Goal: Task Accomplishment & Management: Complete application form

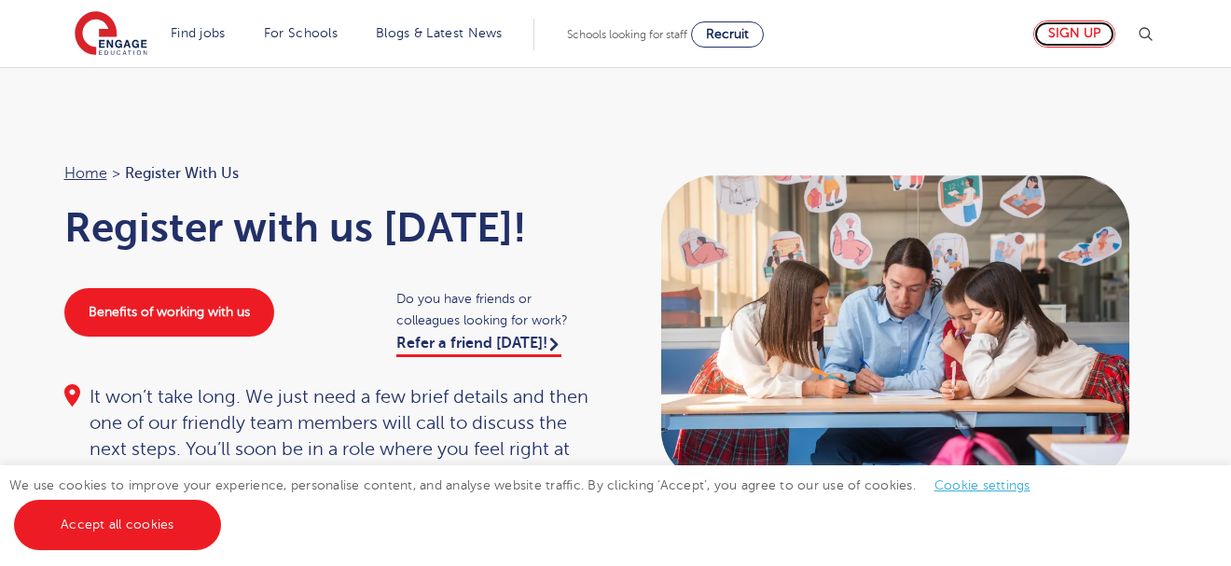
click at [1078, 28] on link "Sign up" at bounding box center [1074, 34] width 82 height 27
click at [1081, 23] on link "Sign up" at bounding box center [1074, 34] width 82 height 27
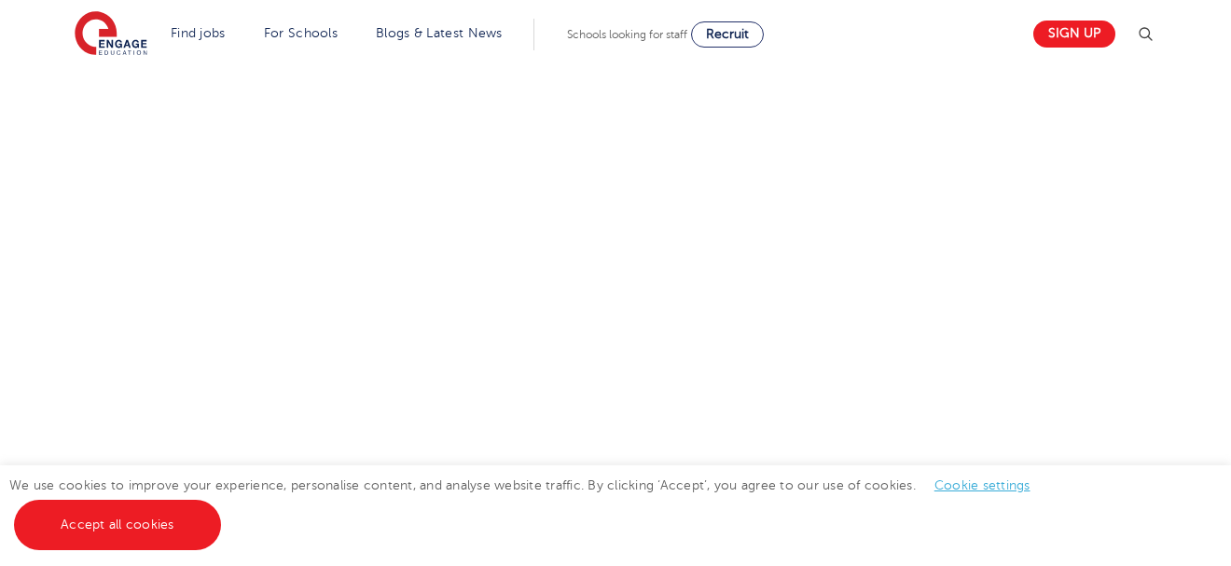
scroll to position [821, 0]
click at [944, 265] on div "Let us know more about you!" at bounding box center [615, 309] width 1131 height 985
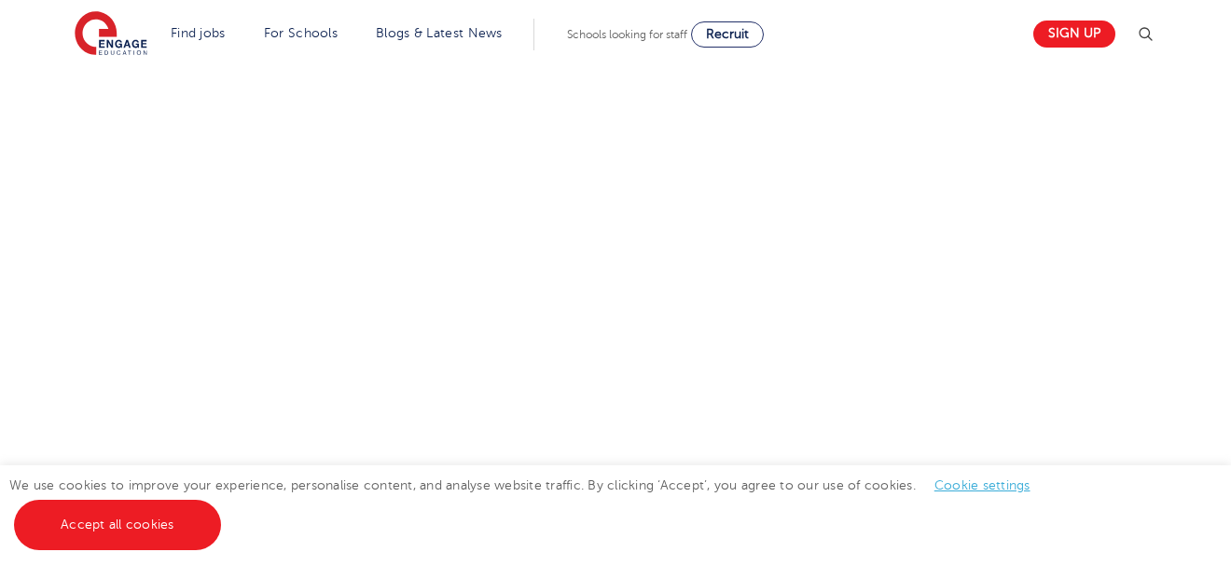
scroll to position [688, 0]
click at [919, 357] on div "Let us know more about you!" at bounding box center [615, 355] width 1131 height 811
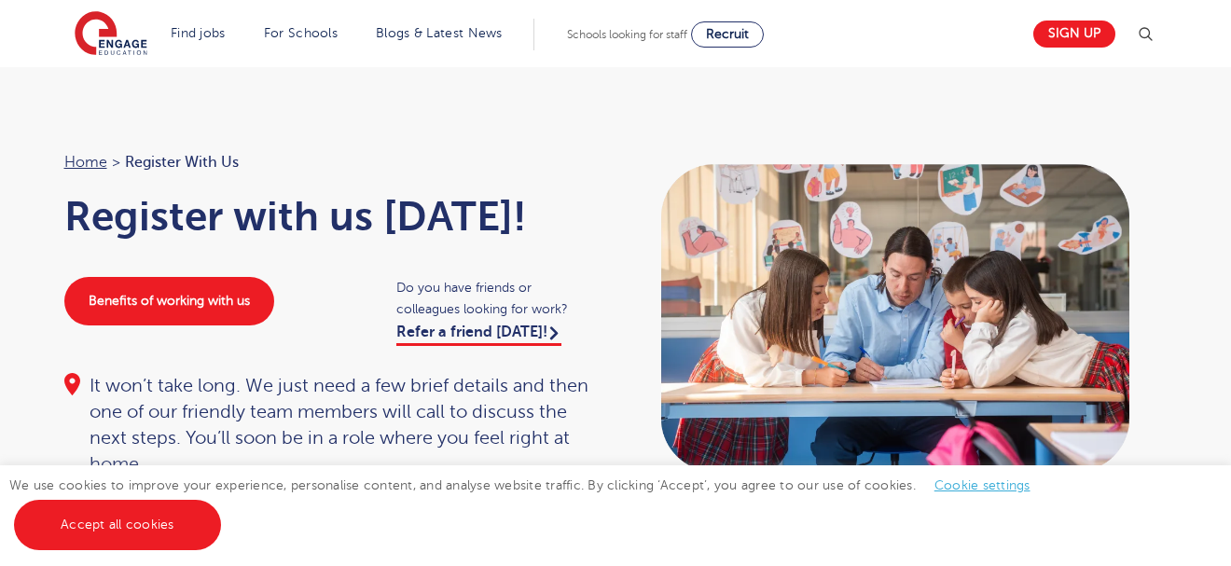
scroll to position [0, 0]
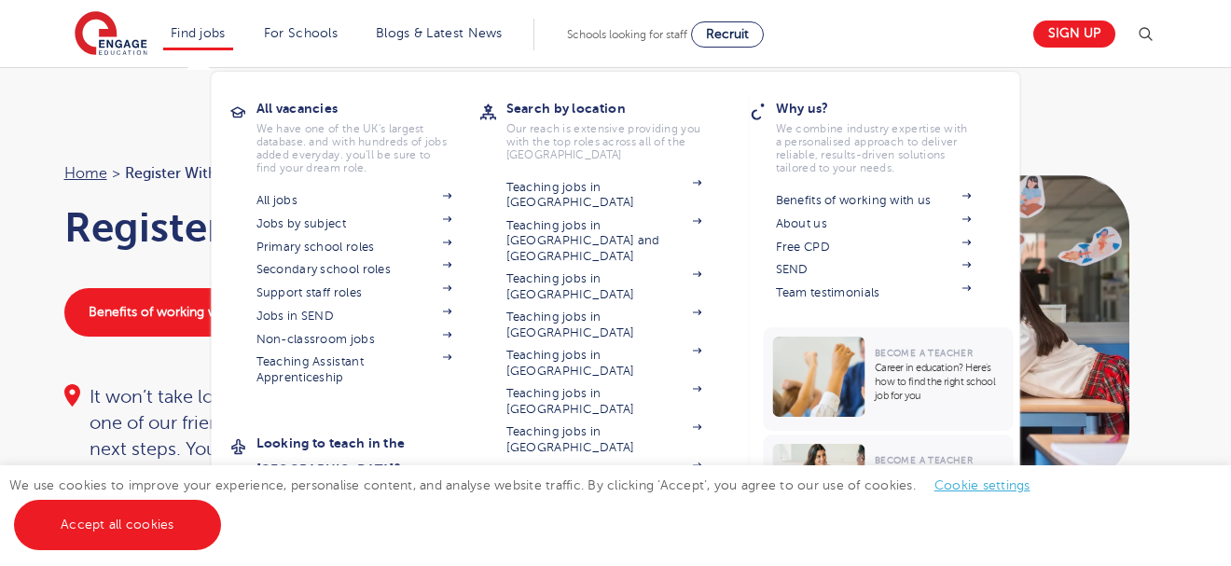
click at [205, 23] on li "Find jobs All vacancies We have one of the UK's largest database. and with hund…" at bounding box center [198, 35] width 70 height 32
click at [317, 273] on link "Secondary school roles" at bounding box center [354, 269] width 196 height 15
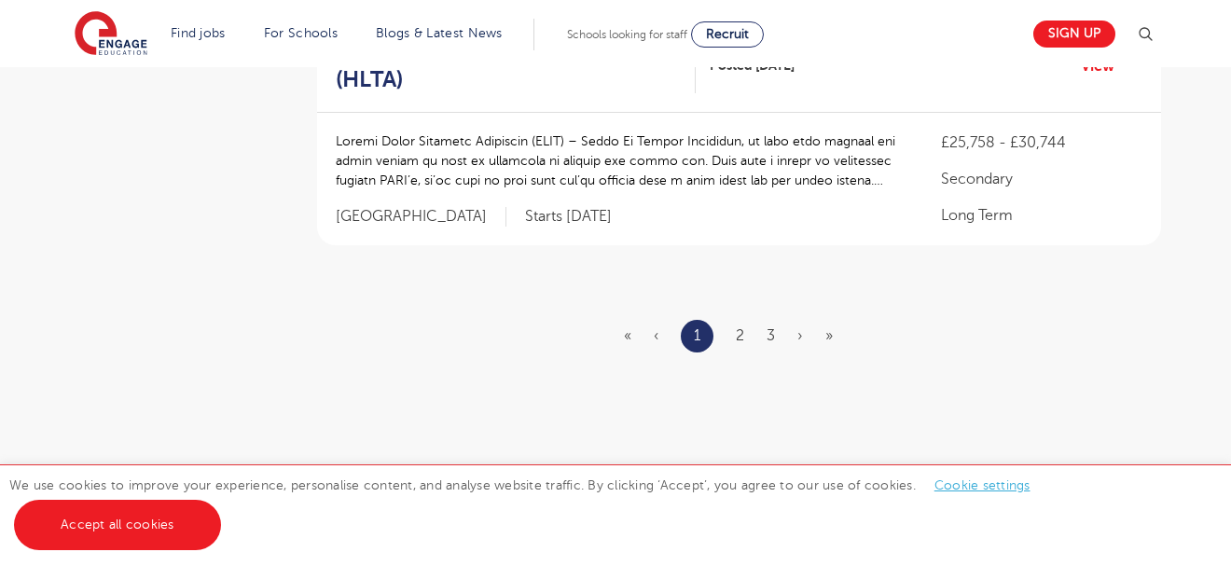
scroll to position [2462, 0]
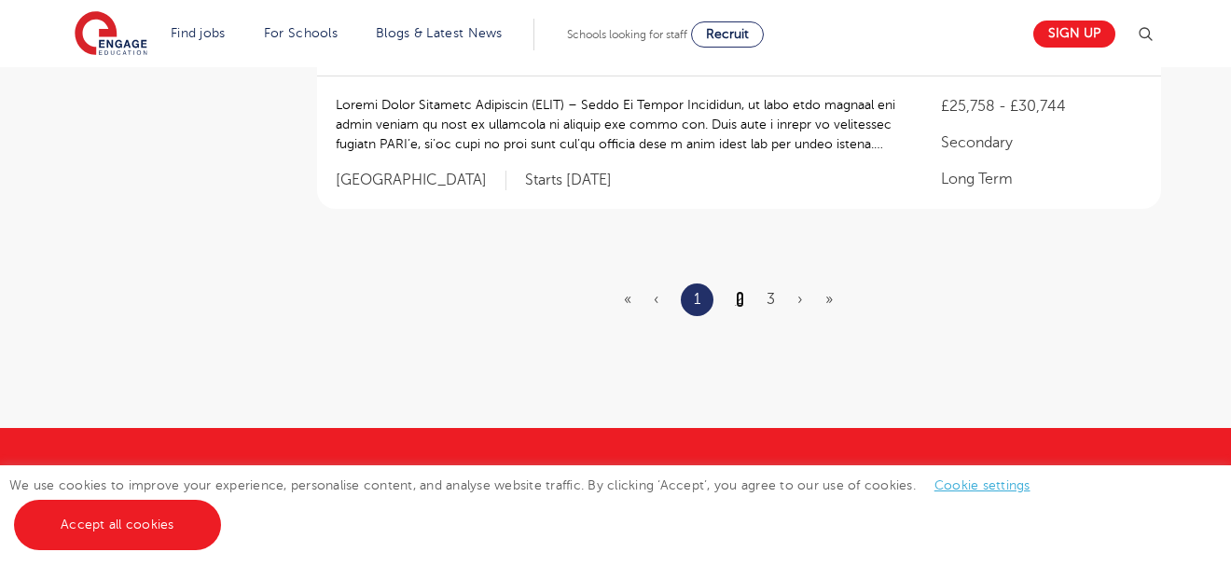
click at [739, 303] on link "2" at bounding box center [740, 299] width 8 height 17
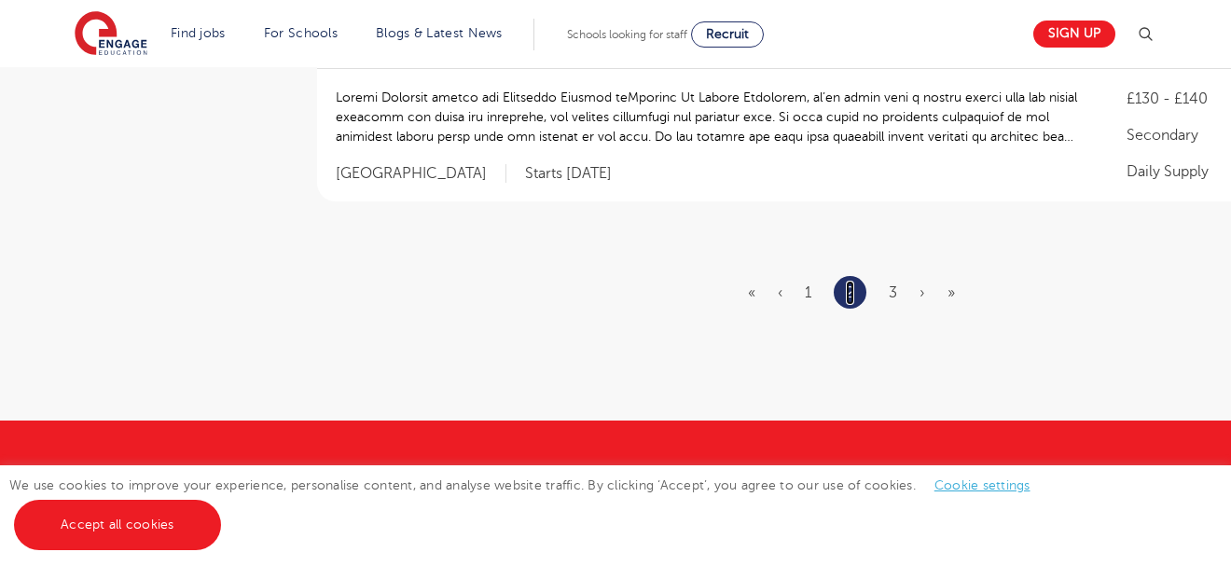
scroll to position [2500, 0]
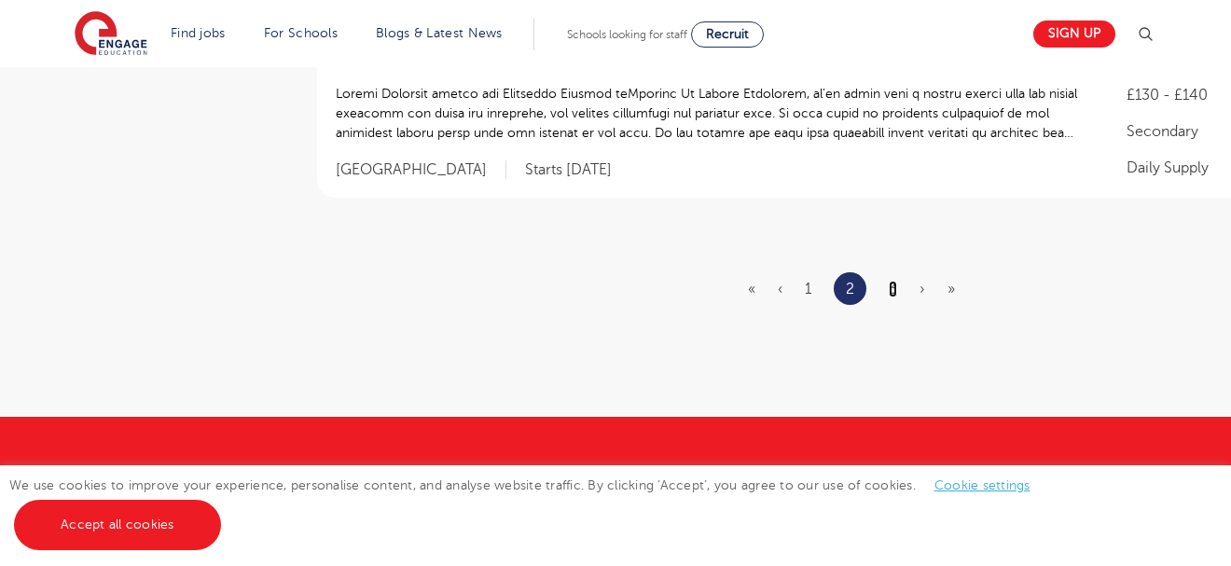
click at [894, 281] on link "3" at bounding box center [893, 289] width 8 height 17
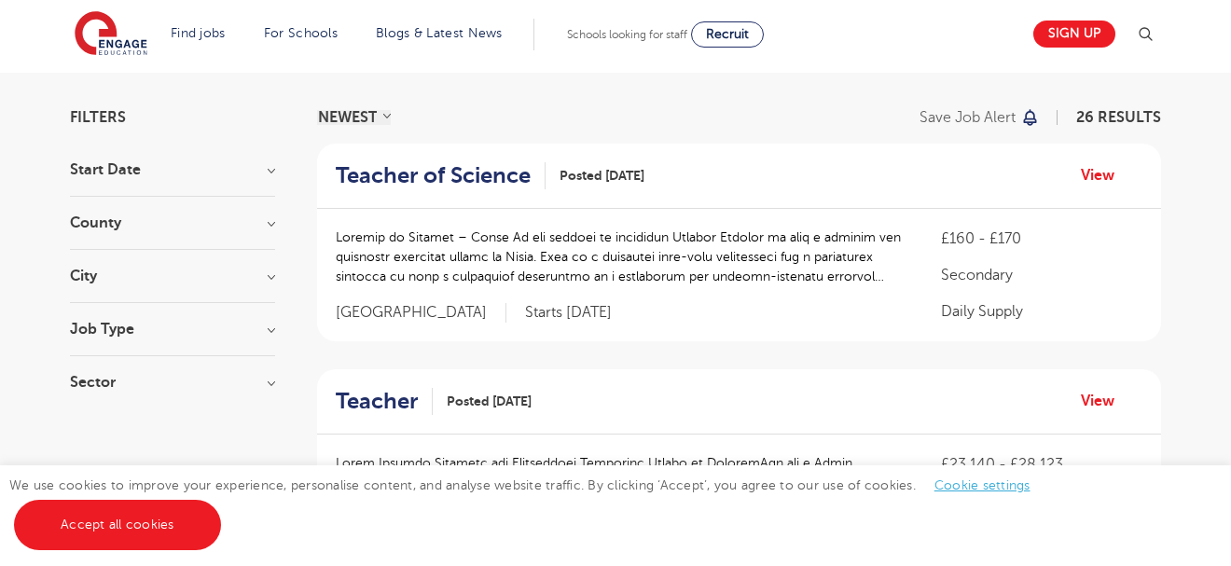
scroll to position [149, 0]
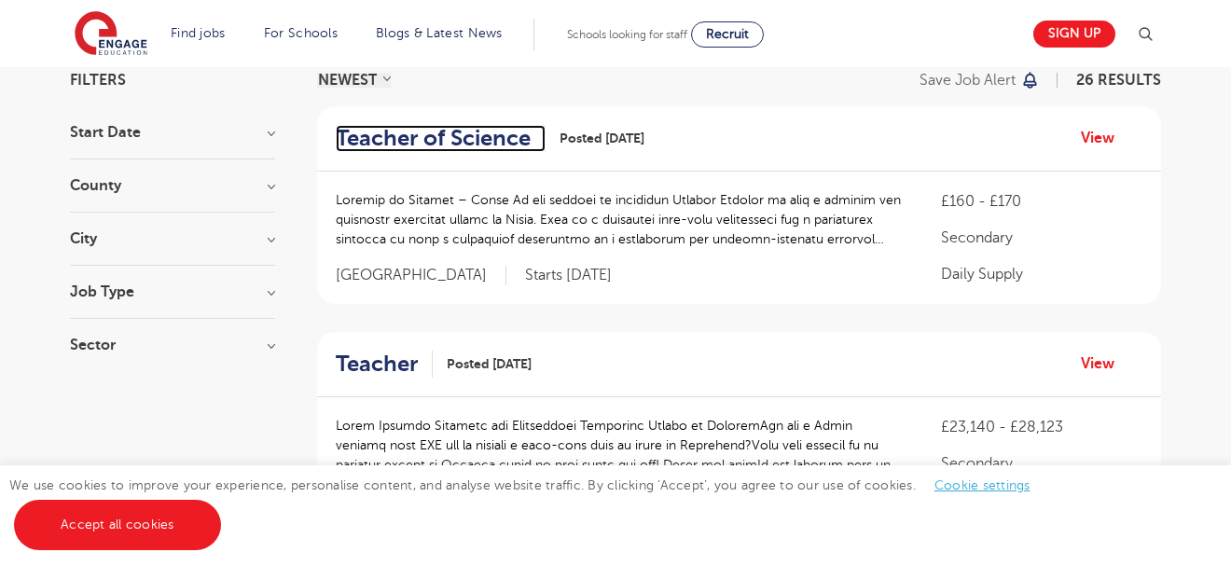
click at [427, 137] on h2 "Teacher of Science" at bounding box center [433, 138] width 195 height 27
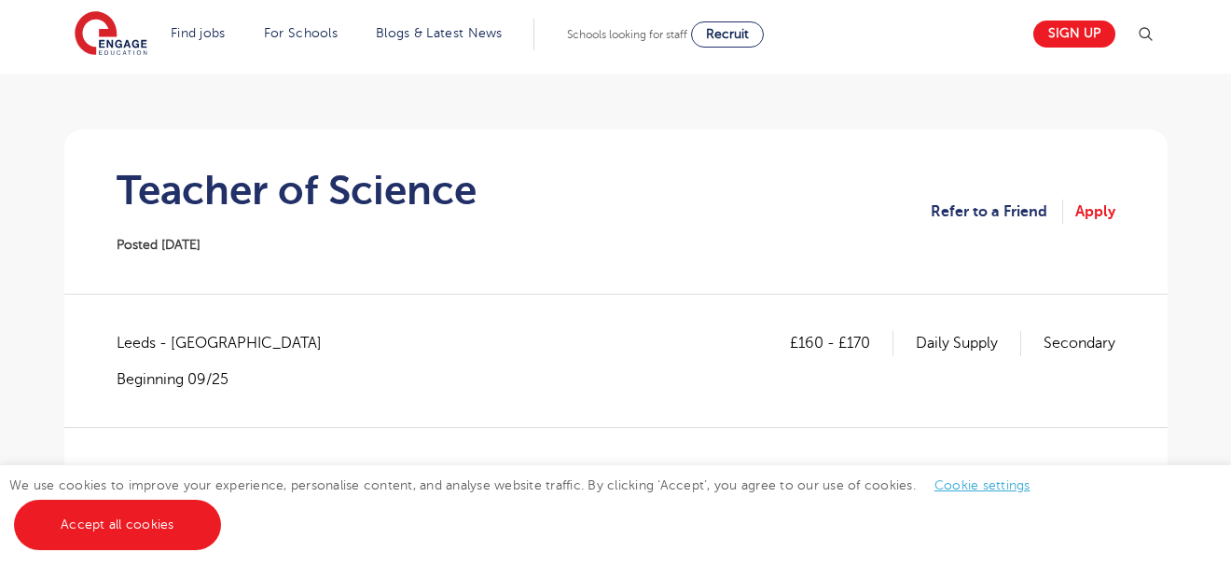
scroll to position [112, 0]
click at [1097, 207] on link "Apply" at bounding box center [1095, 211] width 40 height 24
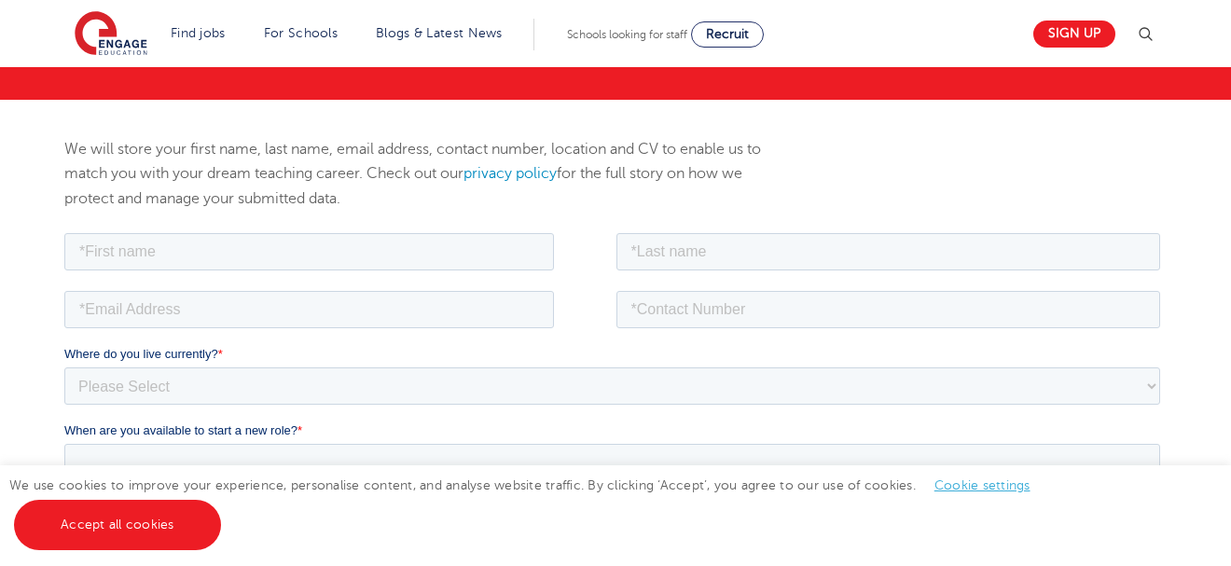
scroll to position [187, 0]
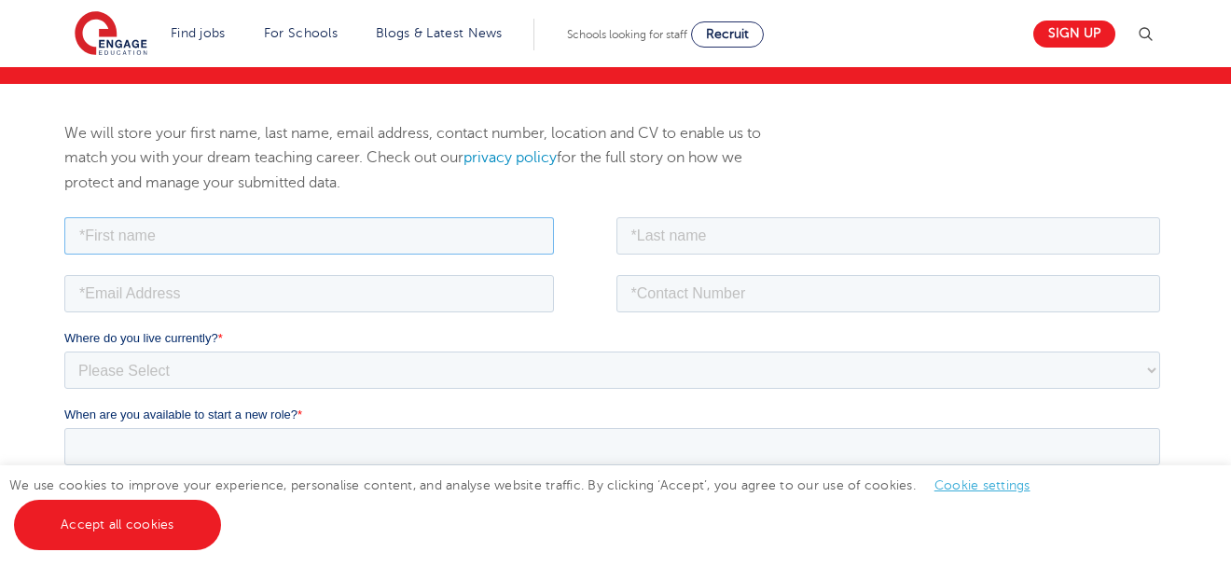
click at [167, 237] on input "text" at bounding box center [308, 234] width 490 height 37
type input "Akwasi Ekye"
type input "Allodonu"
type input "allokye@gmail.com"
type input "+233240286913"
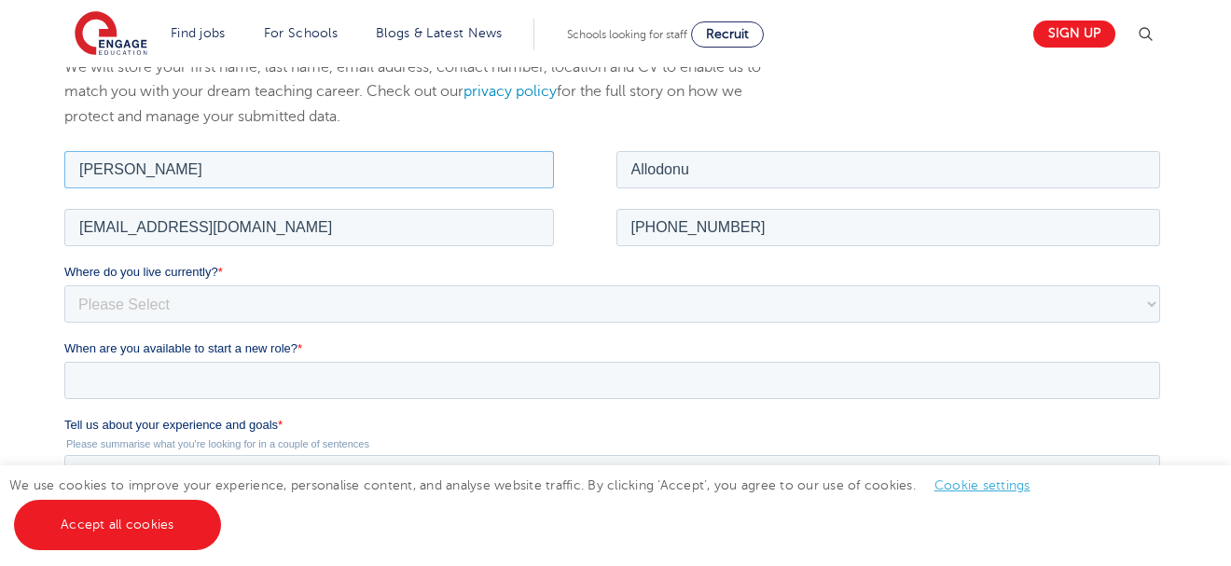
scroll to position [261, 0]
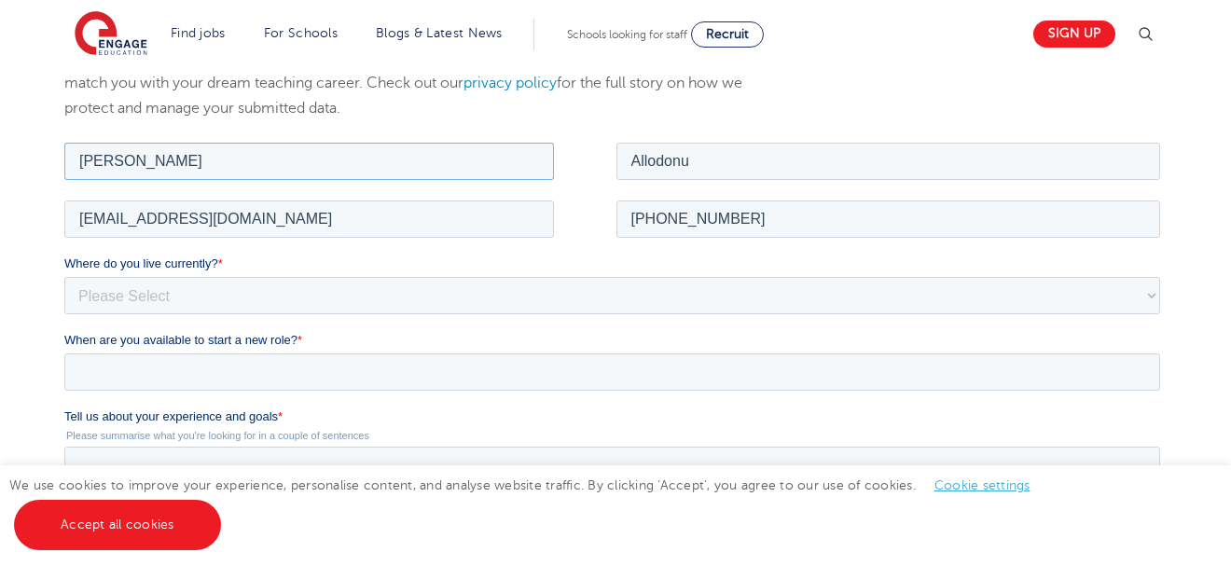
type input "Akwasi"
click at [125, 289] on select "Please Select UK Canada Ireland Australia New Zealand Europe USA South Africa J…" at bounding box center [611, 294] width 1096 height 37
select select "Africa"
click at [63, 276] on select "Please Select UK Canada Ireland Australia New Zealand Europe USA South Africa J…" at bounding box center [611, 294] width 1096 height 37
click at [112, 367] on select "Please Select I'm flexible! London Any city in England Greater London/Home Coun…" at bounding box center [611, 371] width 1096 height 37
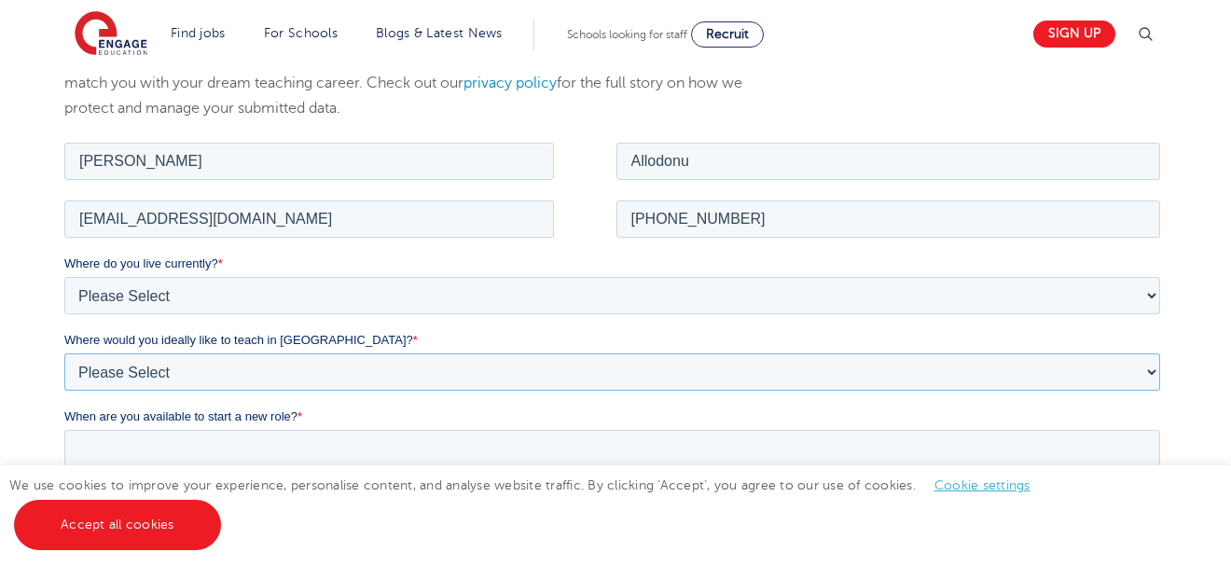
select select "Urban-Other"
click at [63, 353] on select "Please Select I'm flexible! London Any city in England Greater London/Home Coun…" at bounding box center [611, 371] width 1096 height 37
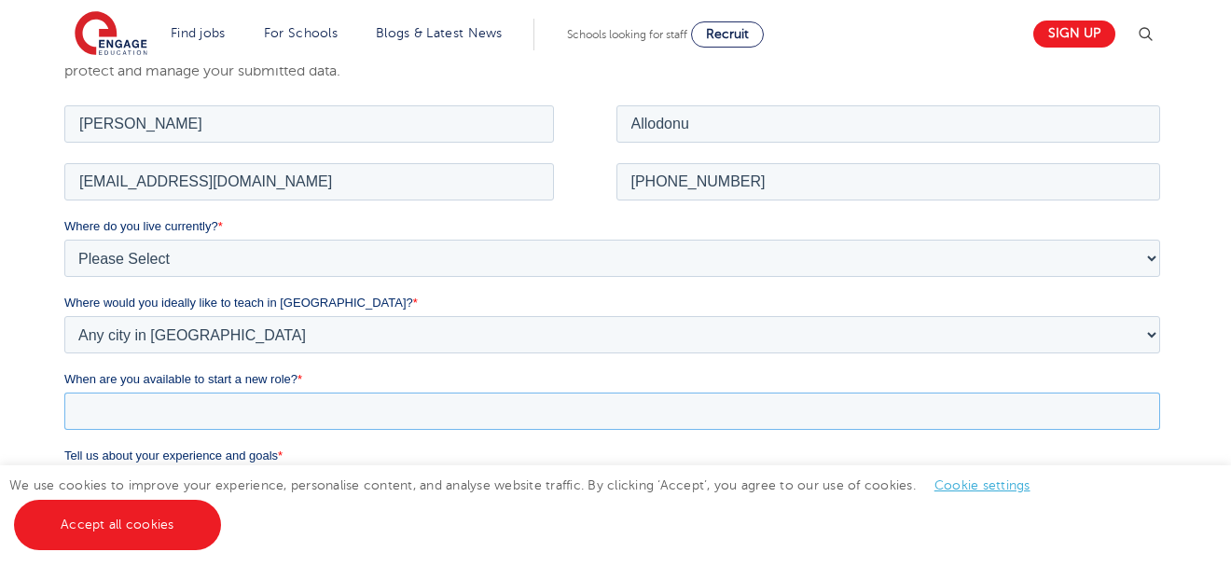
click at [180, 403] on input "When are you available to start a new role? *" at bounding box center [611, 410] width 1096 height 37
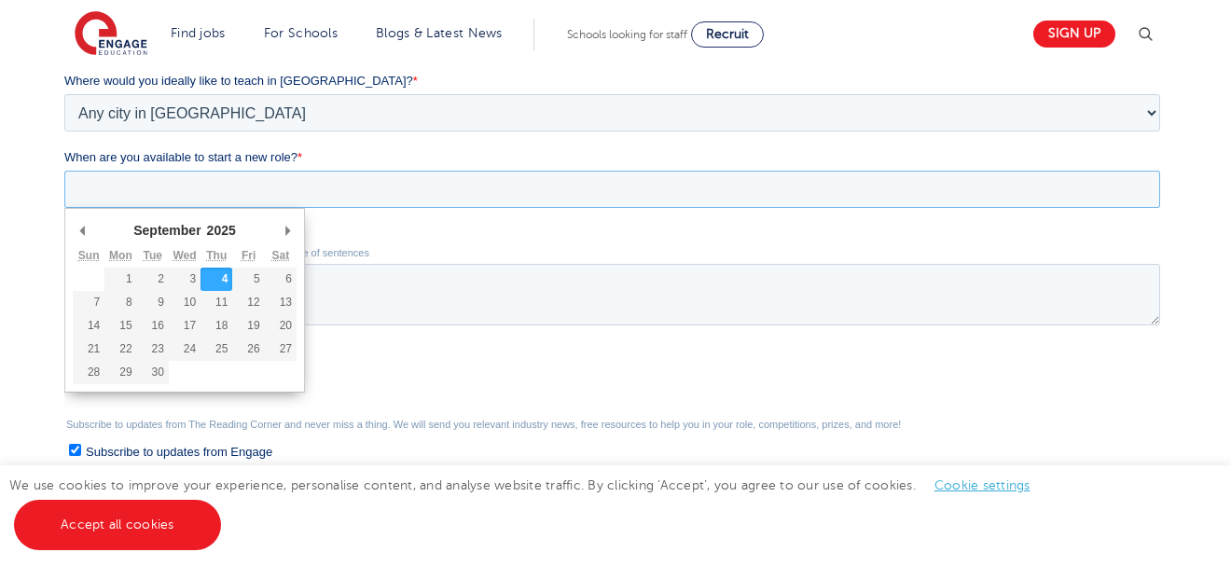
scroll to position [522, 0]
type div "2025-09-07"
type input "2025/09/07"
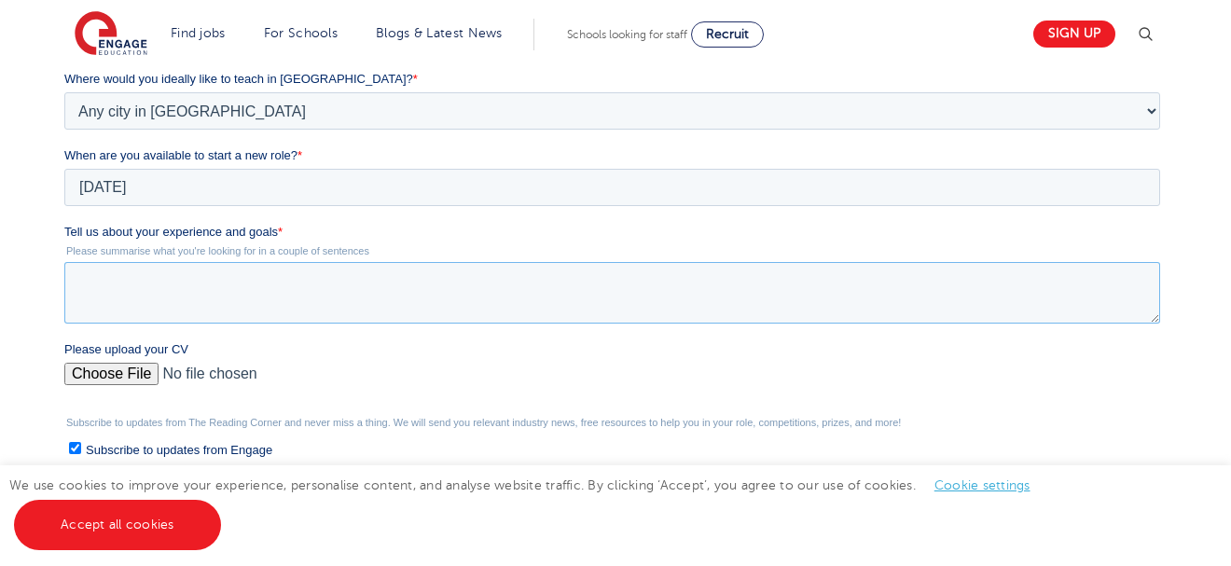
click at [78, 286] on textarea "Tell us about your experience and goals *" at bounding box center [611, 293] width 1096 height 62
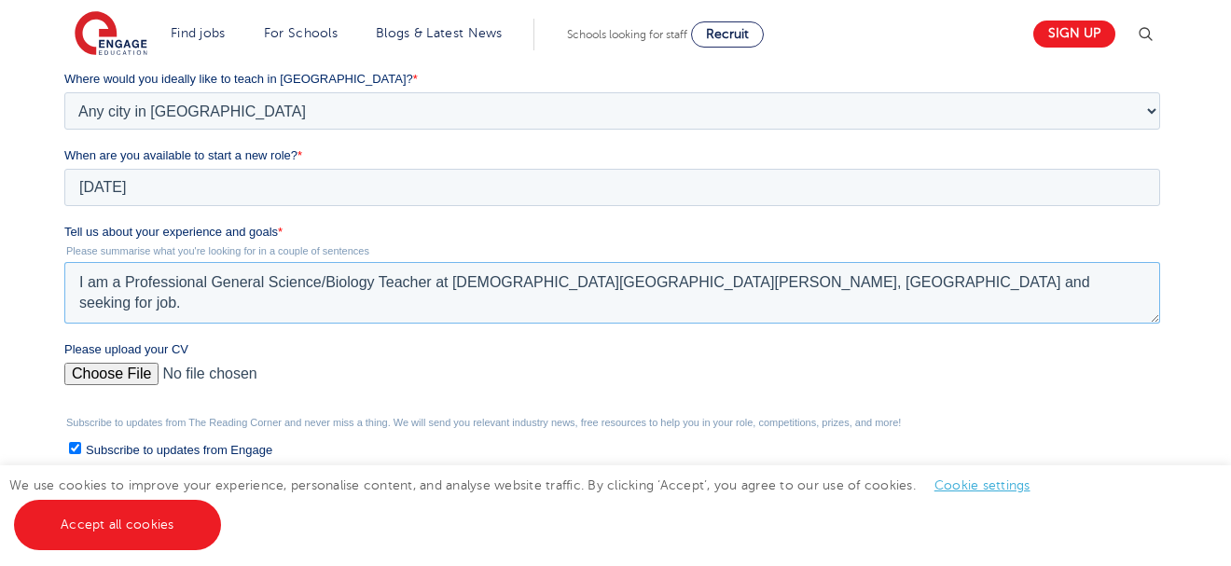
type textarea "I am a Professional General Science/Biology Teacher at [DEMOGRAPHIC_DATA][GEOGR…"
click at [118, 372] on input "Please upload your CV" at bounding box center [611, 381] width 1096 height 37
type input "C:\fakepath\CV_AKWASI_EKYE_ALLODONU.pdf"
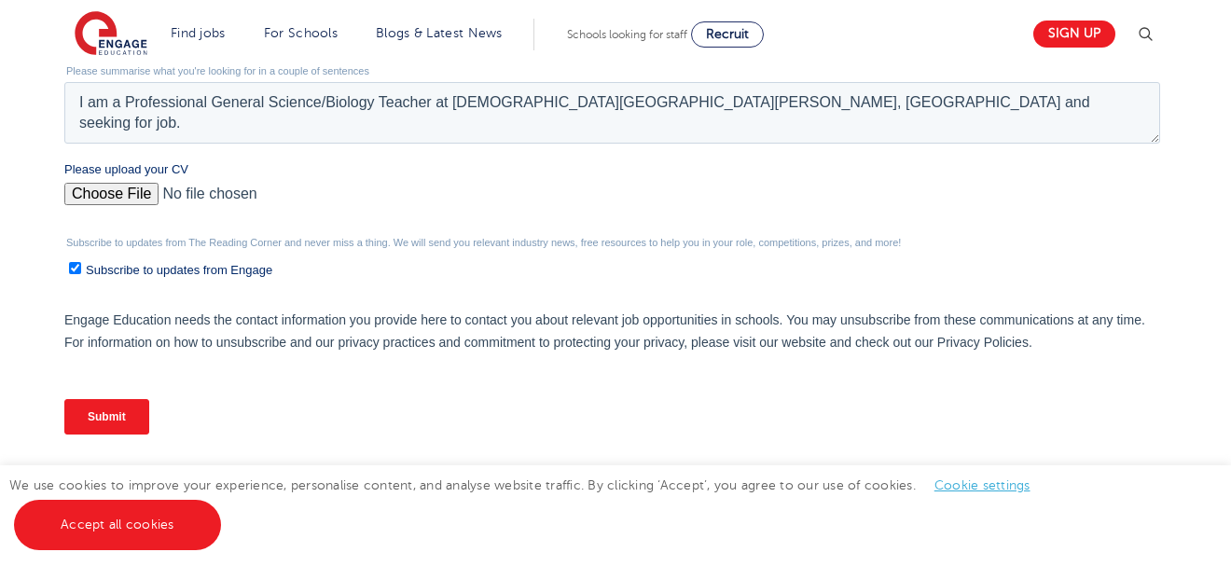
scroll to position [709, 0]
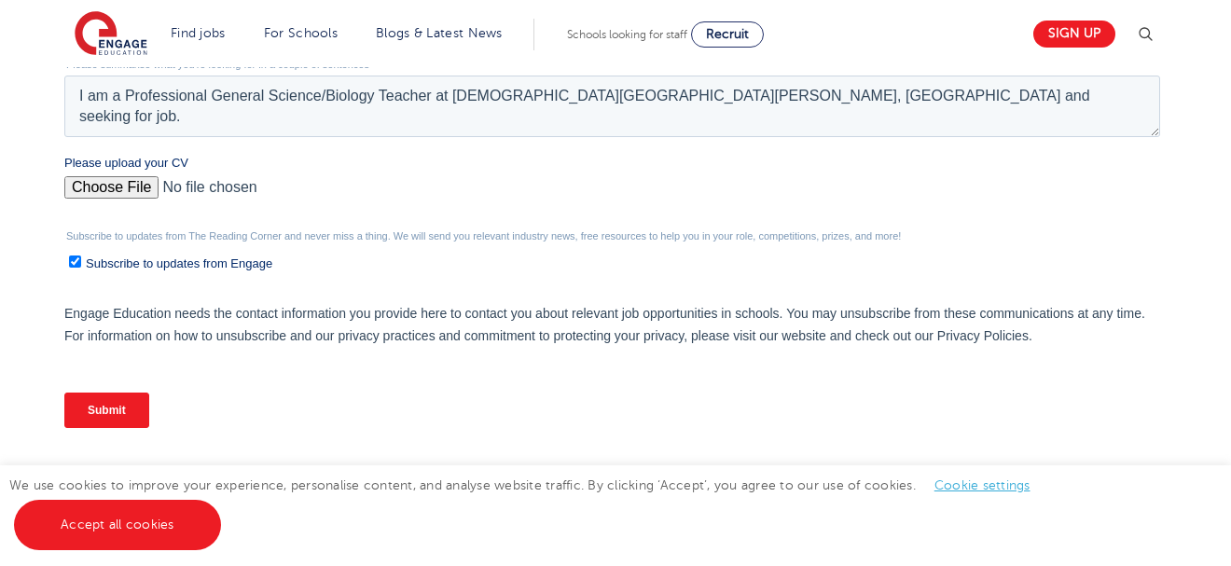
click at [110, 406] on input "Submit" at bounding box center [105, 410] width 85 height 35
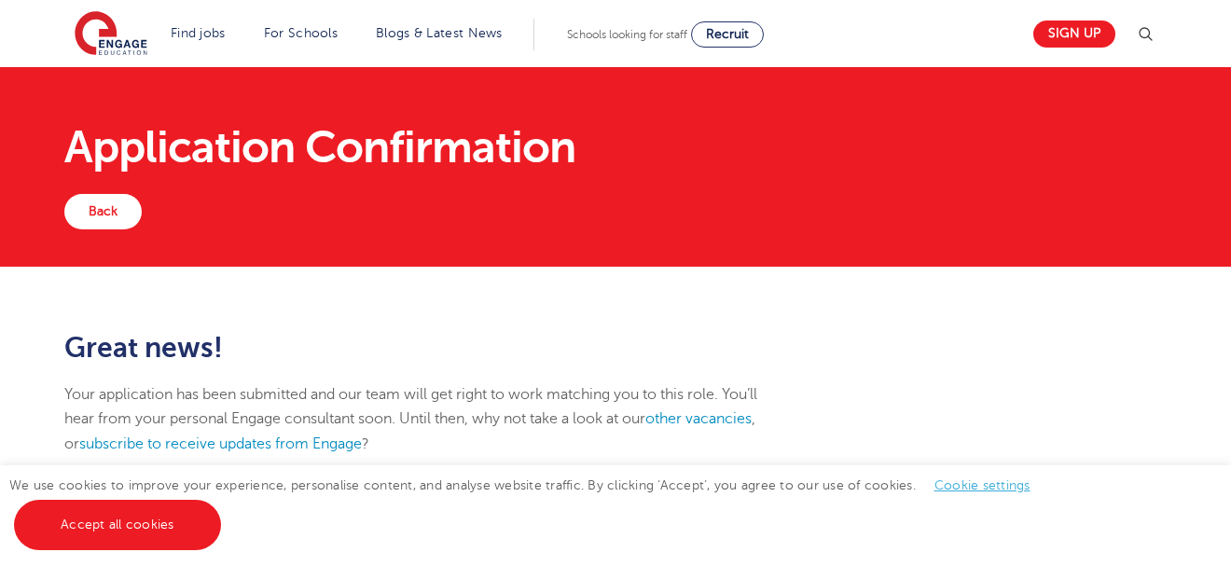
scroll to position [2, 0]
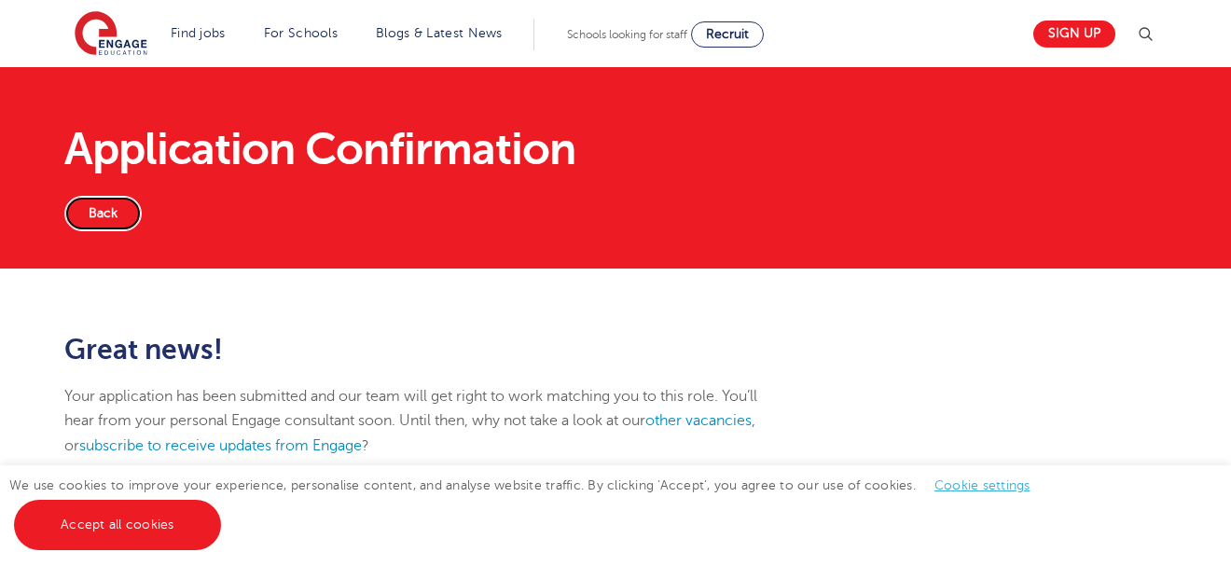
click at [105, 205] on link "Back" at bounding box center [102, 213] width 77 height 35
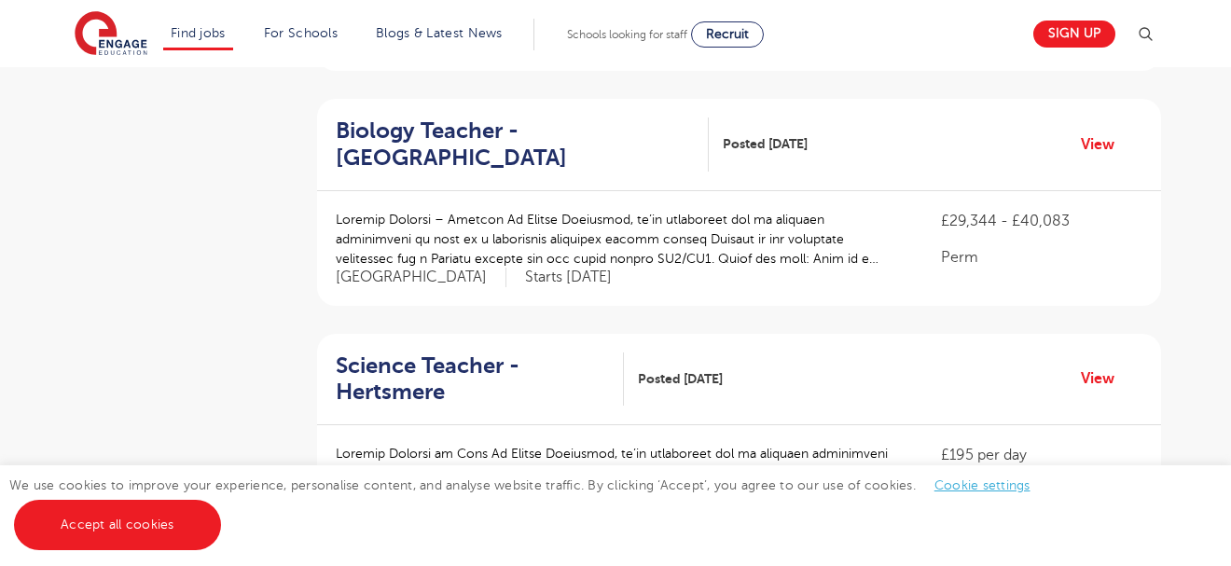
scroll to position [1524, 0]
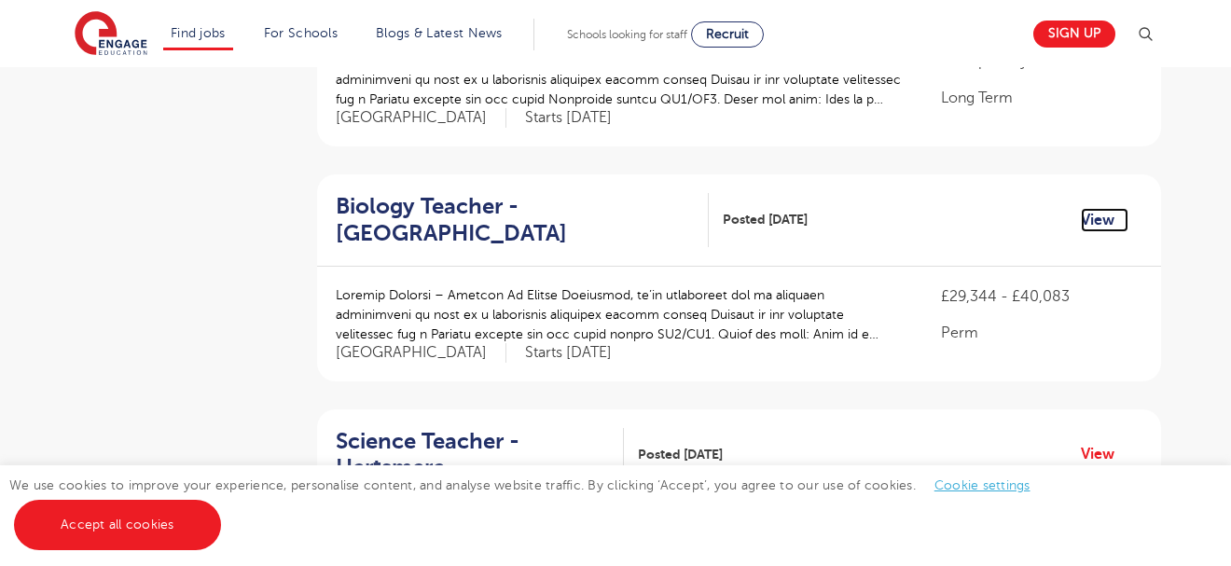
click at [1088, 208] on link "View" at bounding box center [1105, 220] width 48 height 24
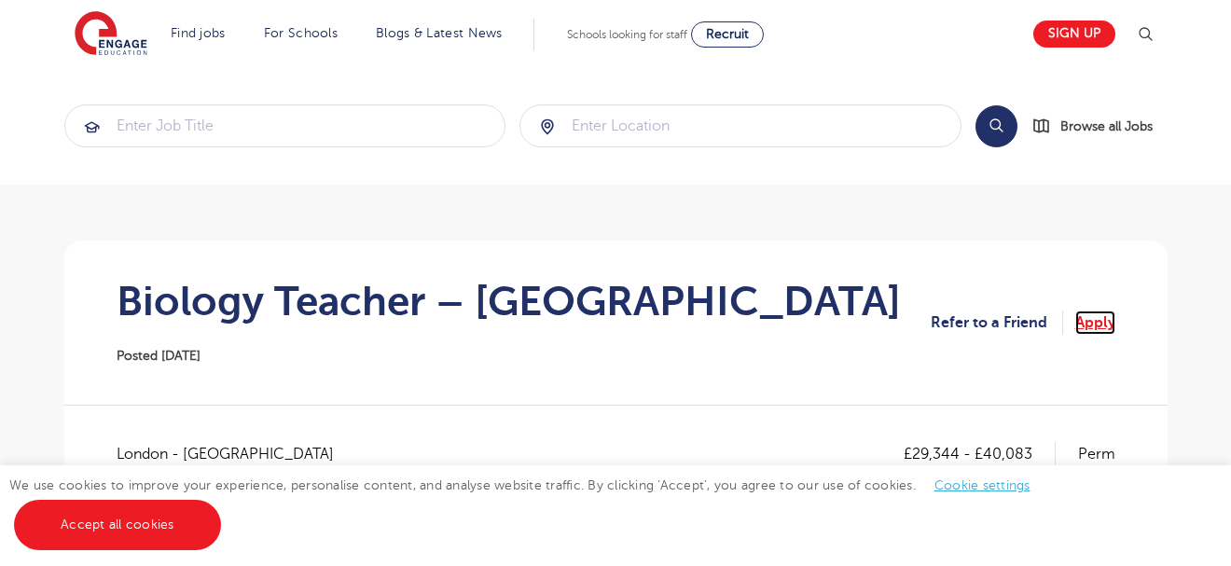
click at [1101, 323] on link "Apply" at bounding box center [1095, 323] width 40 height 24
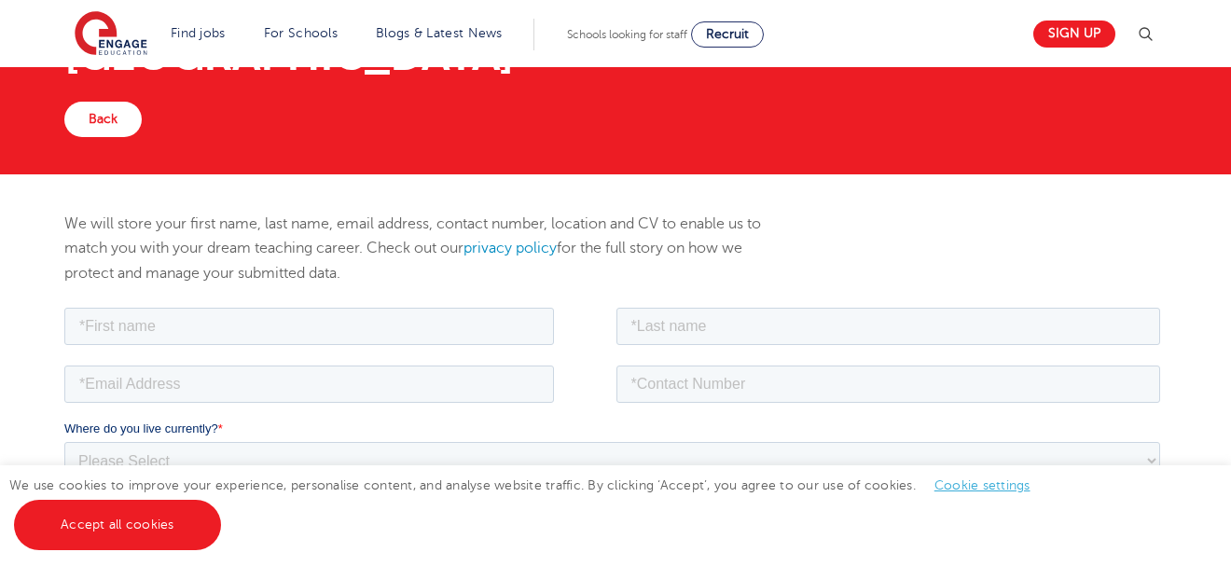
scroll to position [149, 0]
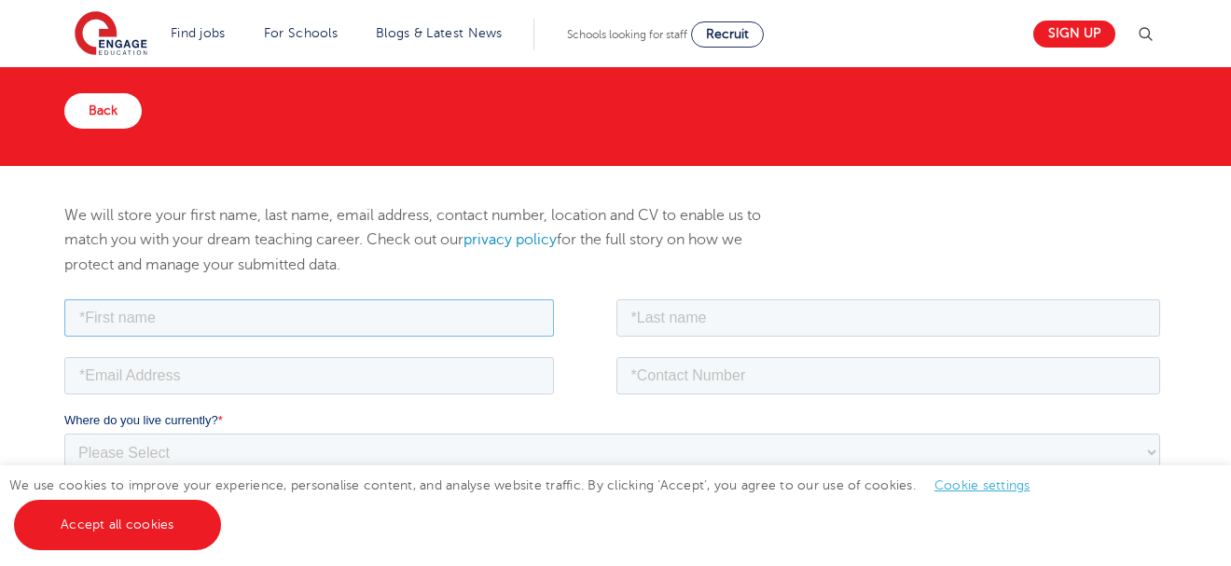
click at [127, 323] on input "text" at bounding box center [308, 316] width 490 height 37
type input "a"
click at [113, 321] on input "text" at bounding box center [308, 316] width 490 height 37
type input "Akwasi"
click at [674, 313] on input "text" at bounding box center [888, 316] width 545 height 37
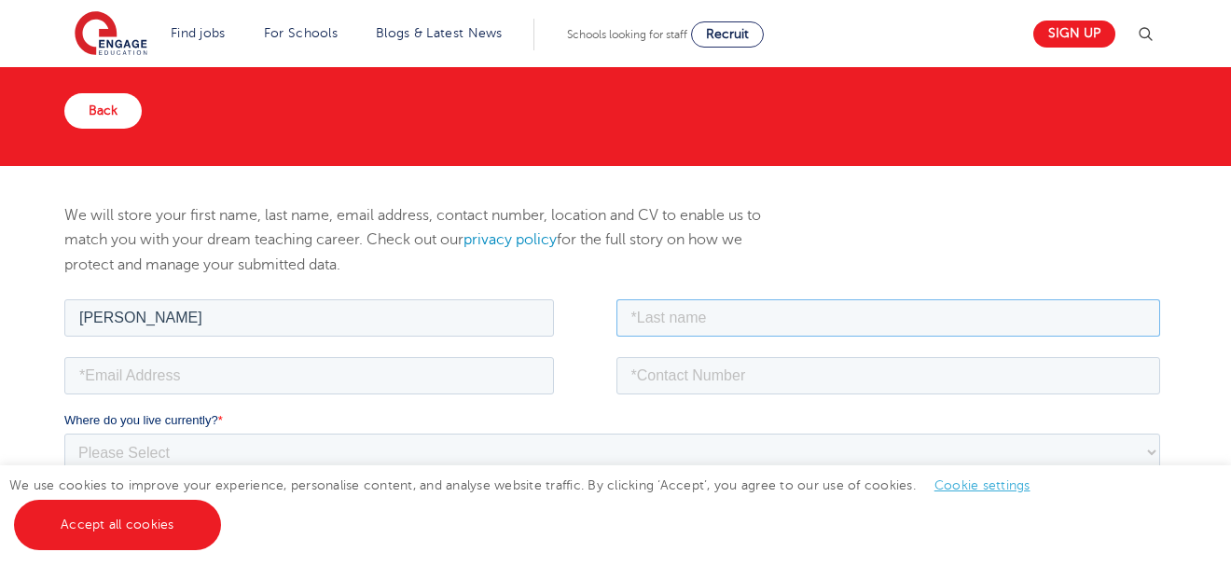
type input "Allodonu"
type input "allokye@gmail.com"
type input "+233240286913"
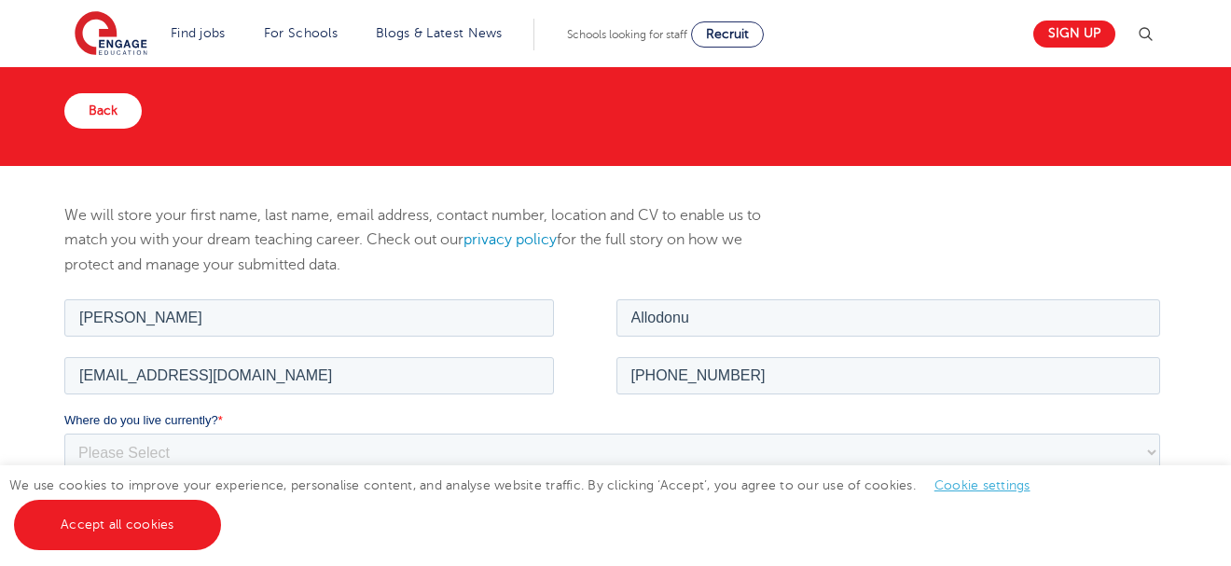
type textarea "I am a Professional General Science/Biology Teacher at Church of Christ Senior …"
click at [144, 454] on select "Please Select UK Canada Ireland Australia New Zealand Europe USA South Africa J…" at bounding box center [611, 451] width 1096 height 37
select select "Africa"
click at [63, 433] on select "Please Select UK Canada Ireland Australia New Zealand Europe USA South Africa J…" at bounding box center [611, 451] width 1096 height 37
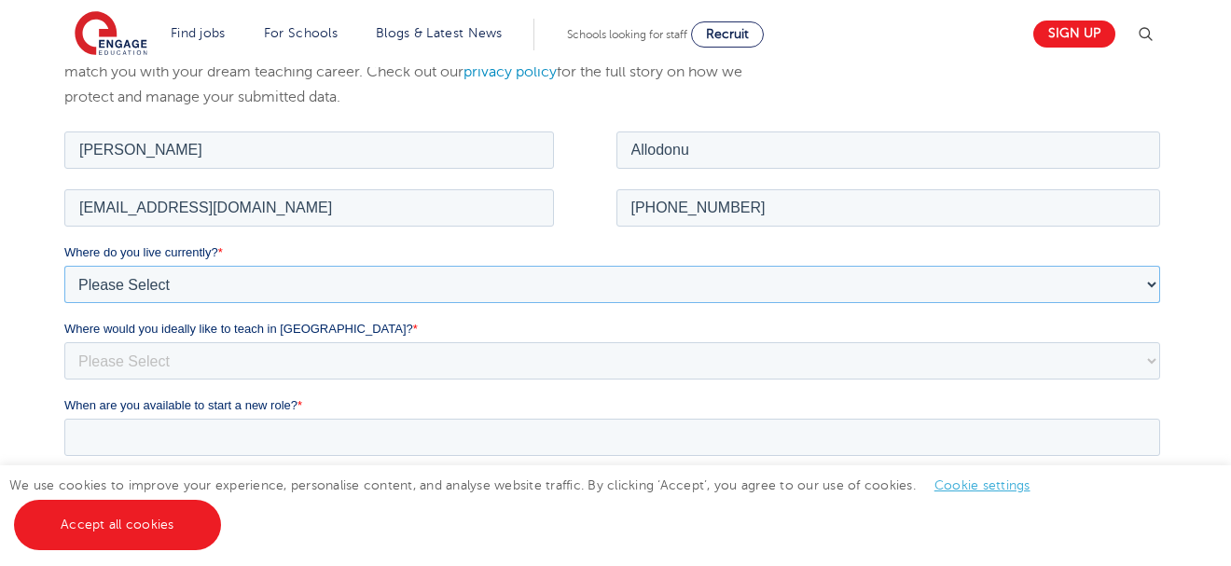
scroll to position [336, 0]
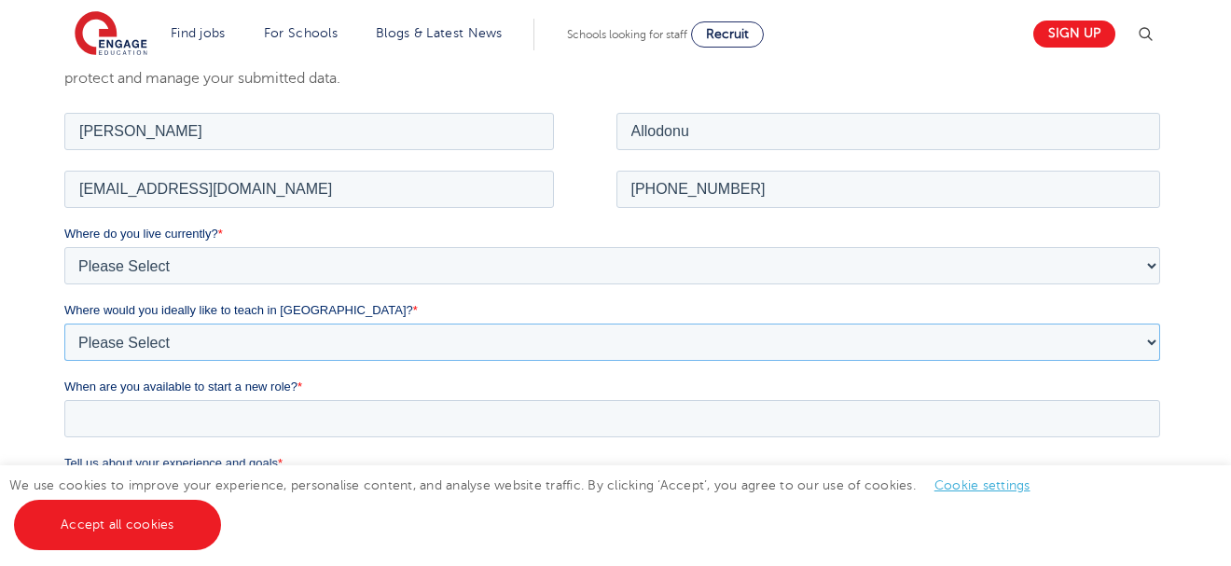
click at [1150, 342] on select "Please Select I'm flexible! [GEOGRAPHIC_DATA] Any city in [GEOGRAPHIC_DATA] [GE…" at bounding box center [611, 341] width 1096 height 37
select select "Urban-Other"
click at [63, 323] on select "Please Select I'm flexible! [GEOGRAPHIC_DATA] Any city in [GEOGRAPHIC_DATA] [GE…" at bounding box center [611, 341] width 1096 height 37
click at [193, 418] on input "When are you available to start a new role? *" at bounding box center [611, 417] width 1096 height 37
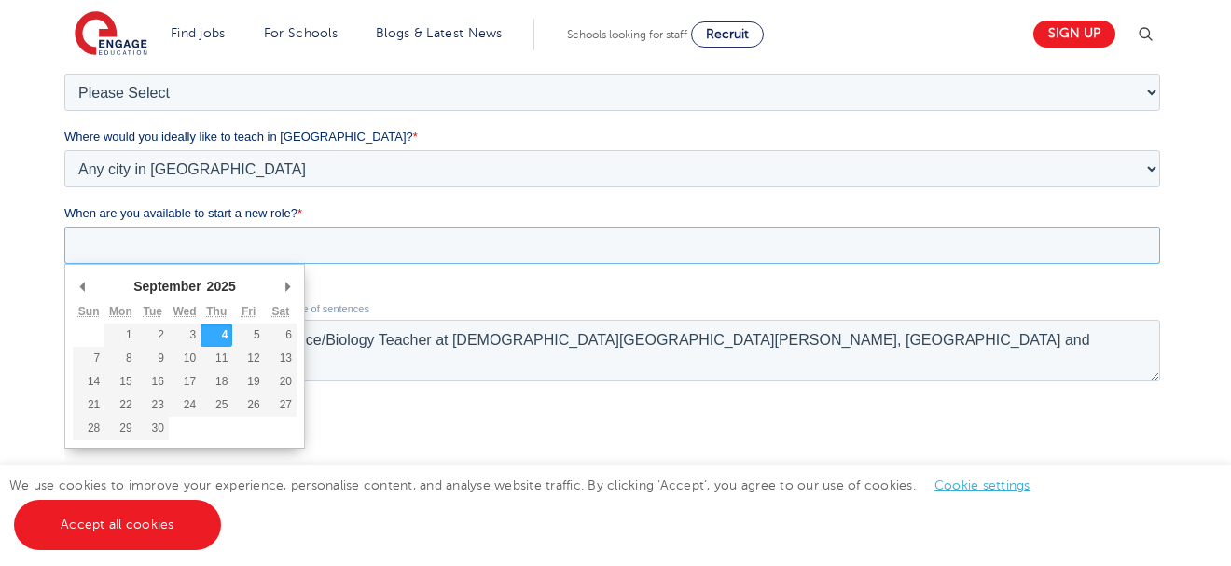
scroll to position [522, 0]
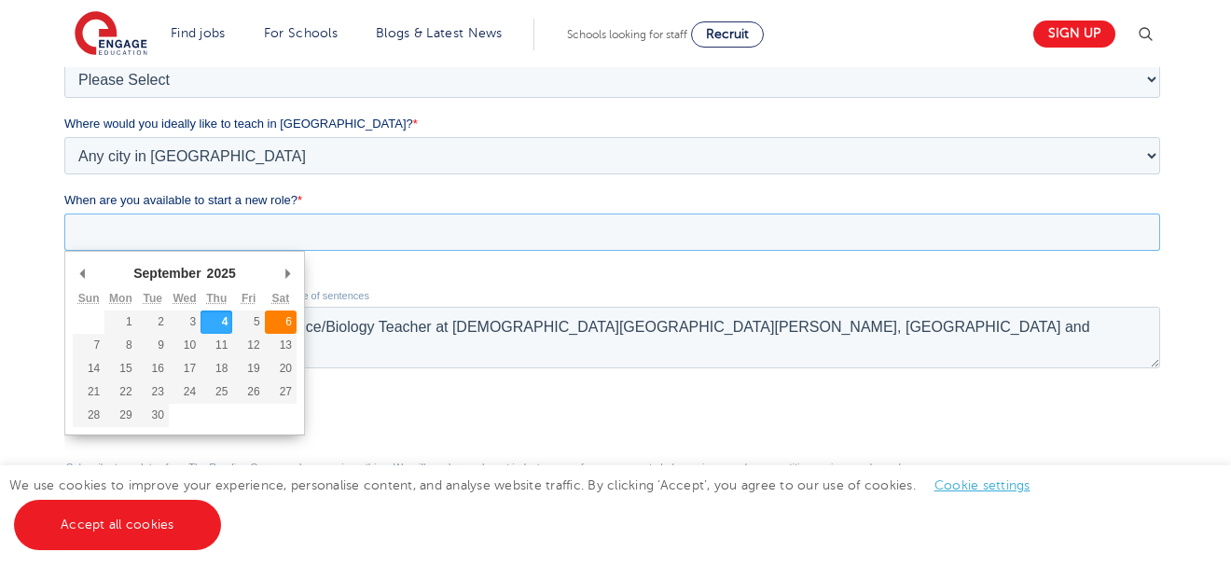
type div "2025-09-06"
type input "2025/09/06"
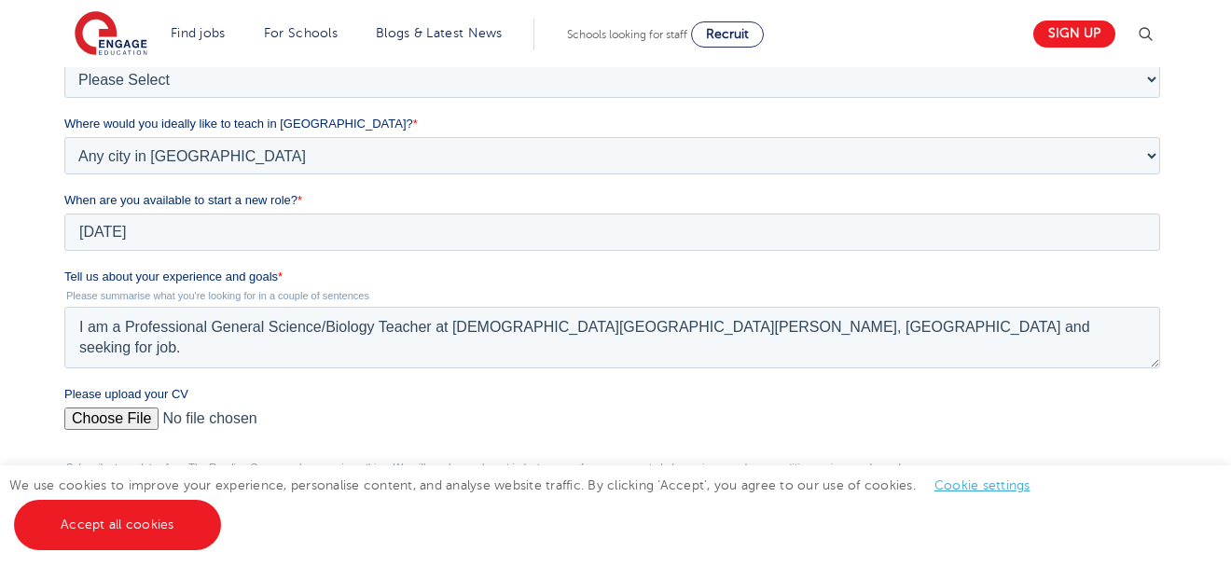
click at [112, 420] on input "Please upload your CV" at bounding box center [611, 426] width 1096 height 37
type input "C:\fakepath\CV_AKWASI_EKYE_ALLODONU.pdf"
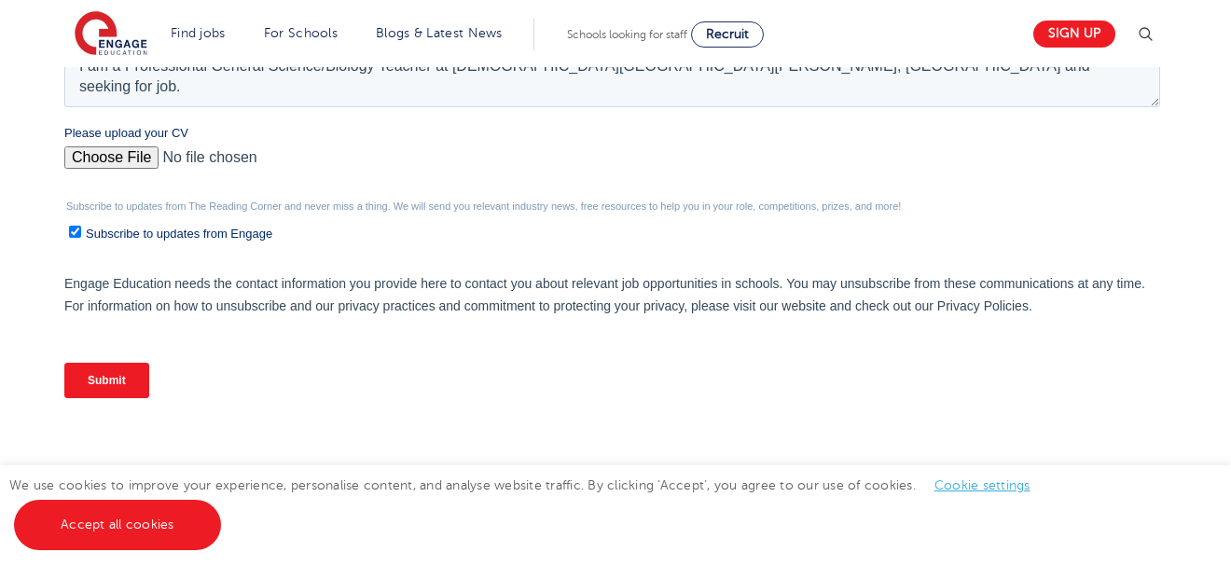
scroll to position [821, 0]
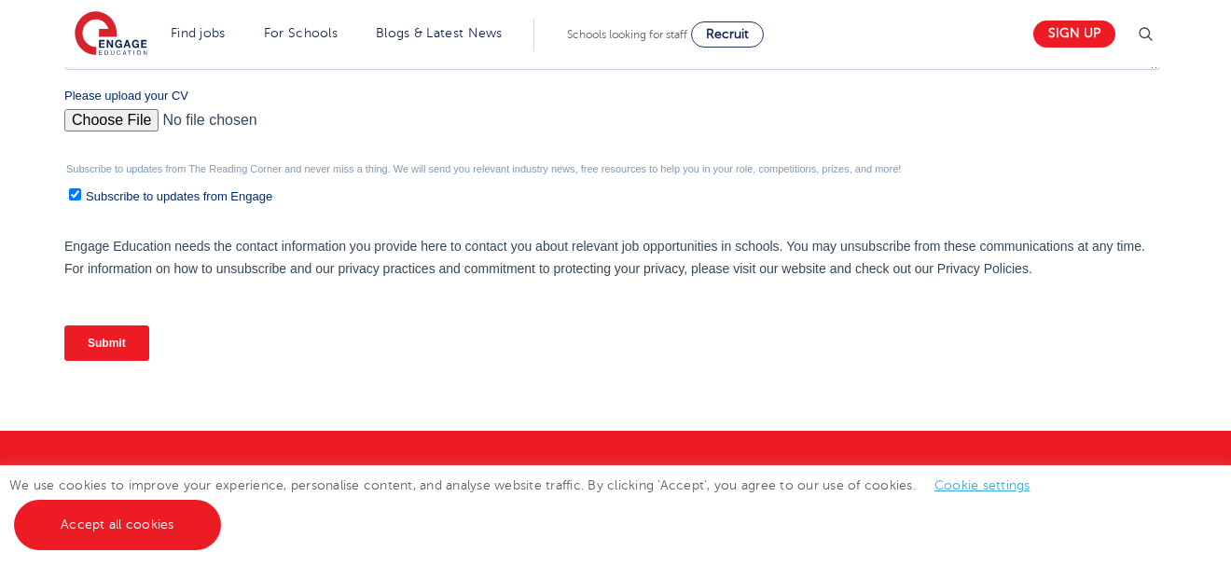
click at [114, 339] on input "Submit" at bounding box center [105, 343] width 85 height 35
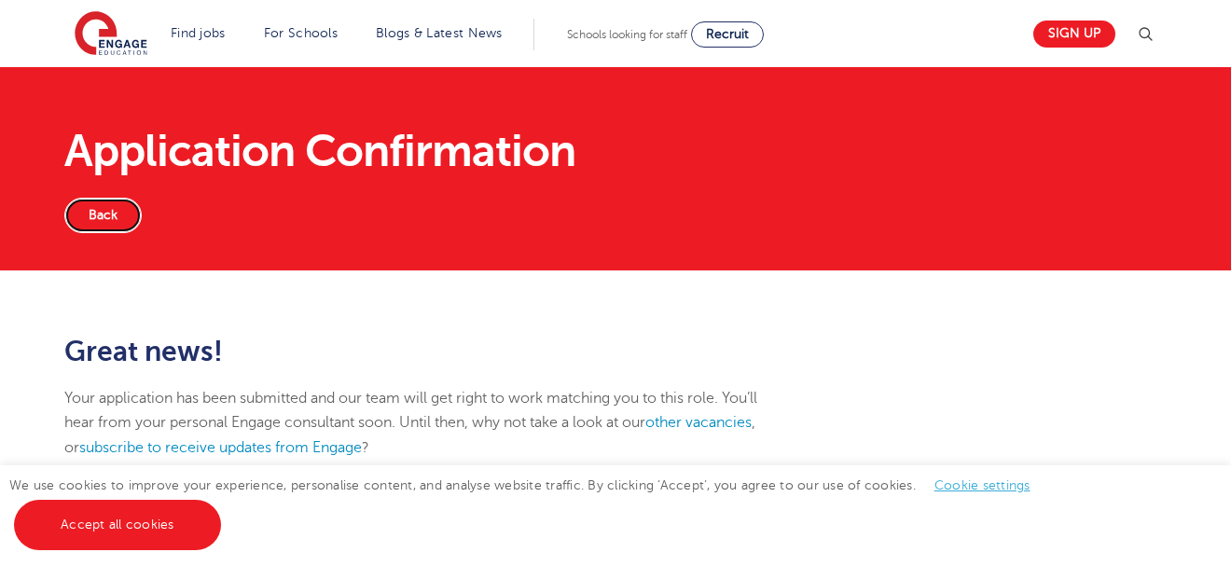
click at [101, 213] on link "Back" at bounding box center [102, 215] width 77 height 35
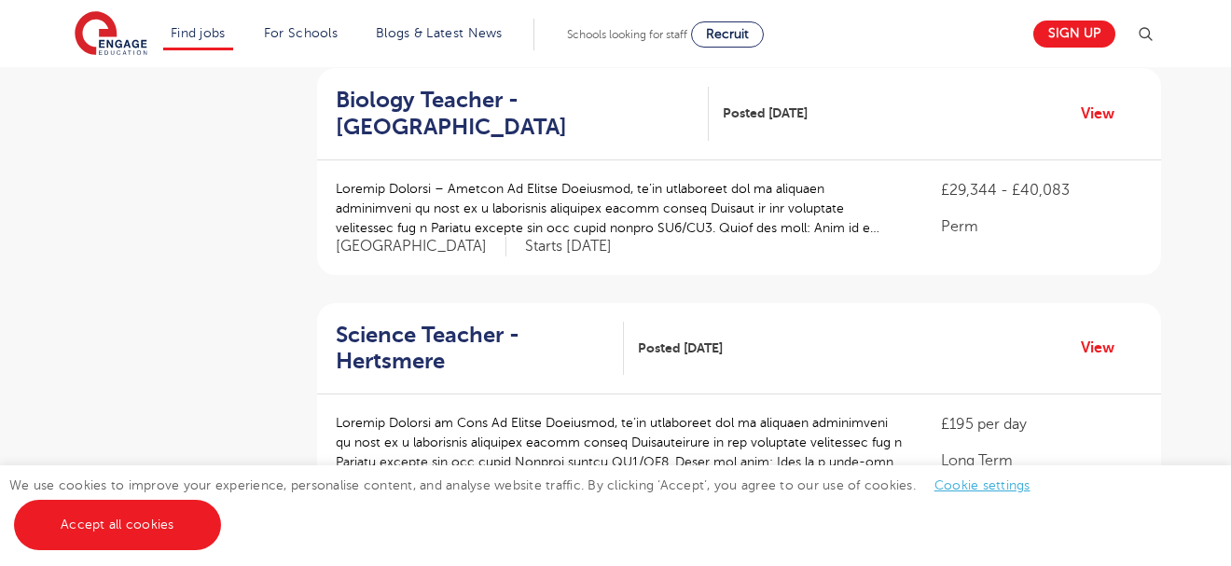
scroll to position [1642, 0]
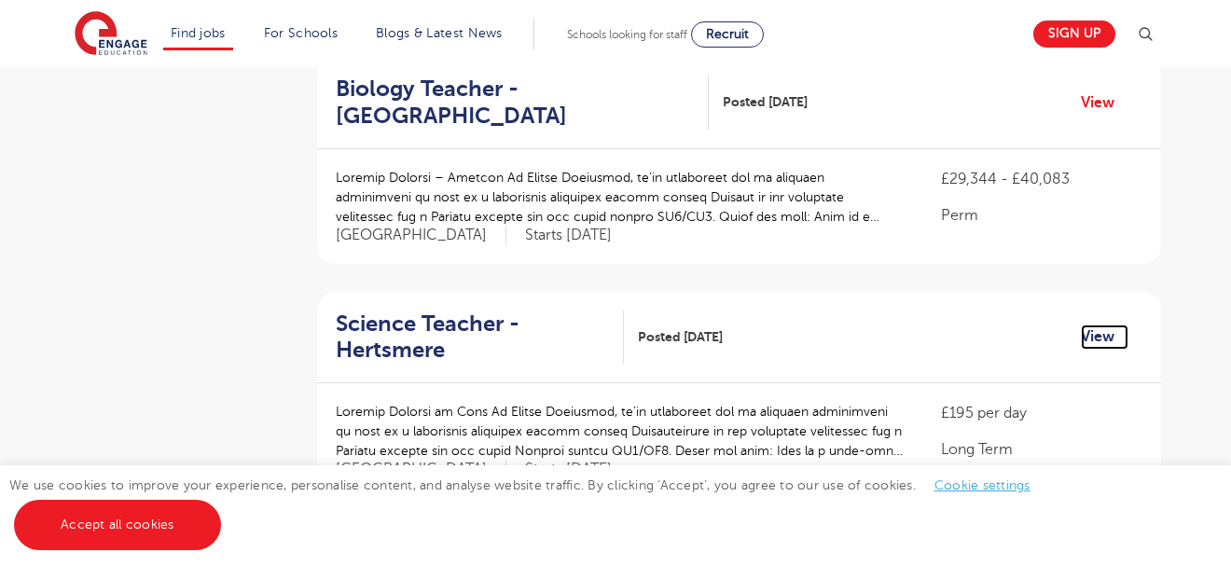
click at [1096, 325] on link "View" at bounding box center [1105, 337] width 48 height 24
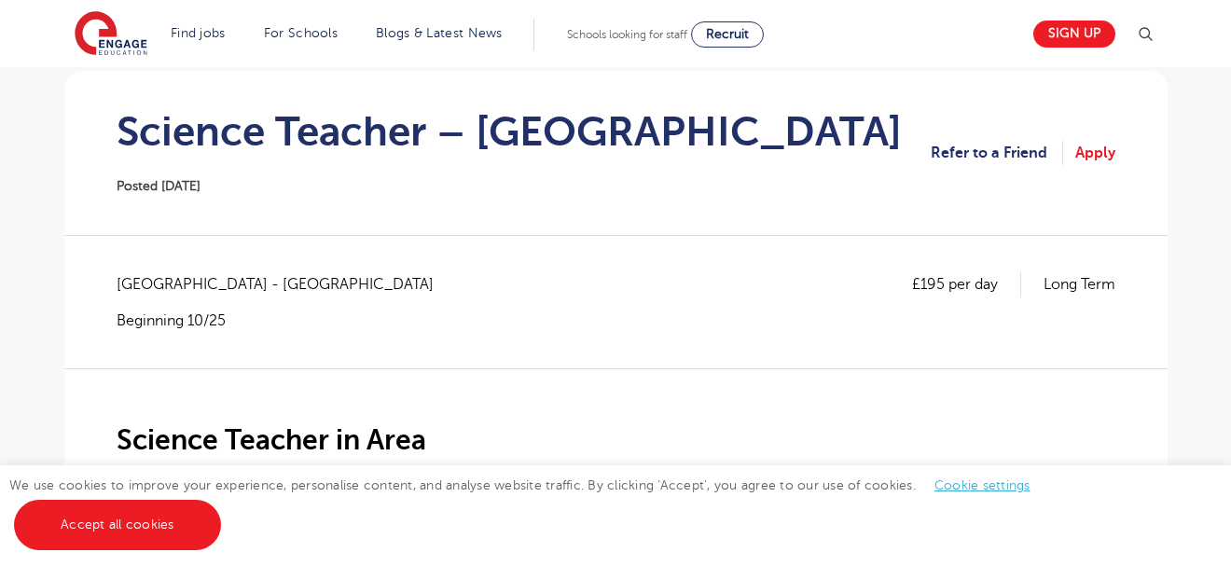
scroll to position [165, 0]
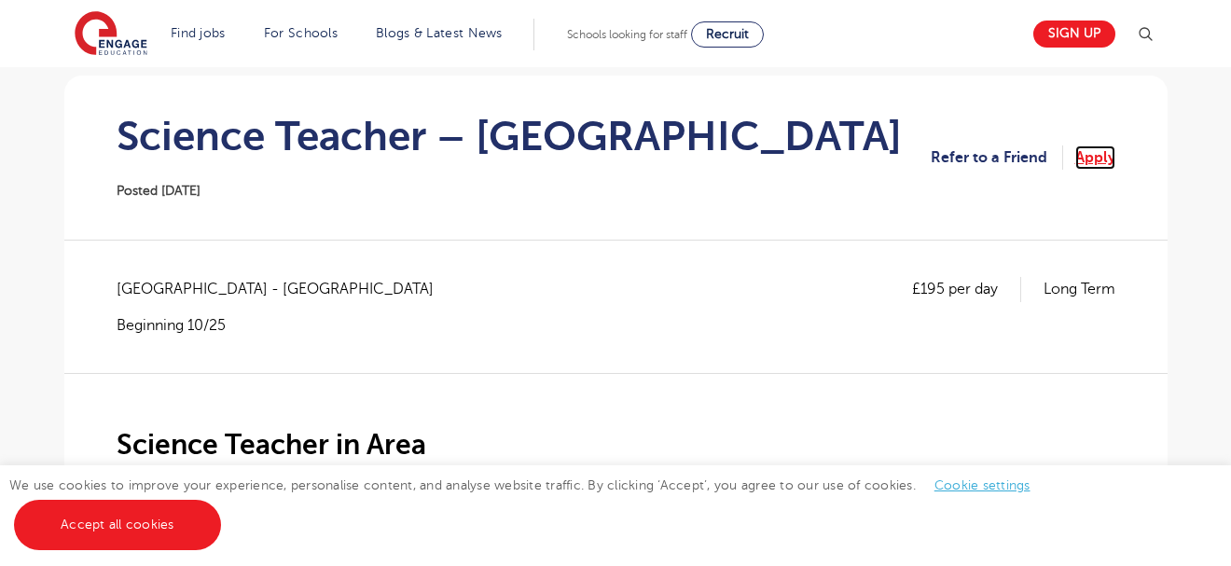
click at [1101, 155] on link "Apply" at bounding box center [1095, 157] width 40 height 24
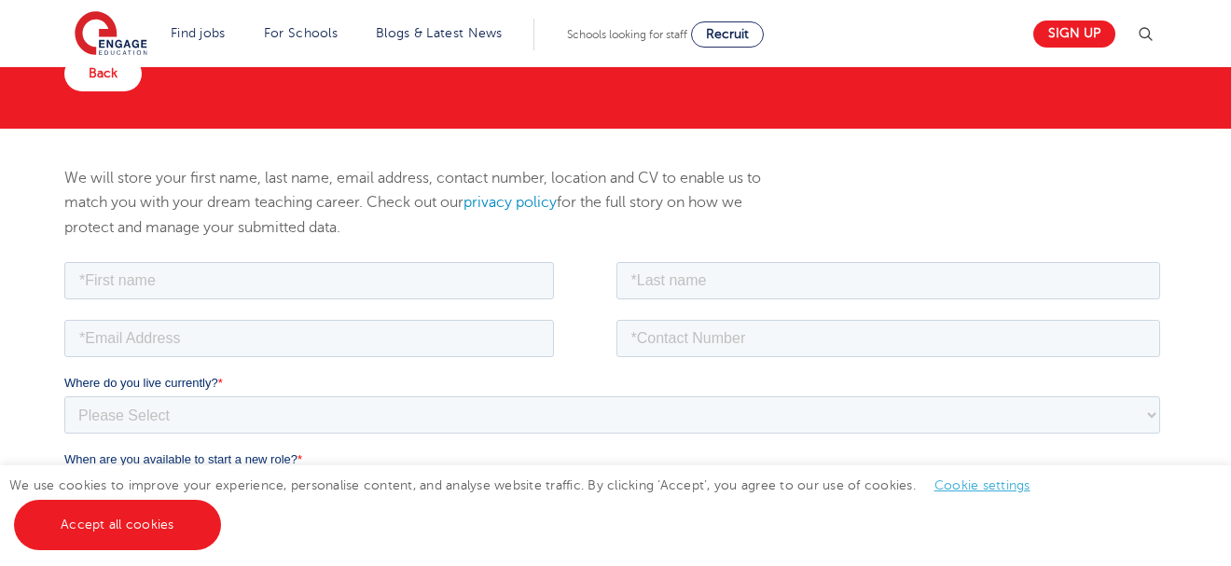
scroll to position [224, 0]
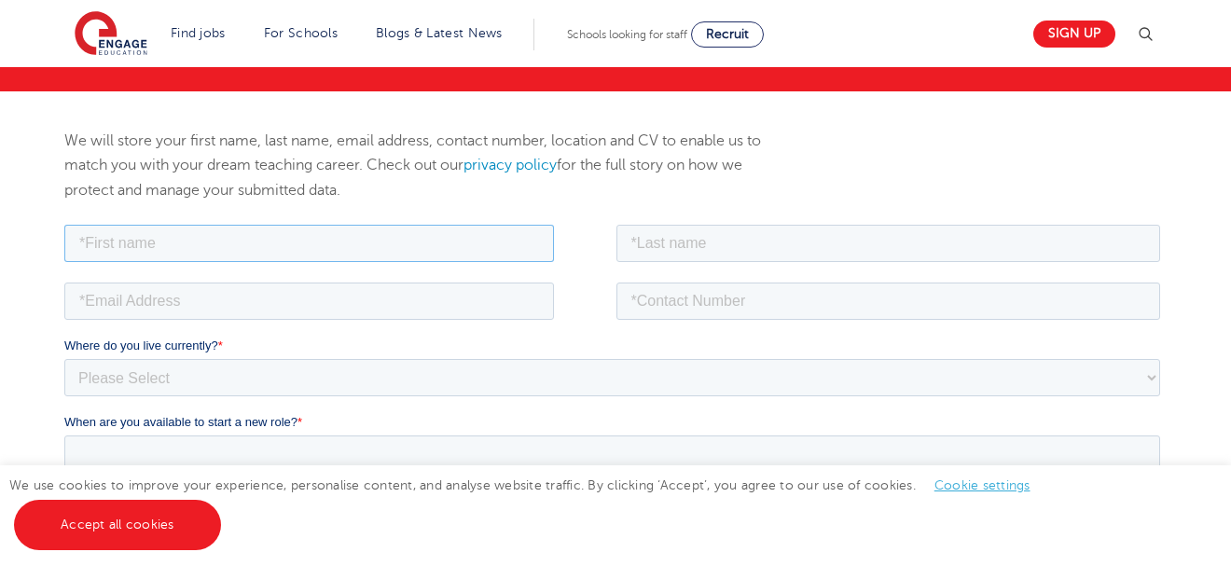
click at [138, 242] on input "text" at bounding box center [308, 242] width 490 height 37
type input "[PERSON_NAME]"
click at [664, 250] on input "text" at bounding box center [888, 242] width 545 height 37
type input "Allodonu"
type input "allokye@gmail.com"
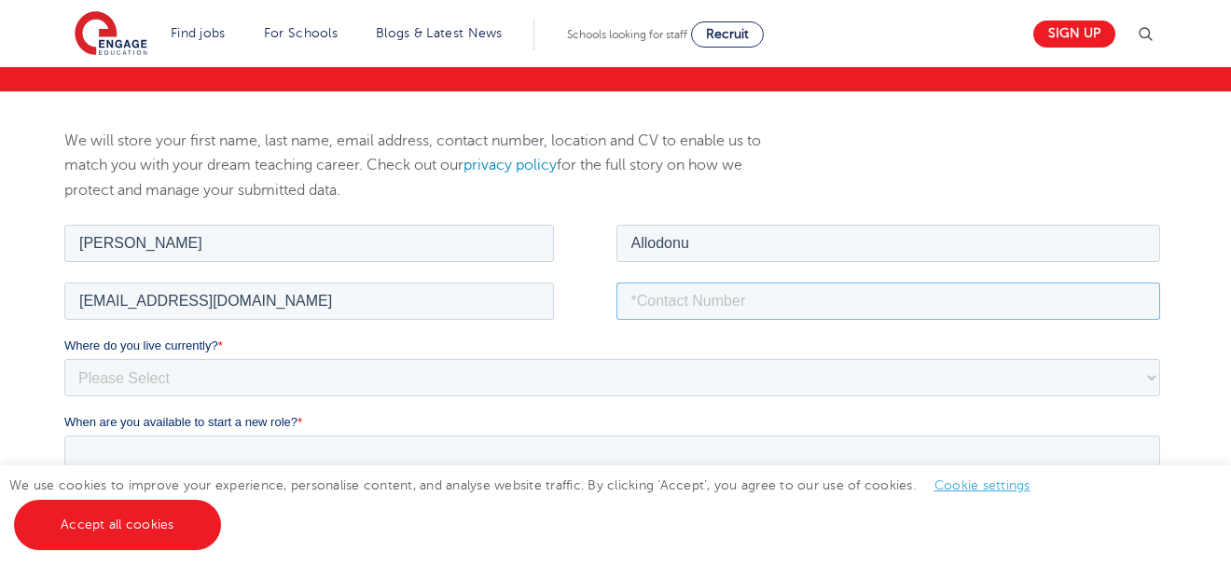
type input "+233240286913"
click at [120, 372] on select "Please Select UK Canada Ireland Australia New Zealand Europe USA South Africa J…" at bounding box center [611, 376] width 1096 height 37
select select "Africa"
click at [63, 358] on select "Please Select UK Canada Ireland Australia New Zealand Europe USA South Africa J…" at bounding box center [611, 376] width 1096 height 37
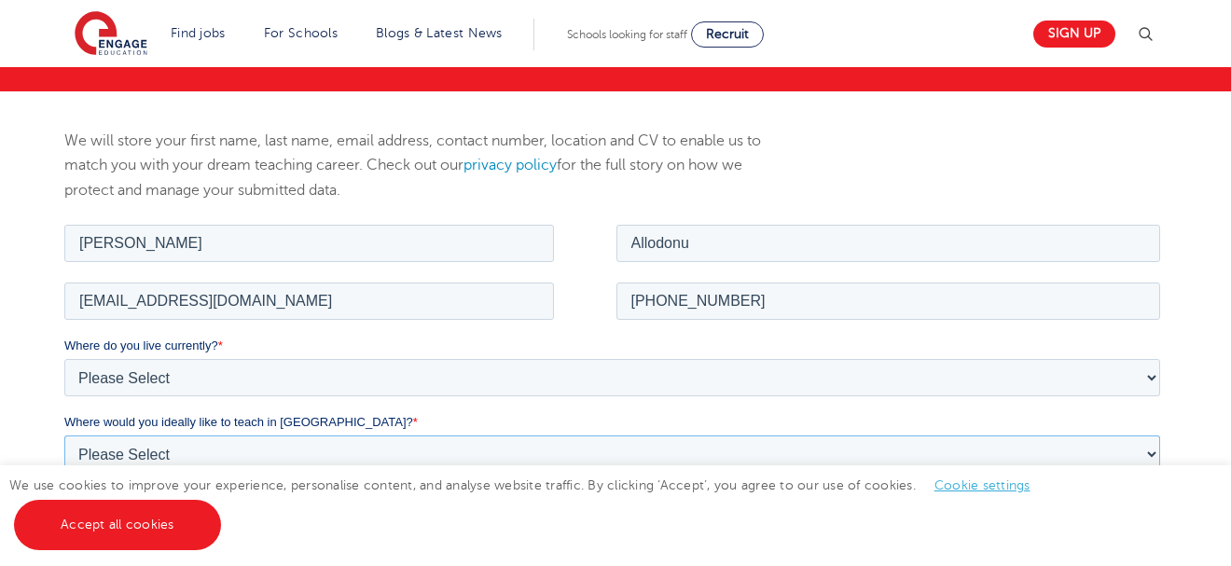
click at [159, 453] on select "Please Select I'm flexible! London Any city in England Greater London/Home Coun…" at bounding box center [611, 453] width 1096 height 37
select select "Urban-Other"
click at [63, 435] on select "Please Select I'm flexible! [GEOGRAPHIC_DATA] Any city in [GEOGRAPHIC_DATA] [GE…" at bounding box center [611, 453] width 1096 height 37
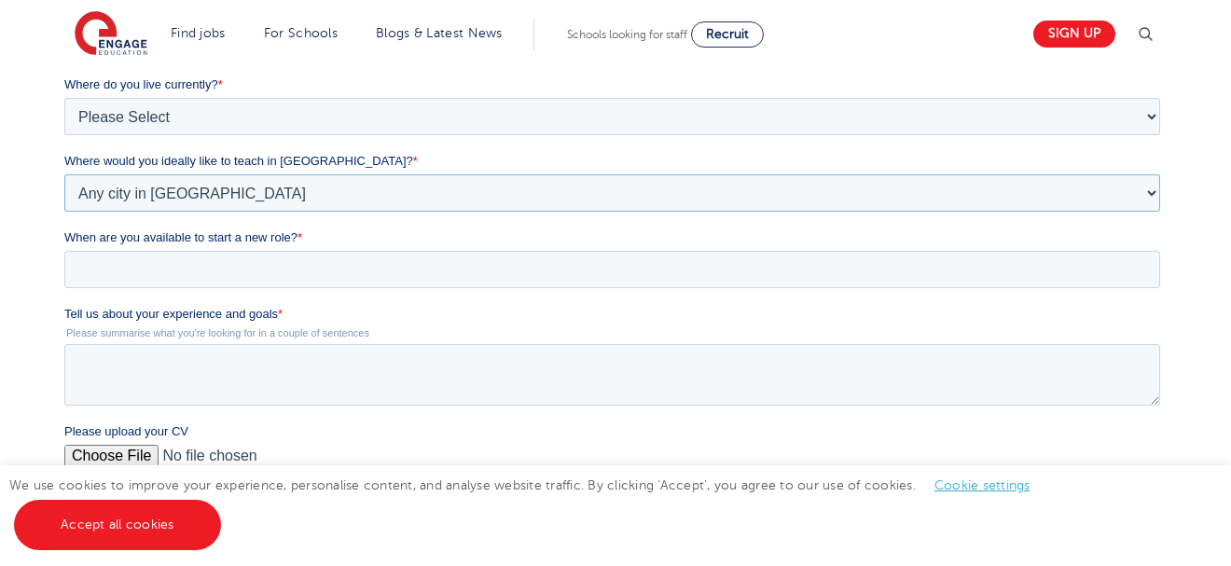
scroll to position [522, 0]
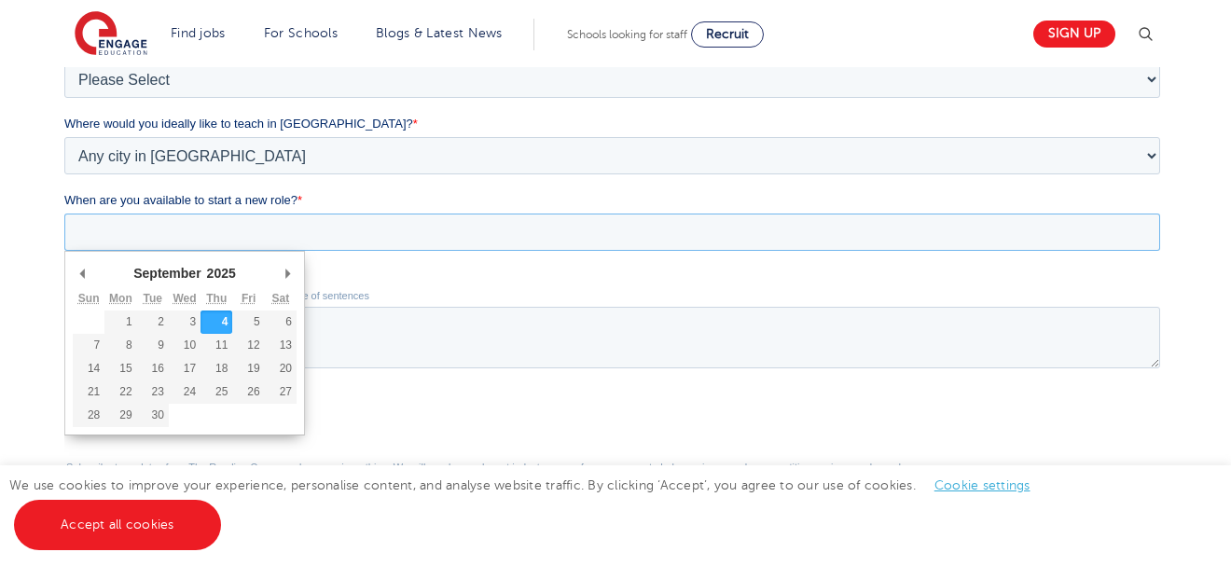
click at [118, 229] on input "When are you available to start a new role? *" at bounding box center [611, 232] width 1096 height 37
type div "2025-09-14"
type input "2025/09/14"
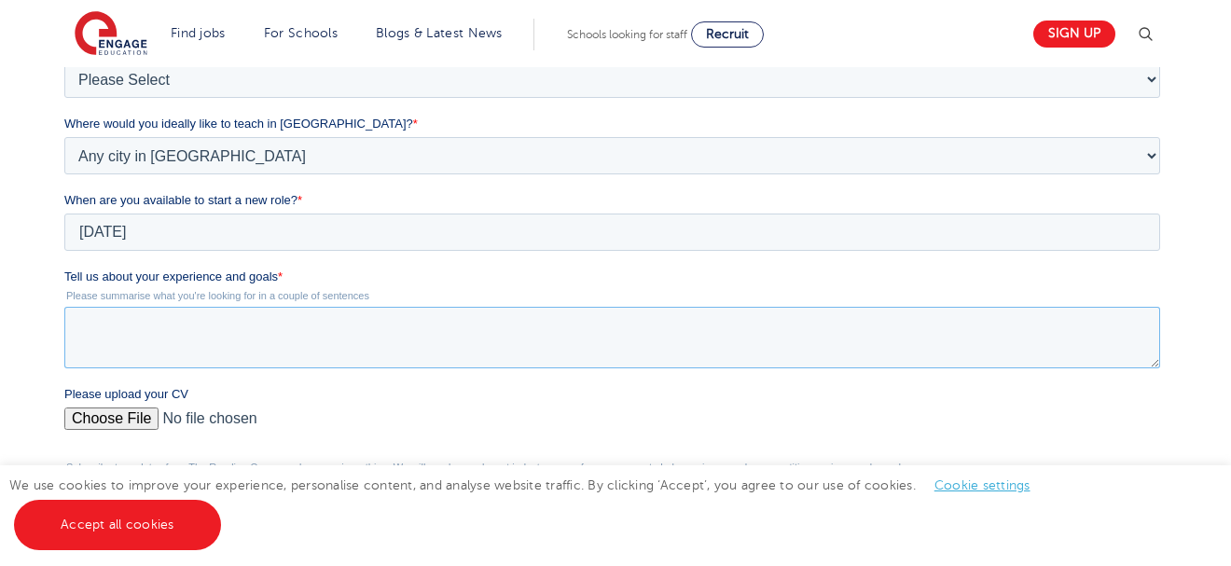
click at [119, 324] on textarea "Tell us about your experience and goals *" at bounding box center [611, 338] width 1096 height 62
type textarea "I am a Professional General Science/Biology Teacher at Church of Christ Senior …"
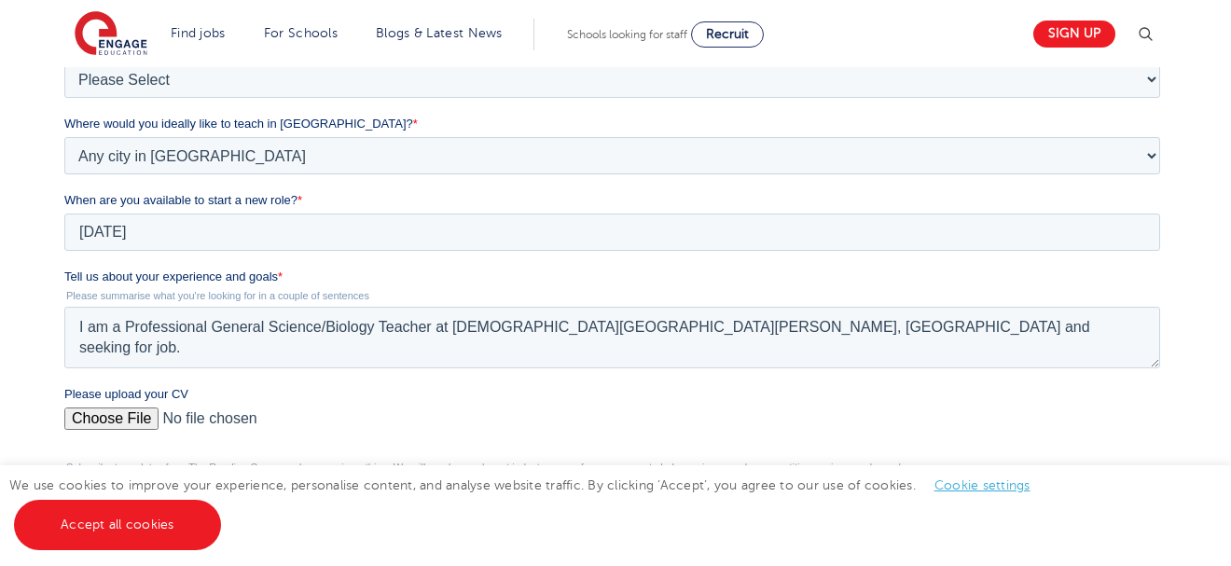
click at [115, 411] on input "Please upload your CV" at bounding box center [611, 426] width 1096 height 37
type input "C:\fakepath\CV_AKWASI_EKYE_ALLODONU.pdf"
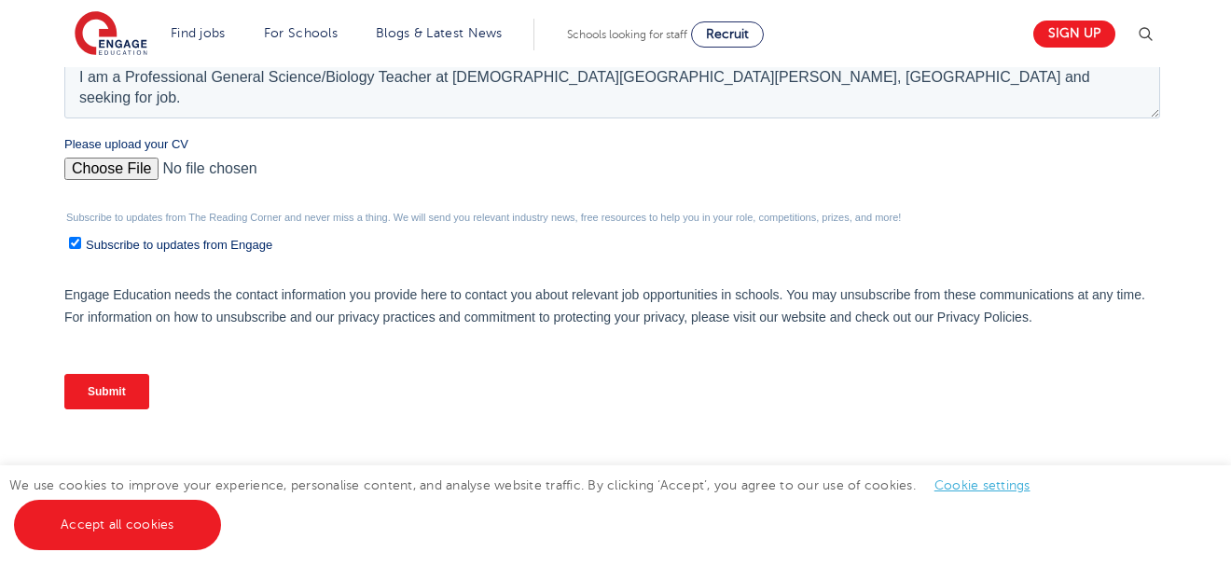
scroll to position [783, 0]
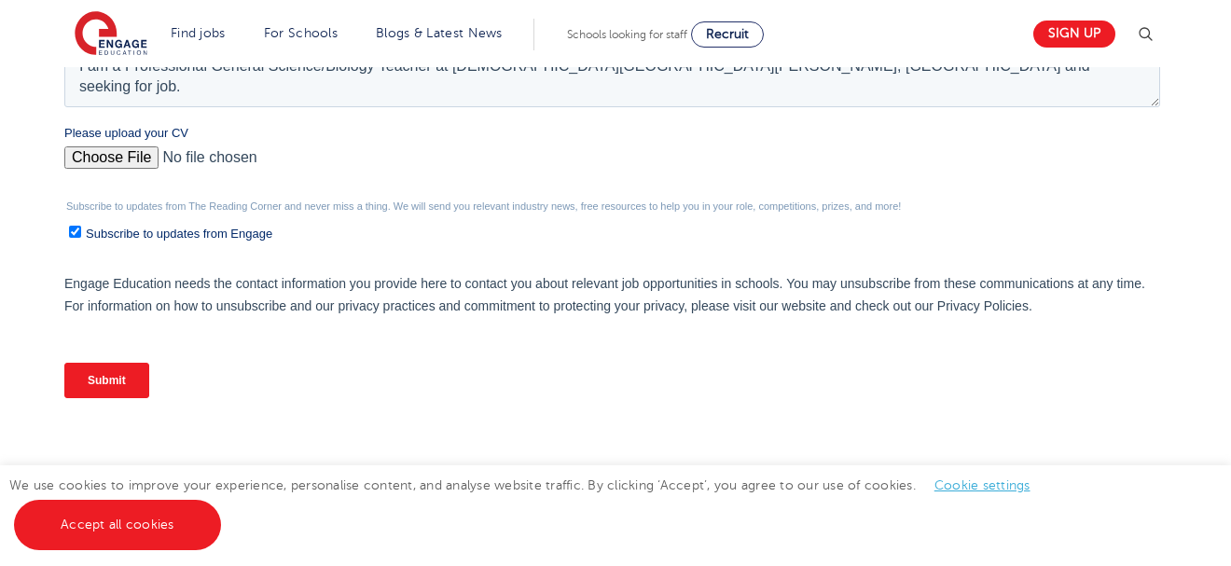
click at [105, 375] on input "Submit" at bounding box center [105, 380] width 85 height 35
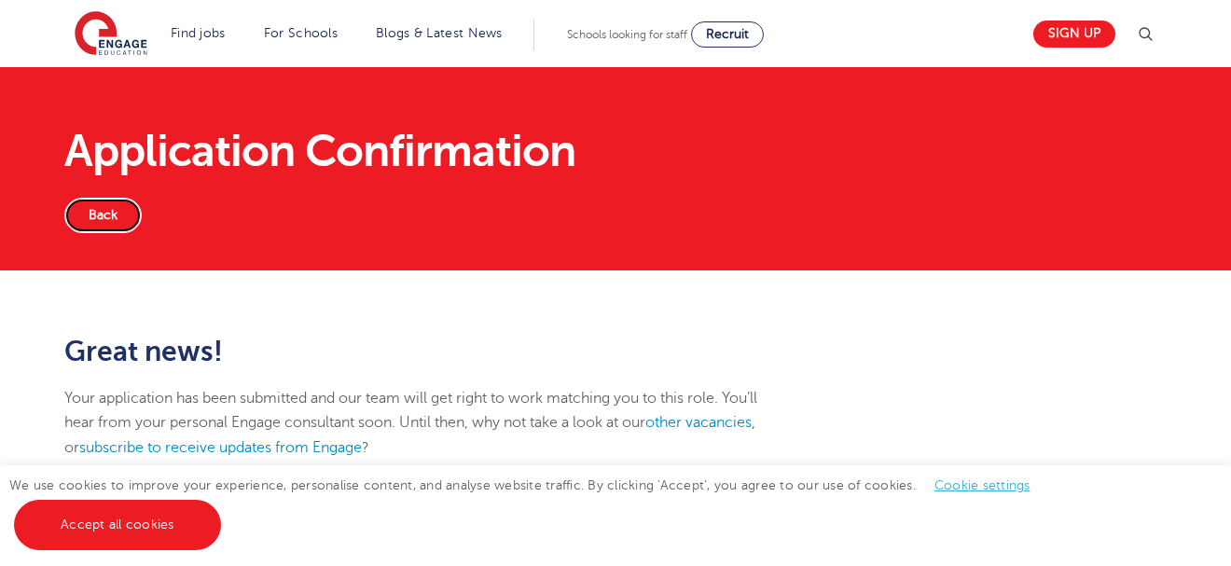
click at [102, 219] on link "Back" at bounding box center [102, 215] width 77 height 35
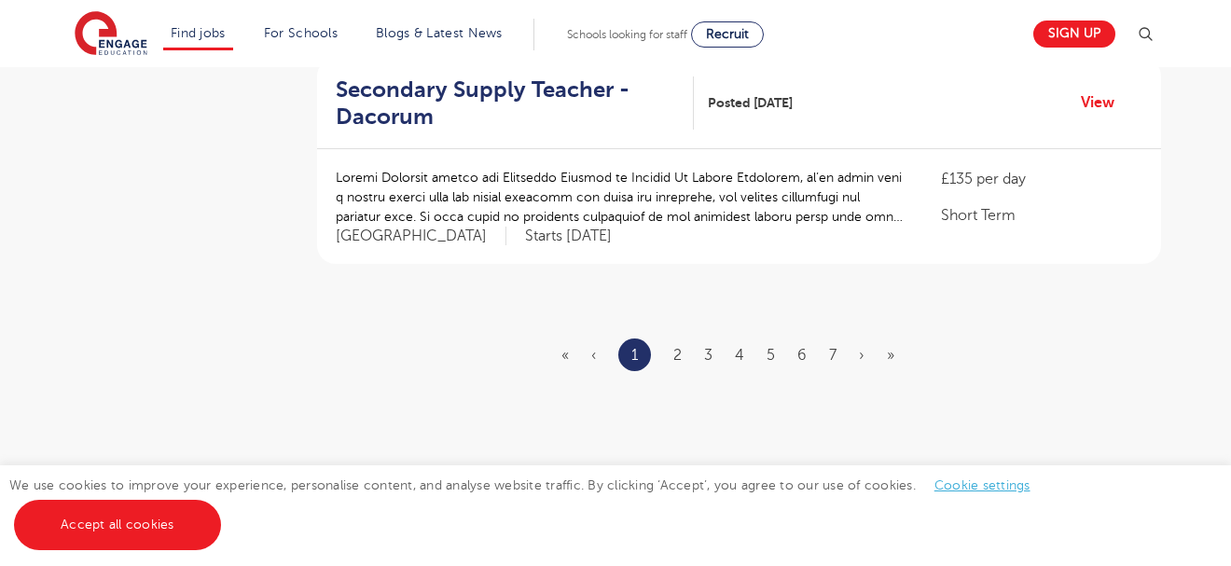
scroll to position [2350, 0]
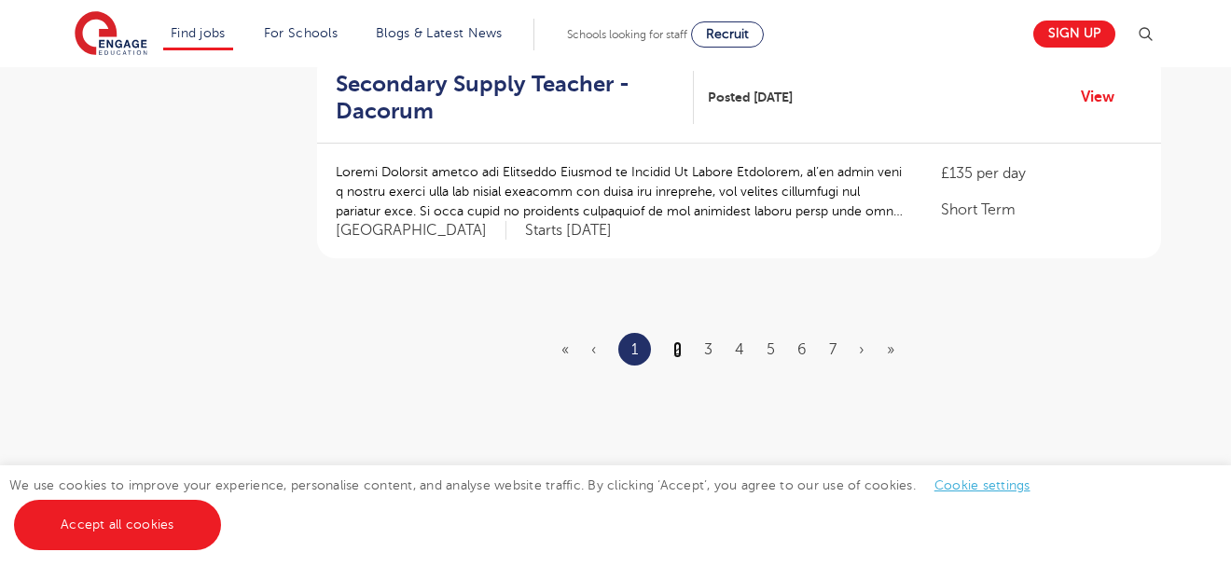
click at [676, 341] on link "2" at bounding box center [677, 349] width 8 height 17
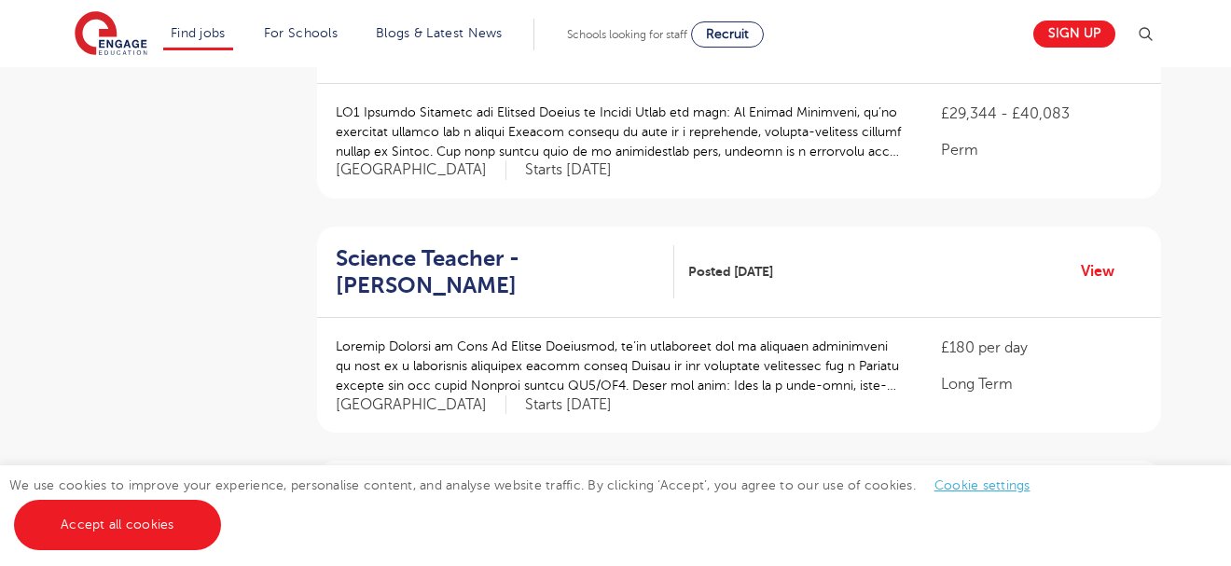
scroll to position [746, 0]
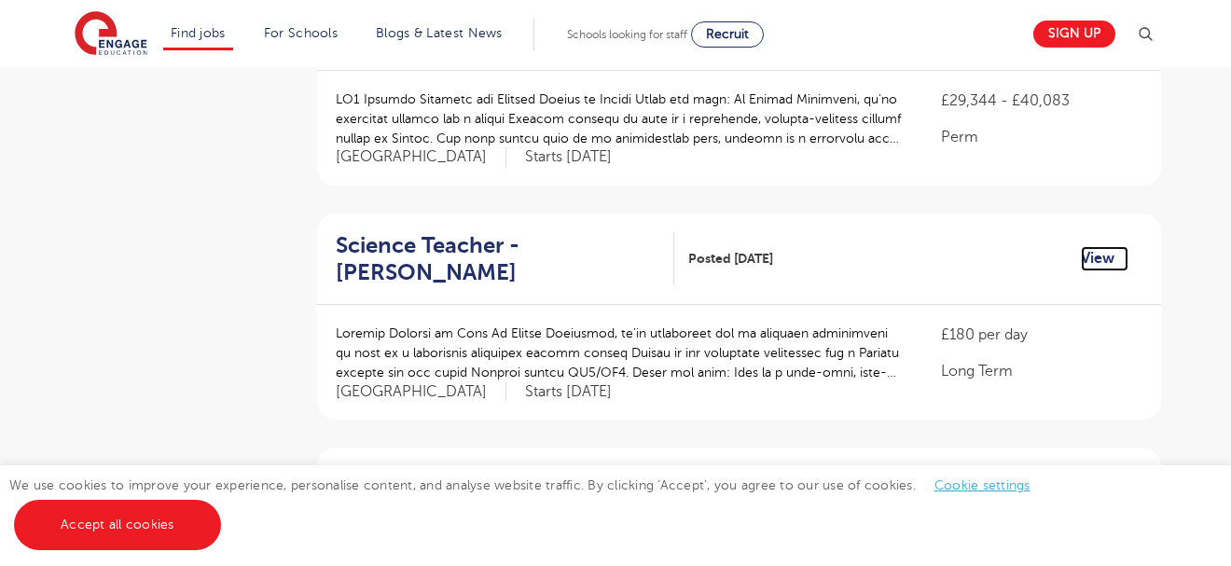
click at [1101, 246] on link "View" at bounding box center [1105, 258] width 48 height 24
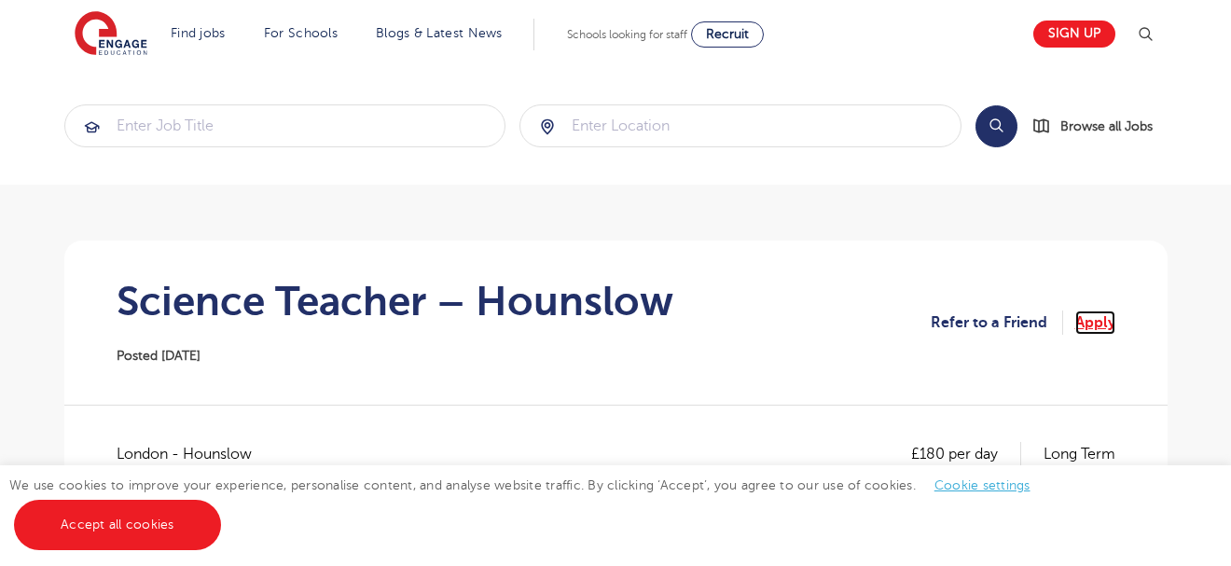
click at [1091, 318] on link "Apply" at bounding box center [1095, 323] width 40 height 24
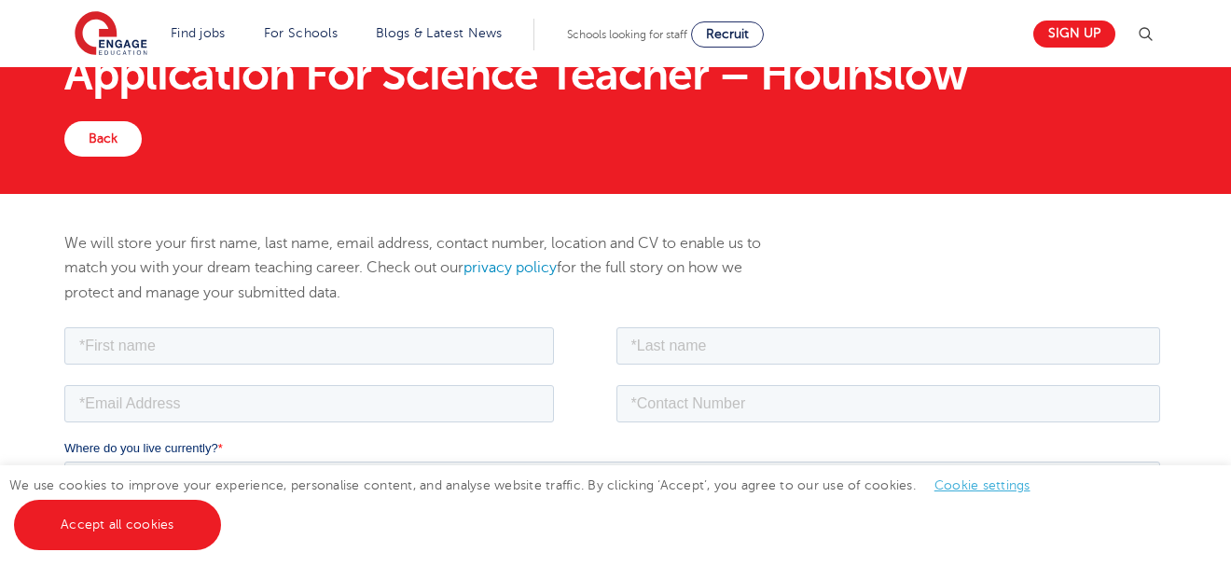
scroll to position [105, 0]
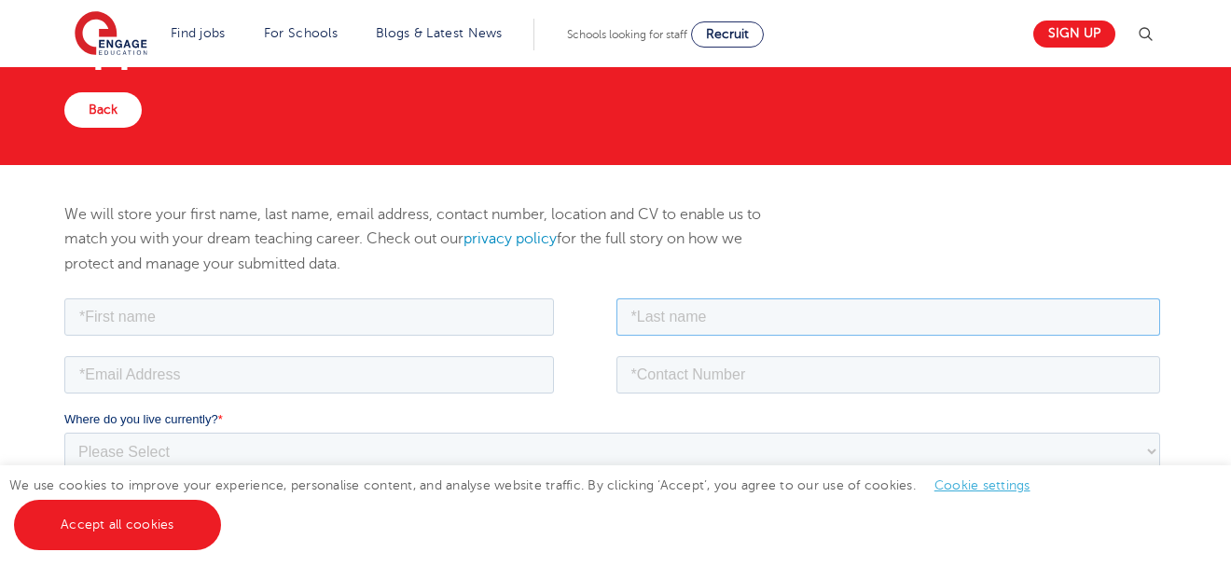
click at [672, 317] on input "text" at bounding box center [888, 316] width 545 height 37
type input "Allodonu"
type input "allokye@gmail.com"
type input "+233240286913"
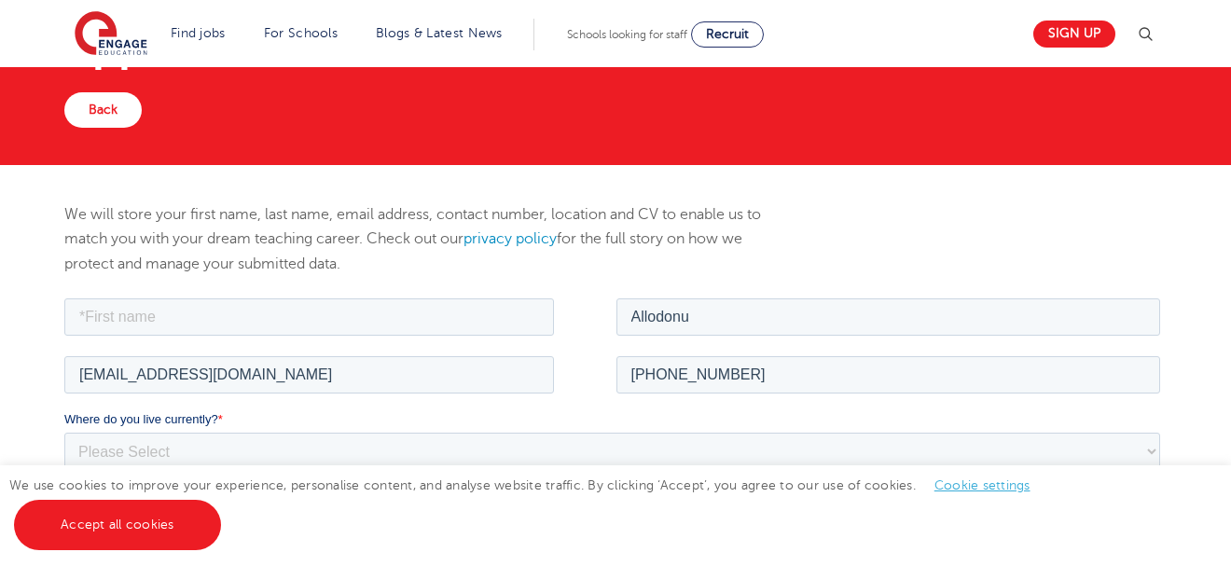
type textarea "I am a Professional General Science/Biology Teacher at Church of Christ Senior …"
click at [153, 316] on input "text" at bounding box center [308, 316] width 490 height 37
type input "Akwasi"
click at [197, 443] on select "Please Select [GEOGRAPHIC_DATA] [GEOGRAPHIC_DATA] [GEOGRAPHIC_DATA] [GEOGRAPHIC…" at bounding box center [611, 450] width 1096 height 37
select select "[GEOGRAPHIC_DATA]"
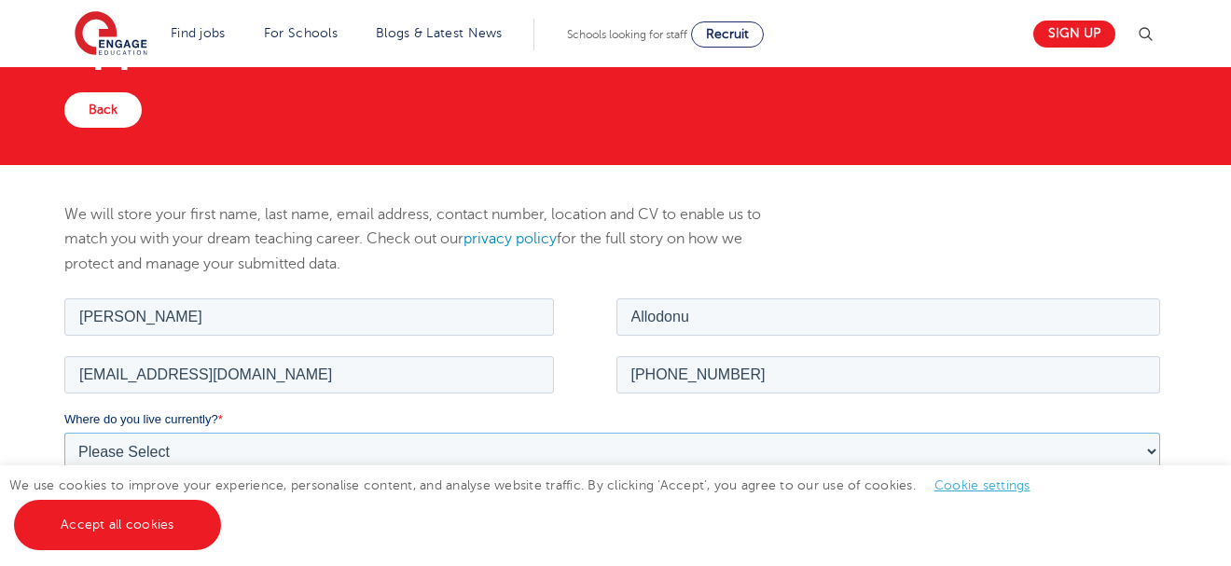
click at [63, 432] on select "Please Select [GEOGRAPHIC_DATA] [GEOGRAPHIC_DATA] [GEOGRAPHIC_DATA] [GEOGRAPHIC…" at bounding box center [611, 450] width 1096 height 37
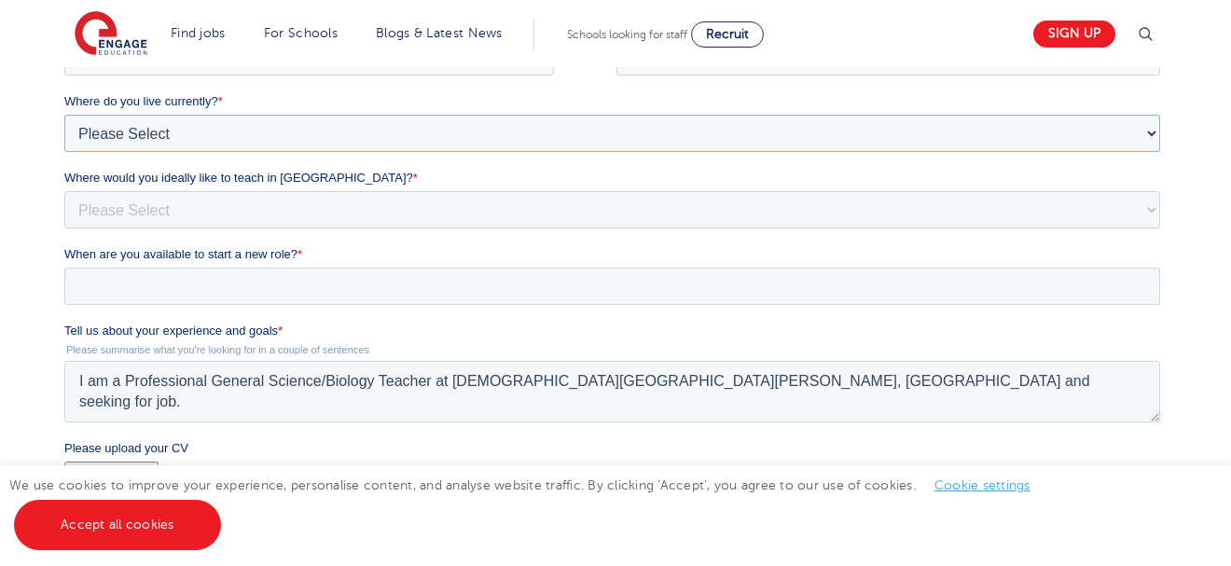
scroll to position [441, 0]
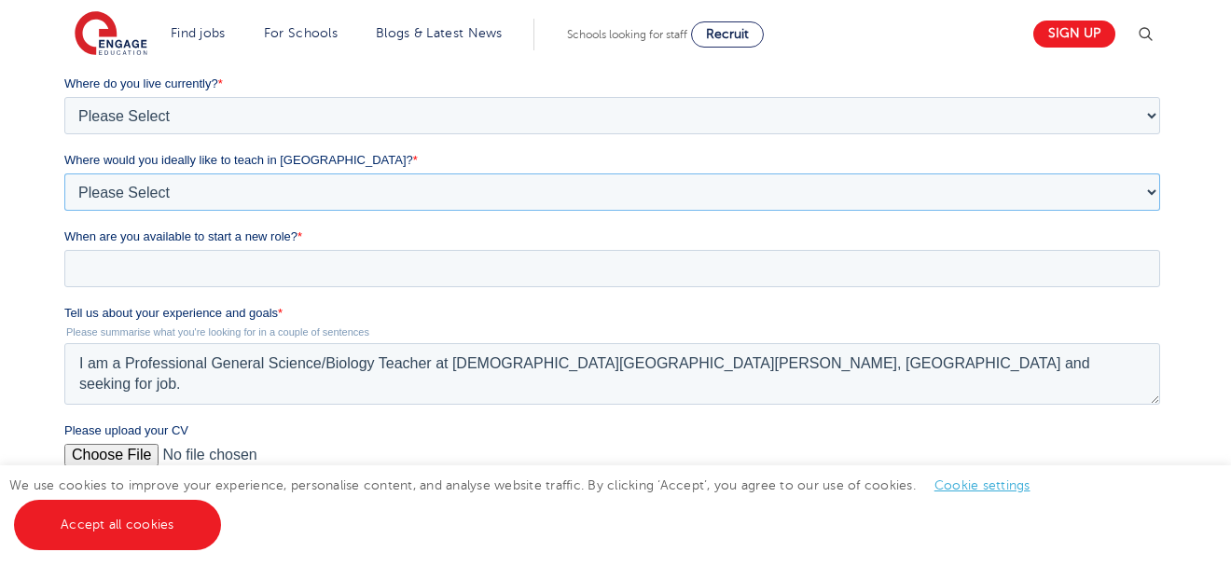
click at [145, 188] on select "Please Select I'm flexible! London Any city in England Greater London/Home Coun…" at bounding box center [611, 191] width 1096 height 37
select select "Urban-Other"
click at [63, 211] on select "Please Select I'm flexible! London Any city in England Greater London/Home Coun…" at bounding box center [611, 191] width 1096 height 37
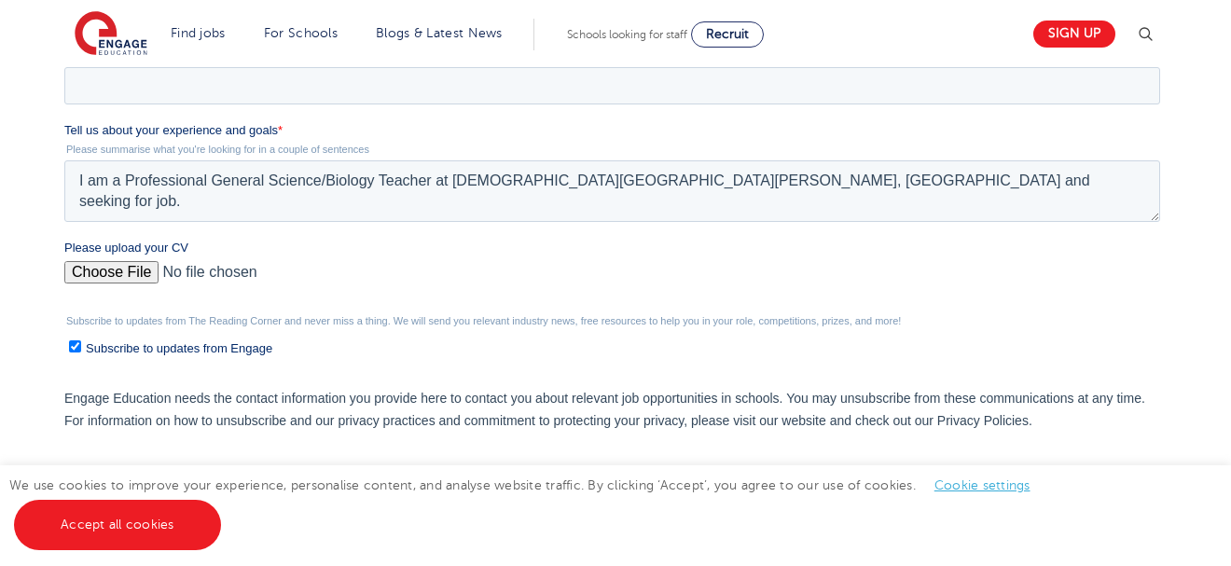
scroll to position [628, 0]
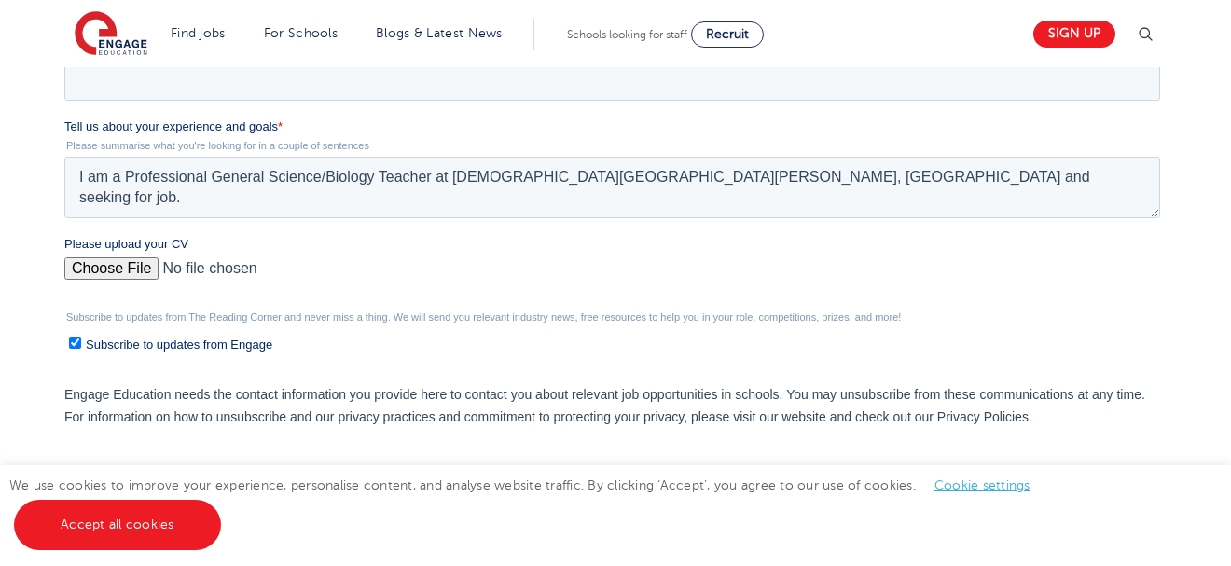
click at [121, 264] on input "Please upload your CV" at bounding box center [611, 275] width 1096 height 37
type input "C:\fakepath\CV_AKWASI_EKYE_ALLODONU.pdf"
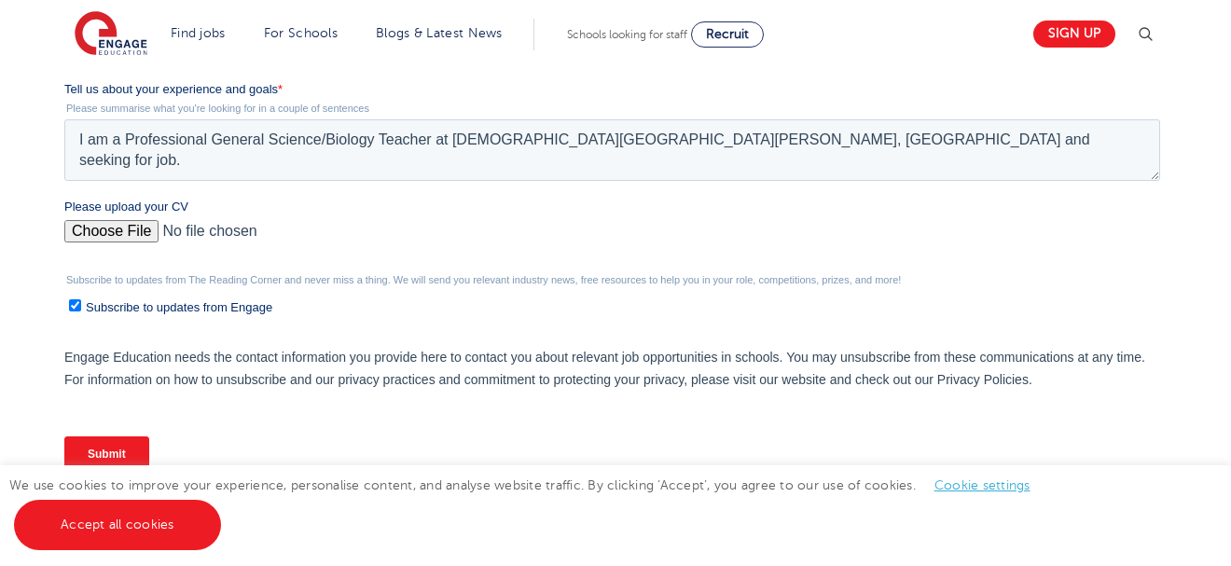
scroll to position [702, 0]
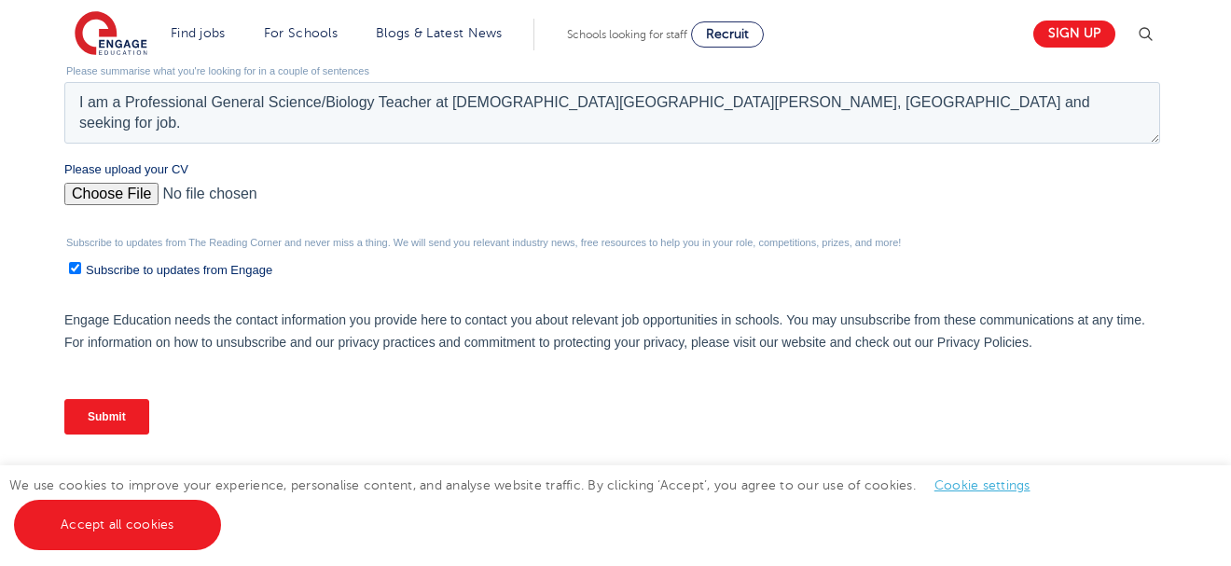
click at [98, 418] on input "Submit" at bounding box center [105, 416] width 85 height 35
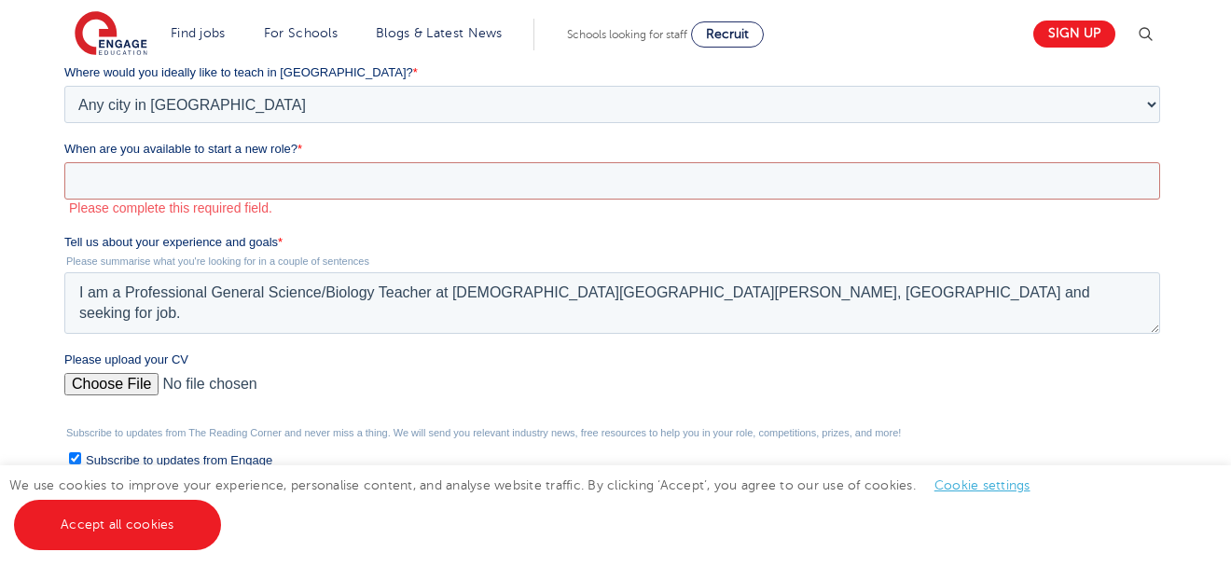
scroll to position [517, 0]
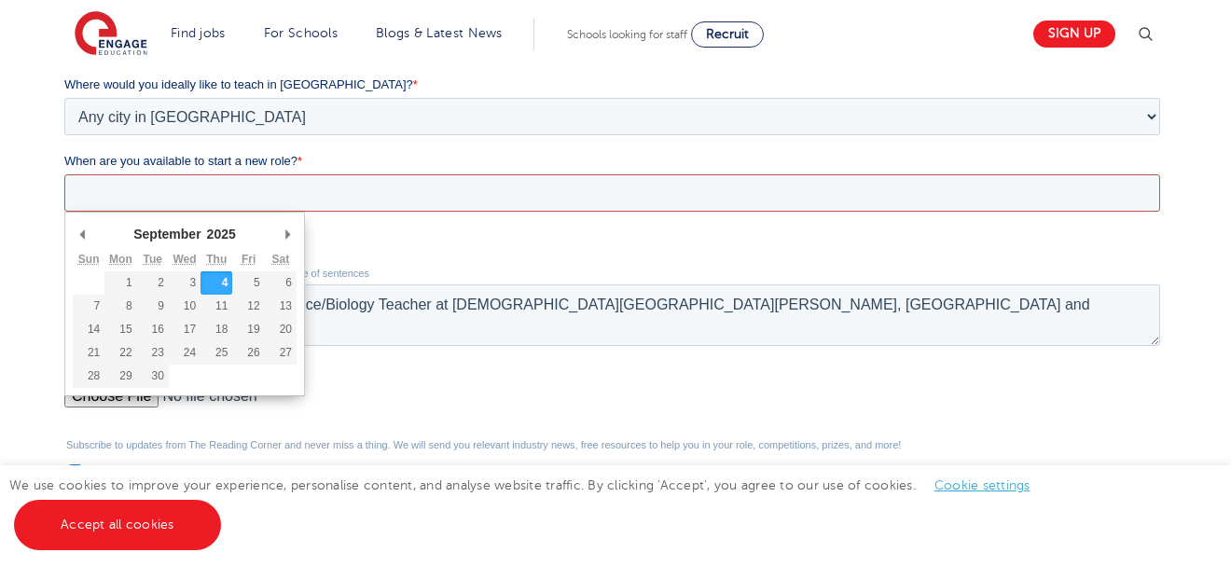
click at [141, 190] on input "When are you available to start a new role? *" at bounding box center [611, 192] width 1096 height 37
type div "2025-10-05"
type input "2025/10/05"
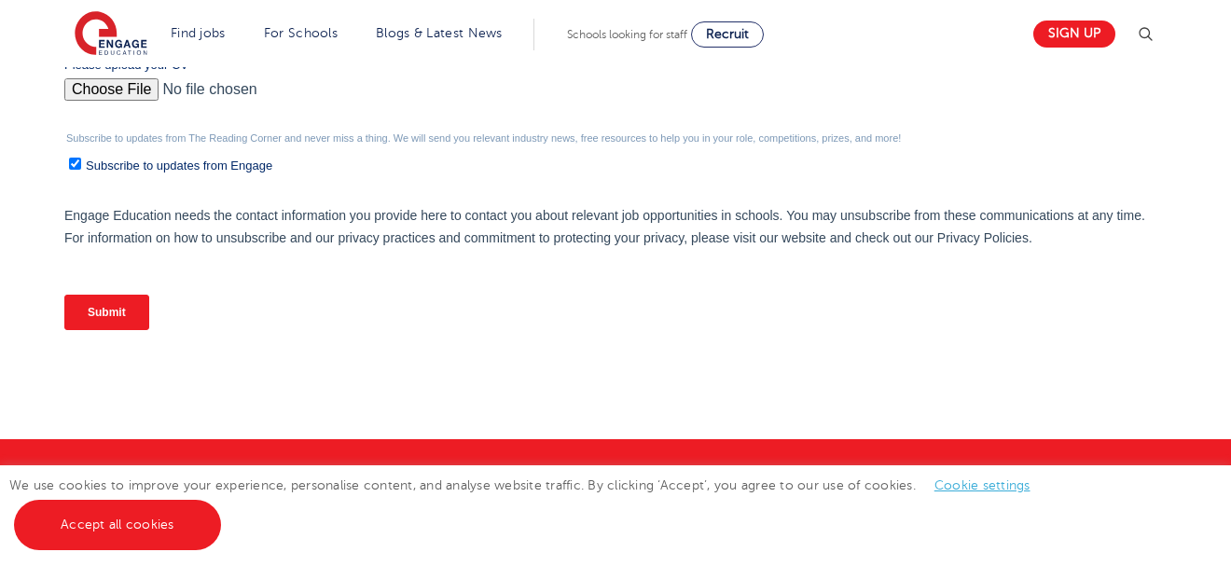
scroll to position [815, 0]
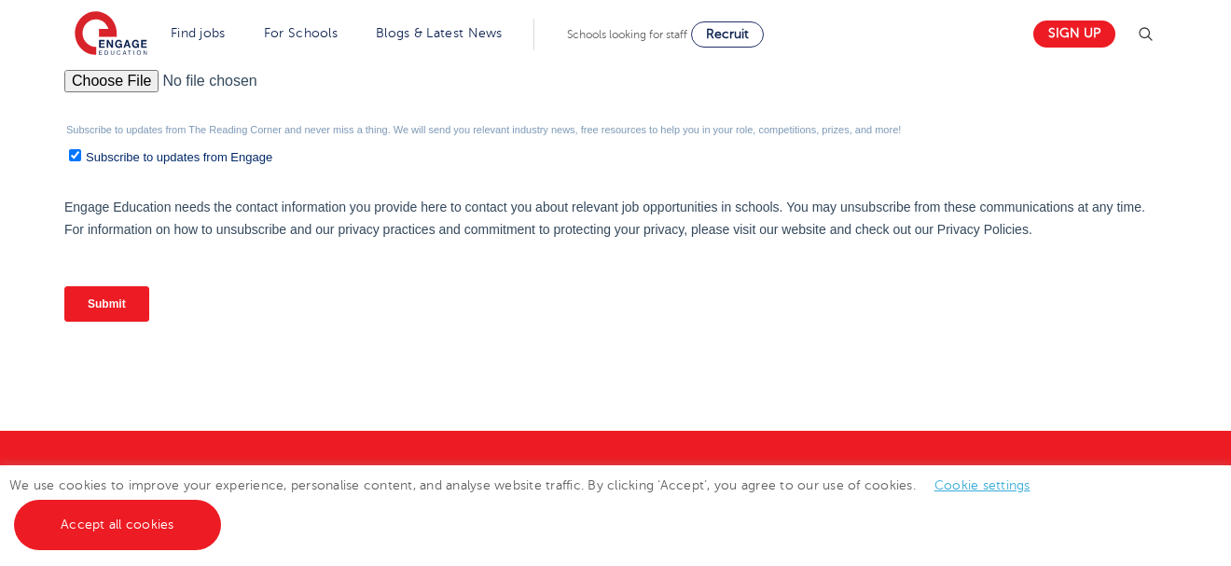
click at [107, 304] on input "Submit" at bounding box center [105, 303] width 85 height 35
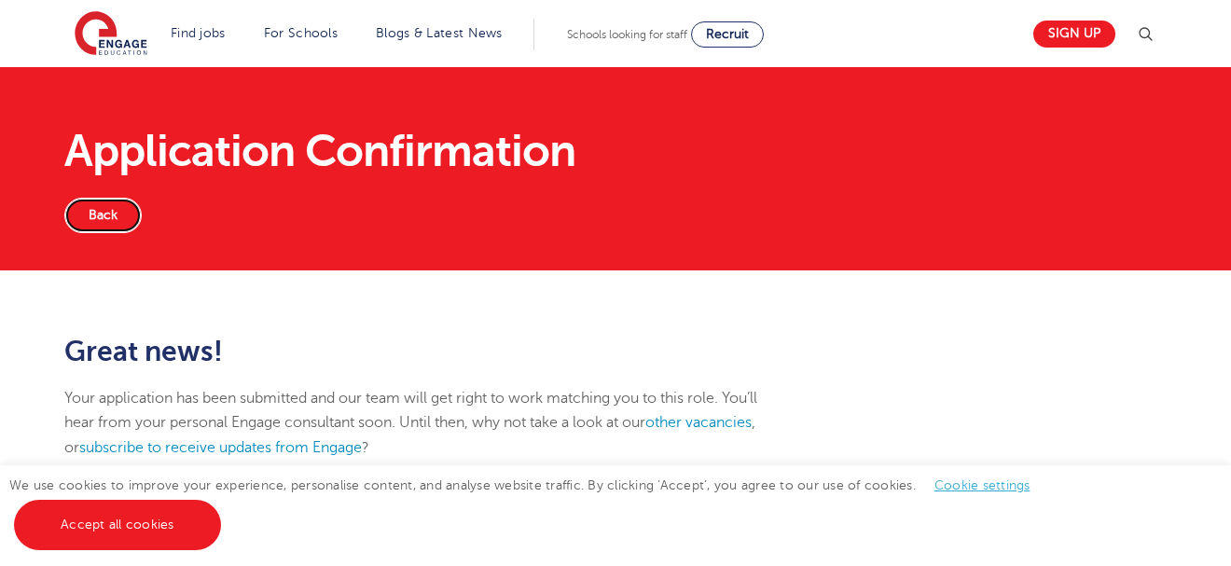
click at [108, 209] on link "Back" at bounding box center [102, 215] width 77 height 35
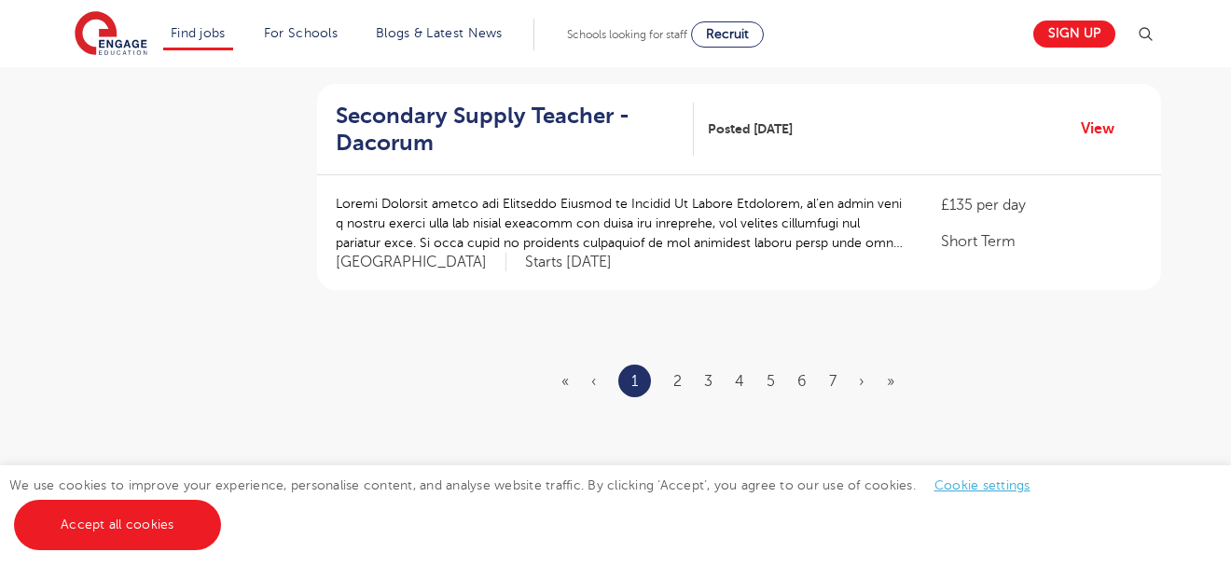
scroll to position [2350, 0]
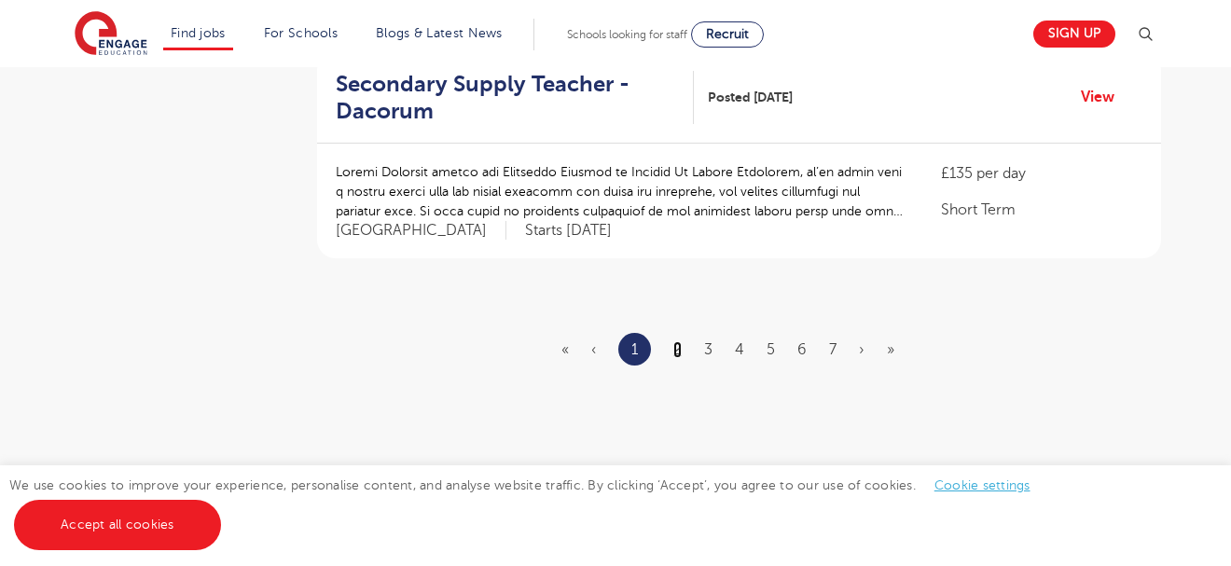
click at [674, 341] on link "2" at bounding box center [677, 349] width 8 height 17
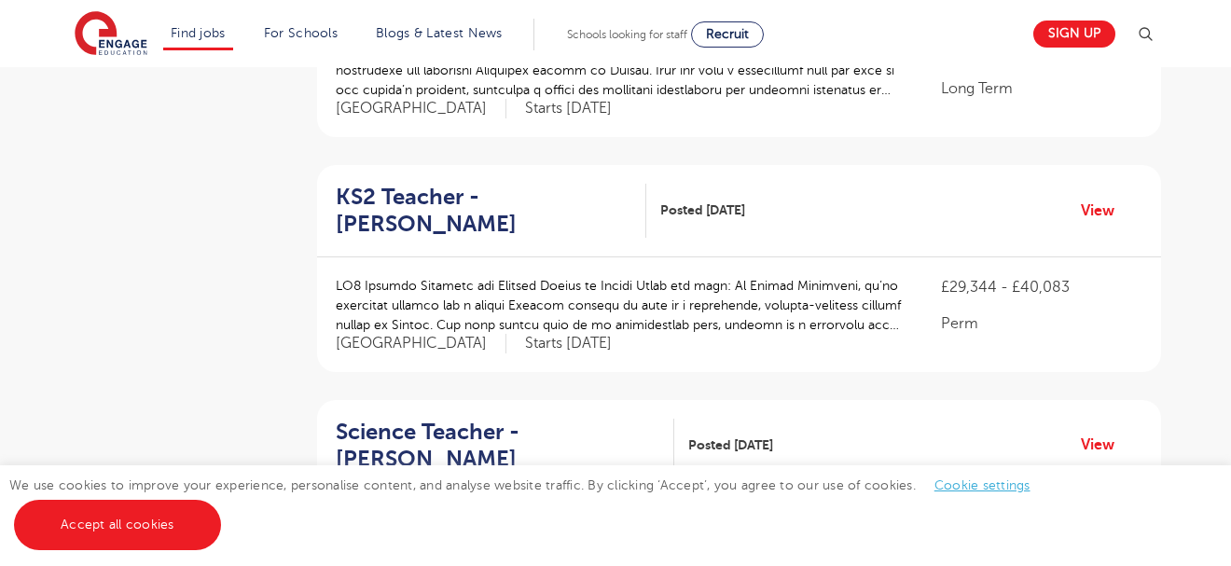
scroll to position [597, 0]
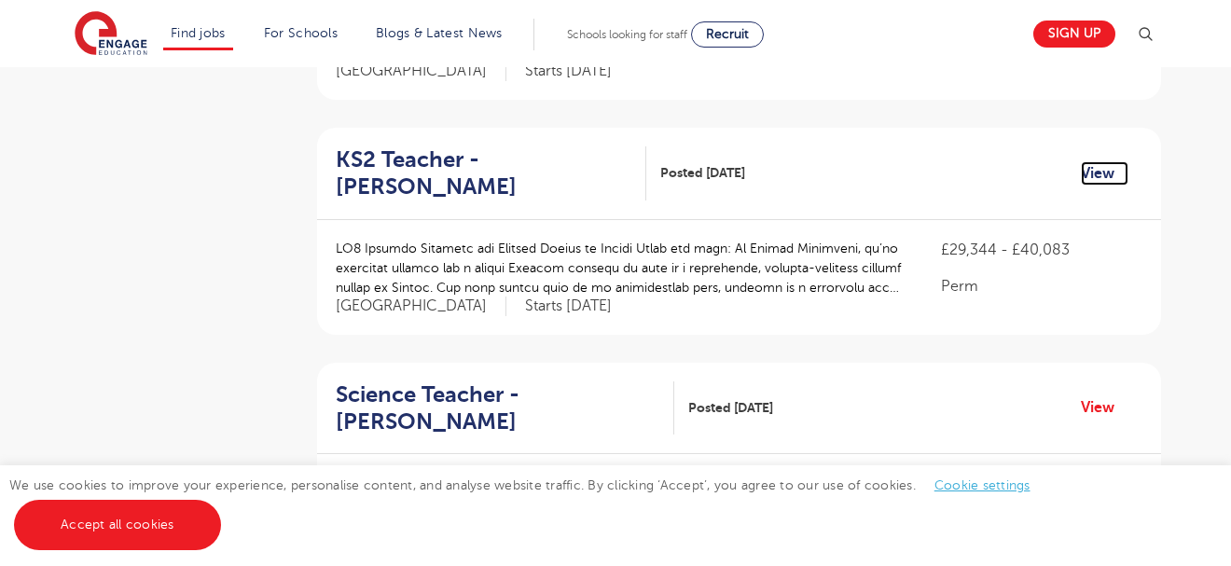
click at [1092, 161] on link "View" at bounding box center [1105, 173] width 48 height 24
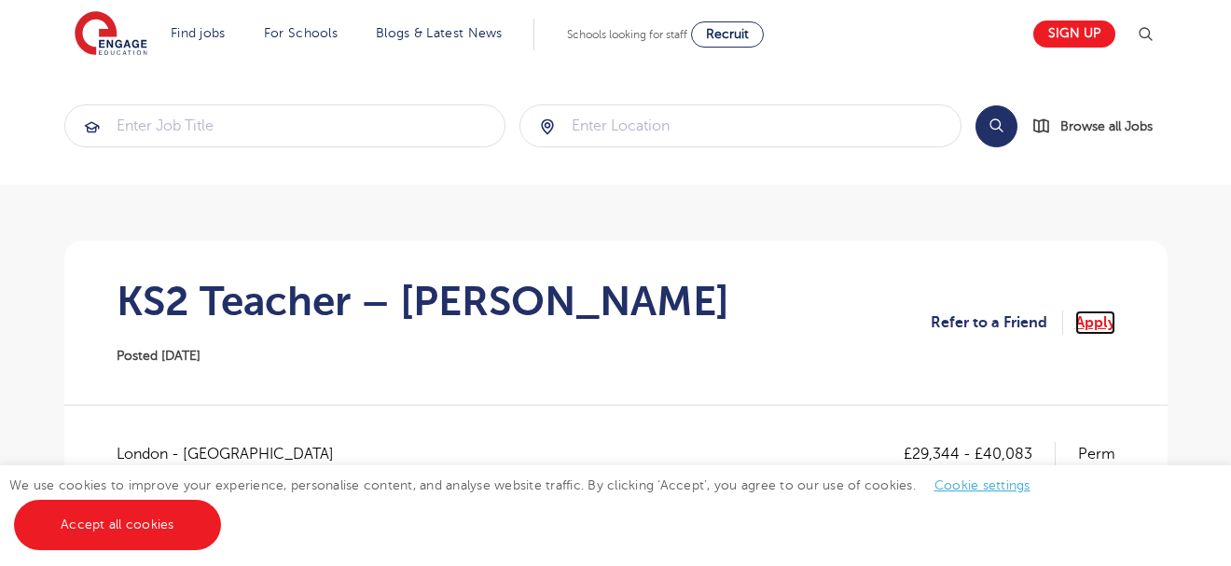
click at [1090, 320] on link "Apply" at bounding box center [1095, 323] width 40 height 24
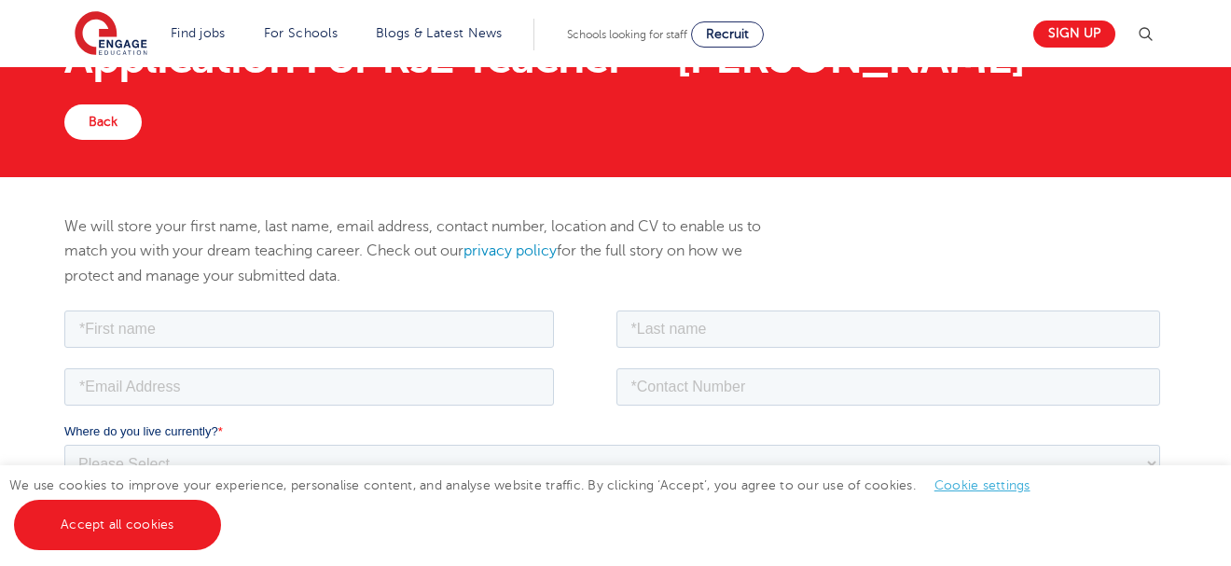
scroll to position [112, 0]
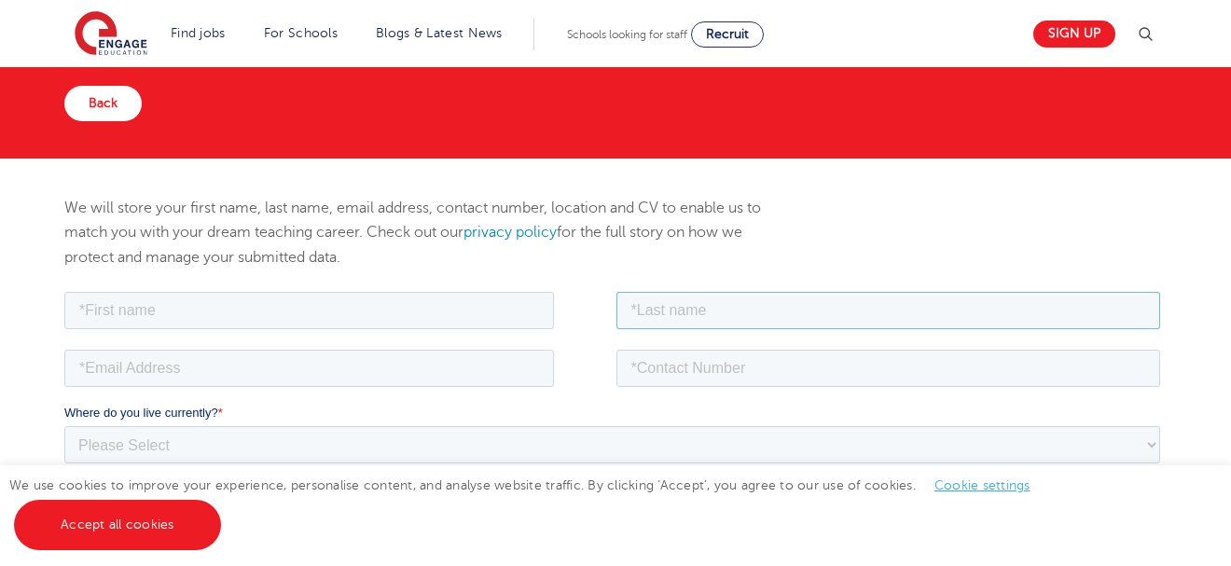
click at [677, 309] on input "text" at bounding box center [888, 309] width 545 height 37
type input "Allodonu"
type input "[PERSON_NAME]"
type input "[EMAIL_ADDRESS][DOMAIN_NAME]"
type input "[PHONE_NUMBER]"
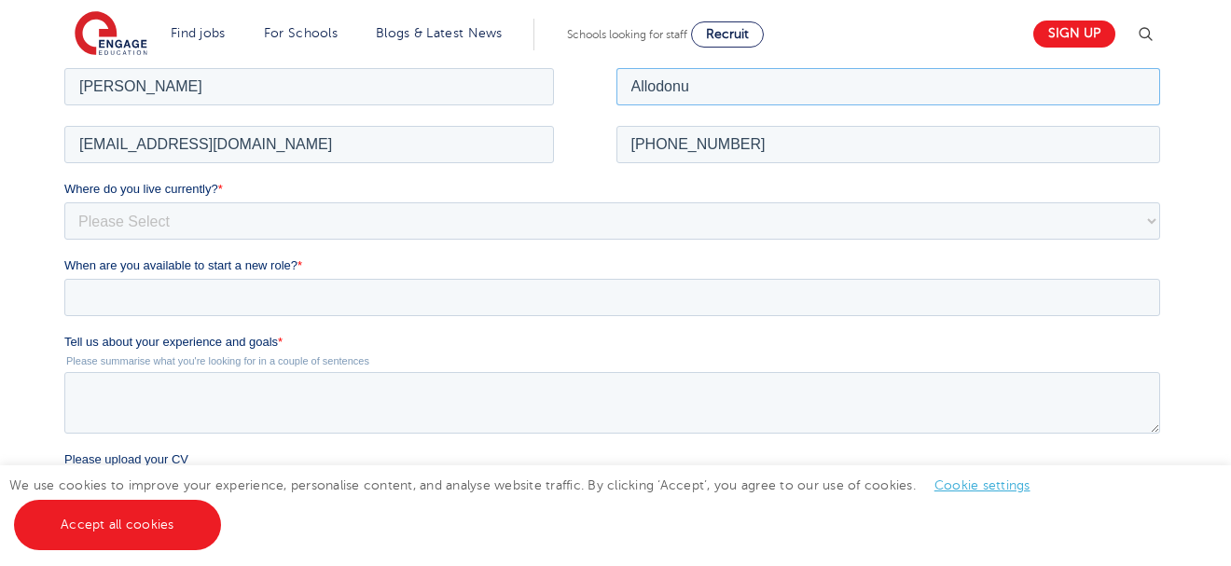
scroll to position [373, 0]
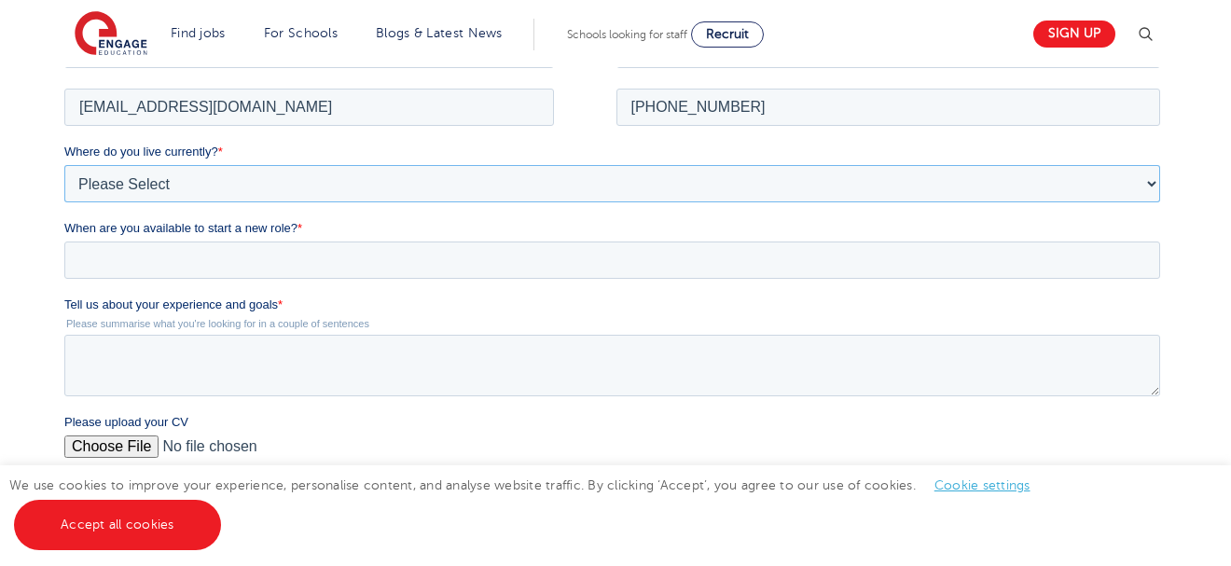
click at [150, 177] on select "Please Select UK Canada Ireland Australia New Zealand Europe USA South Africa J…" at bounding box center [611, 182] width 1096 height 37
select select "Africa"
click at [63, 164] on select "Please Select UK Canada Ireland Australia New Zealand Europe USA South Africa J…" at bounding box center [611, 182] width 1096 height 37
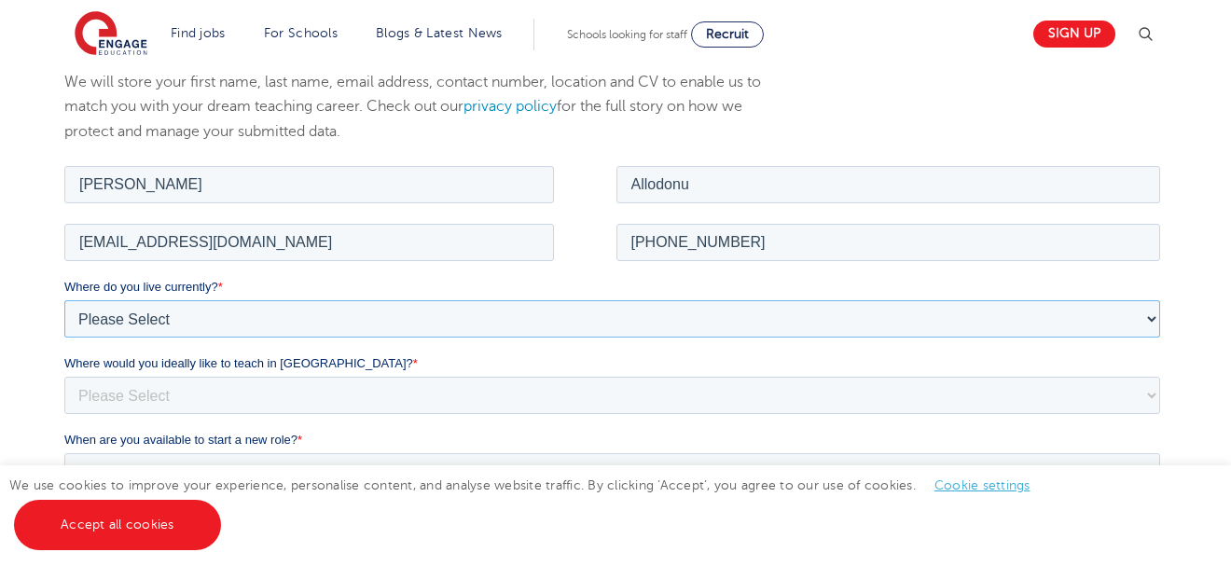
scroll to position [241, 0]
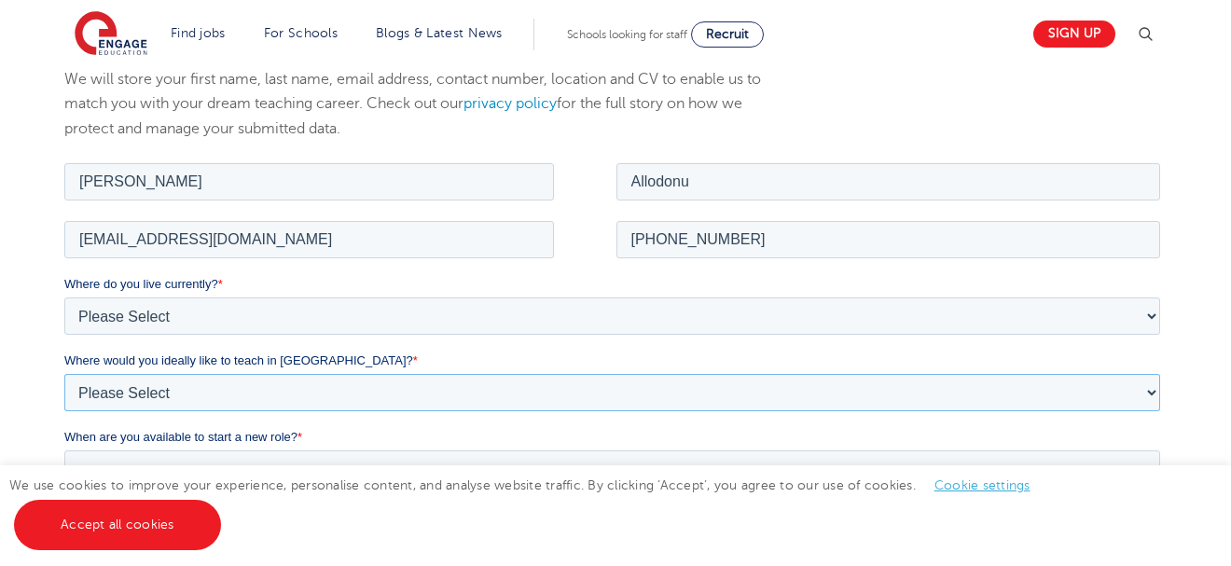
click at [137, 383] on select "Please Select I'm flexible! London Any city in England Greater London/Home Coun…" at bounding box center [611, 391] width 1096 height 37
select select "Urban-Other"
click at [63, 373] on select "Please Select I'm flexible! London Any city in England Greater London/Home Coun…" at bounding box center [611, 391] width 1096 height 37
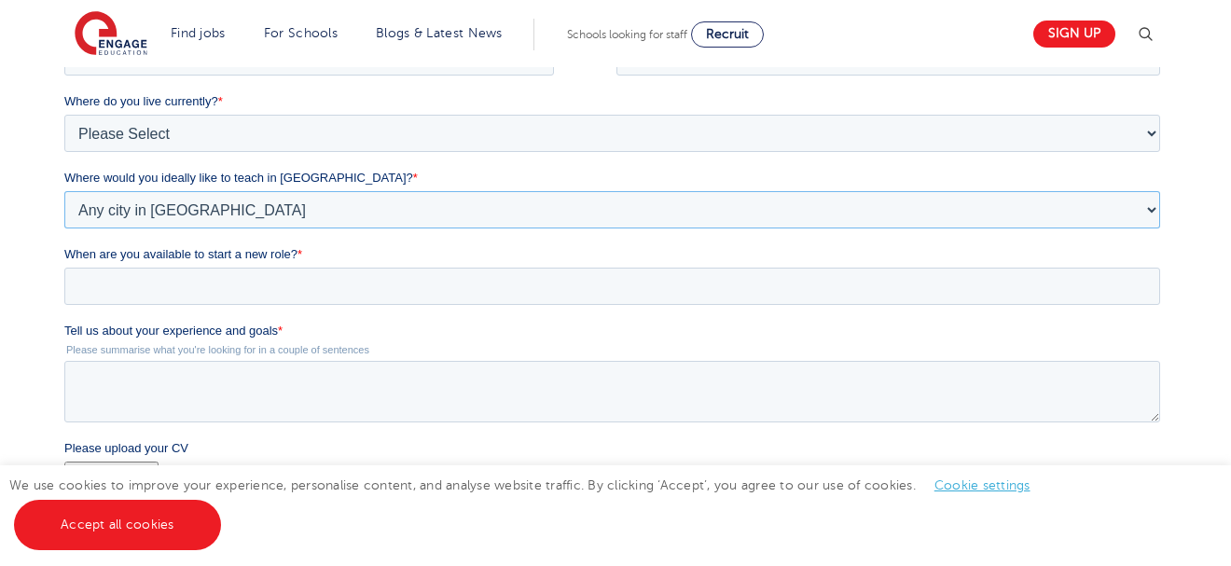
scroll to position [427, 0]
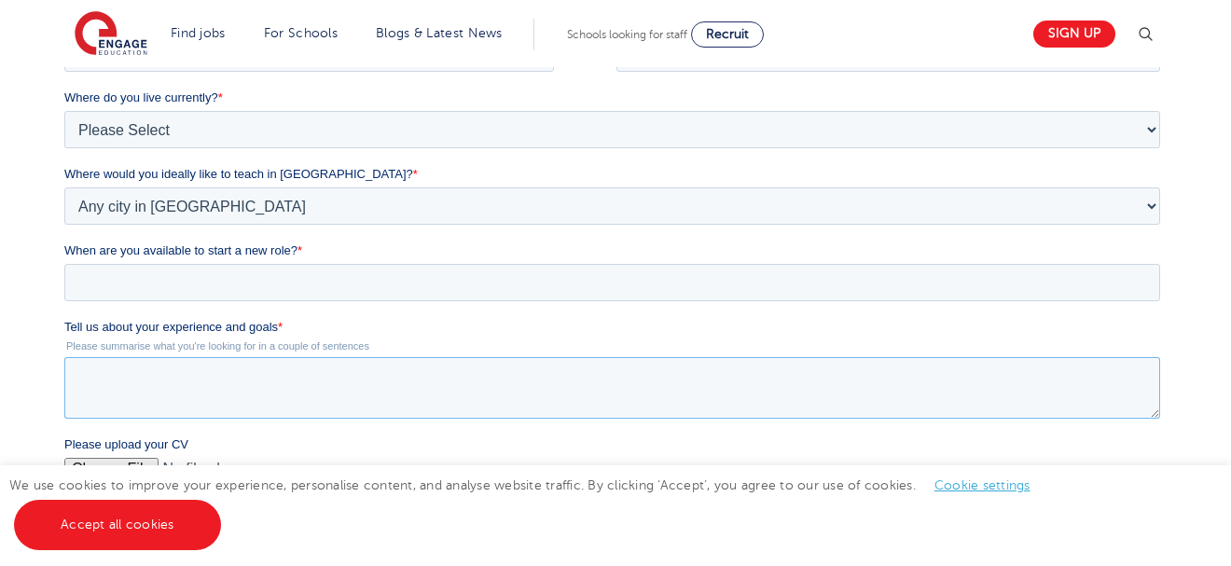
click at [156, 381] on textarea "Tell us about your experience and goals *" at bounding box center [611, 388] width 1096 height 62
type textarea "I am a Professional General Science/Biology Teacher at Church of Christ Senior …"
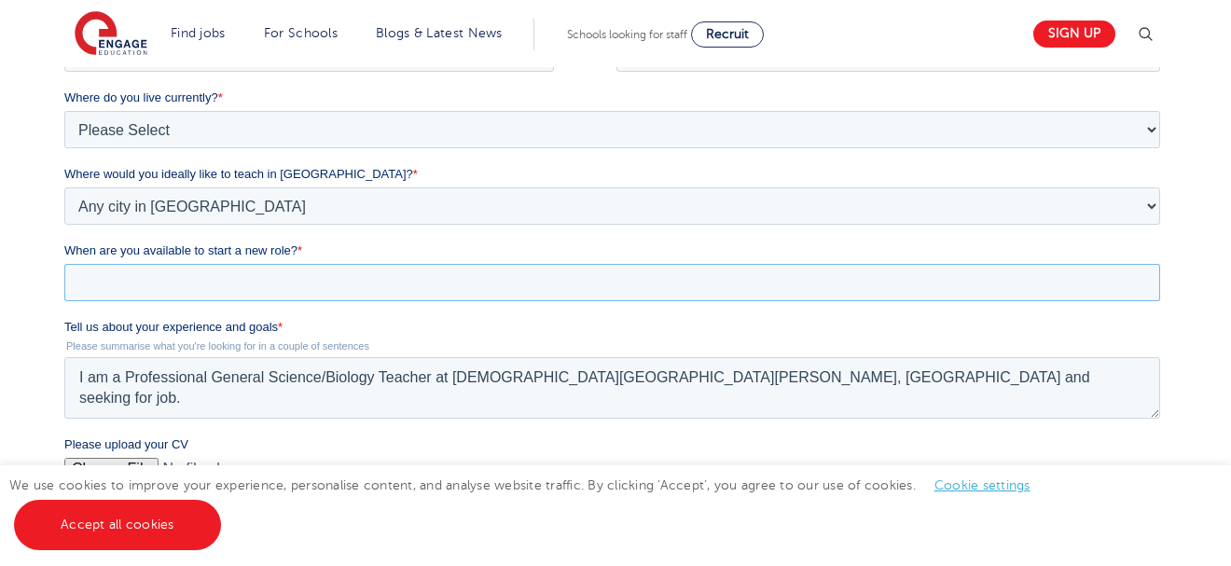
click at [107, 278] on input "When are you available to start a new role? *" at bounding box center [611, 282] width 1096 height 37
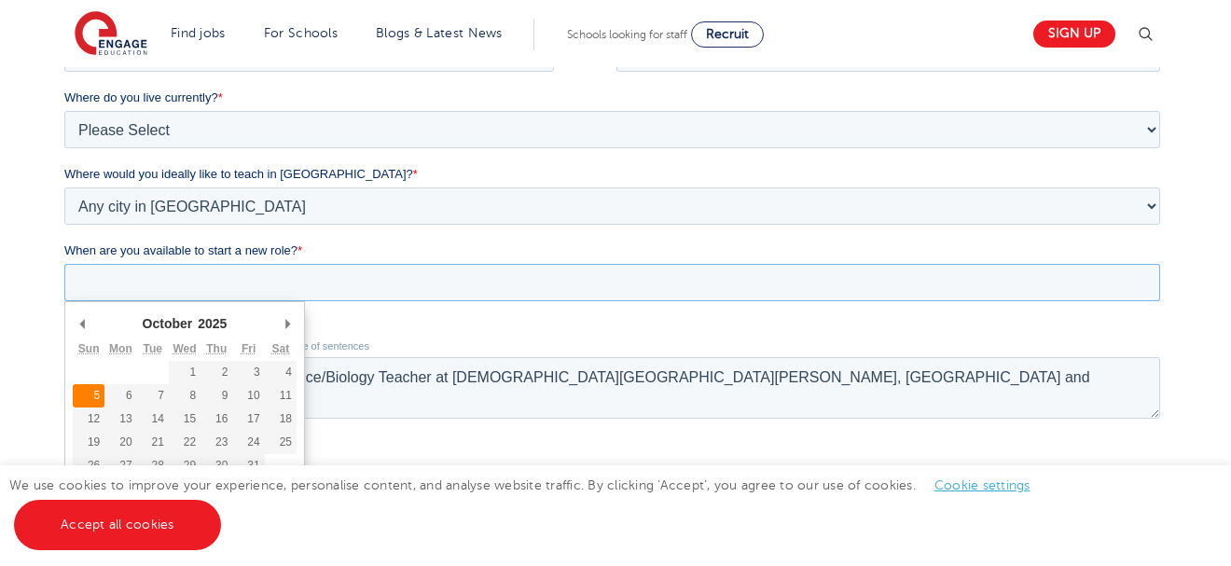
type div "2025-10-05"
type input "2025/10/05"
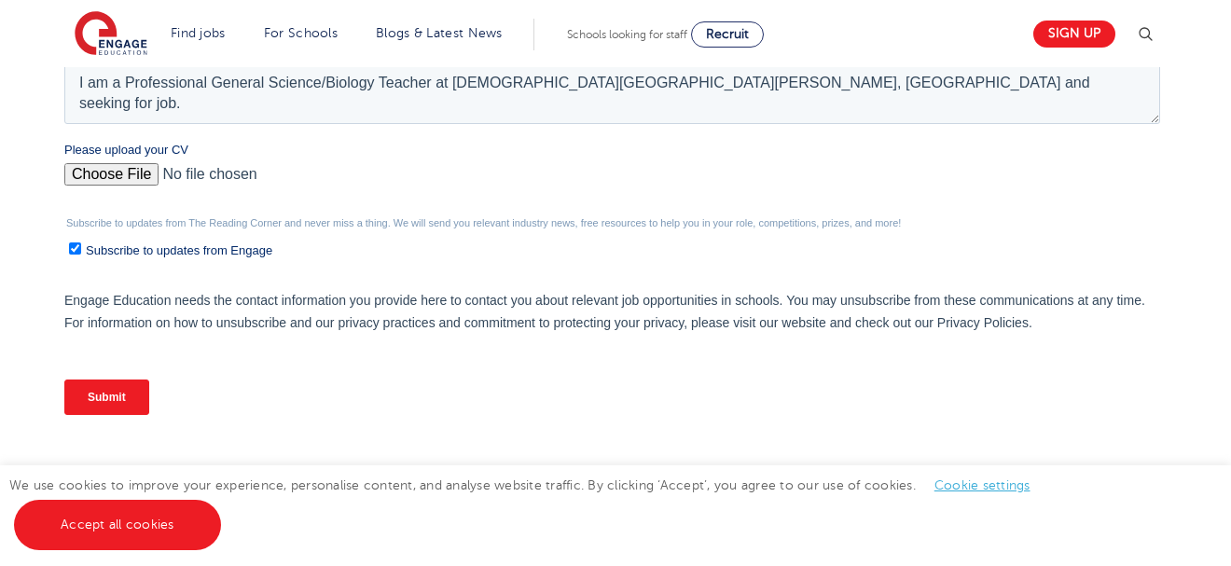
scroll to position [726, 0]
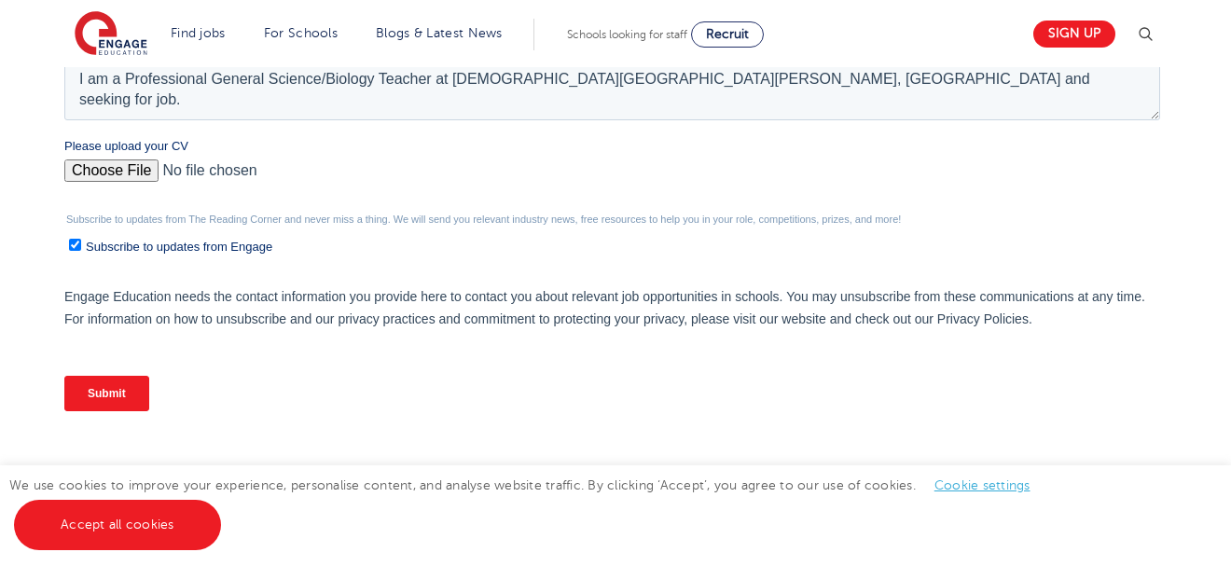
click at [109, 169] on input "Please upload your CV" at bounding box center [611, 177] width 1096 height 37
type input "C:\fakepath\CV_AKWASI_EKYE_ALLODONU.pdf"
click at [108, 388] on input "Submit" at bounding box center [105, 393] width 85 height 35
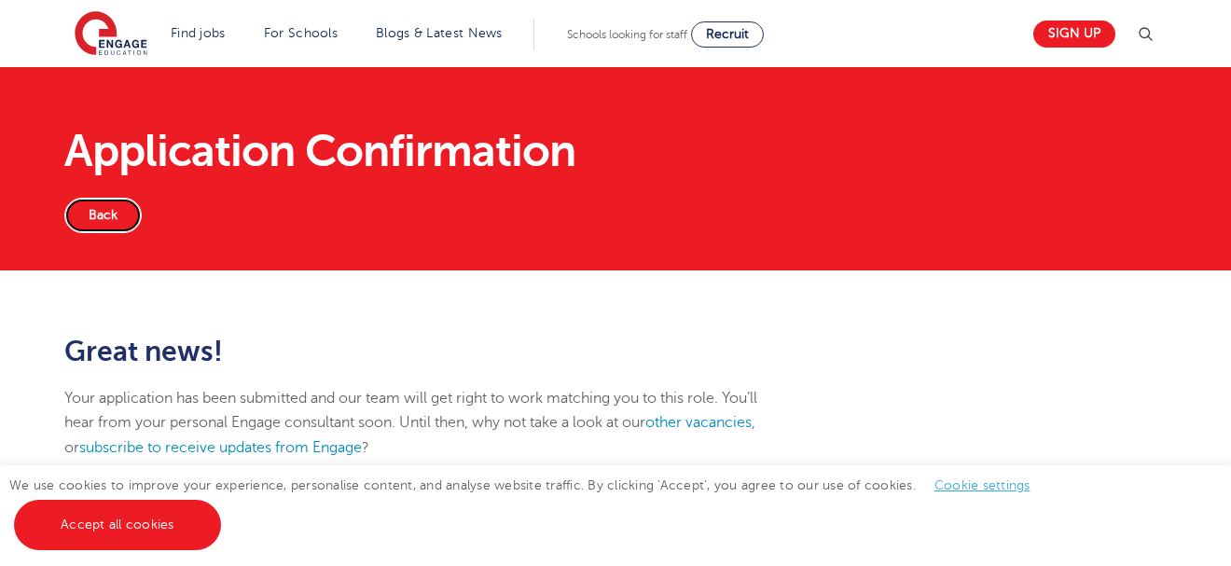
click at [110, 209] on link "Back" at bounding box center [102, 215] width 77 height 35
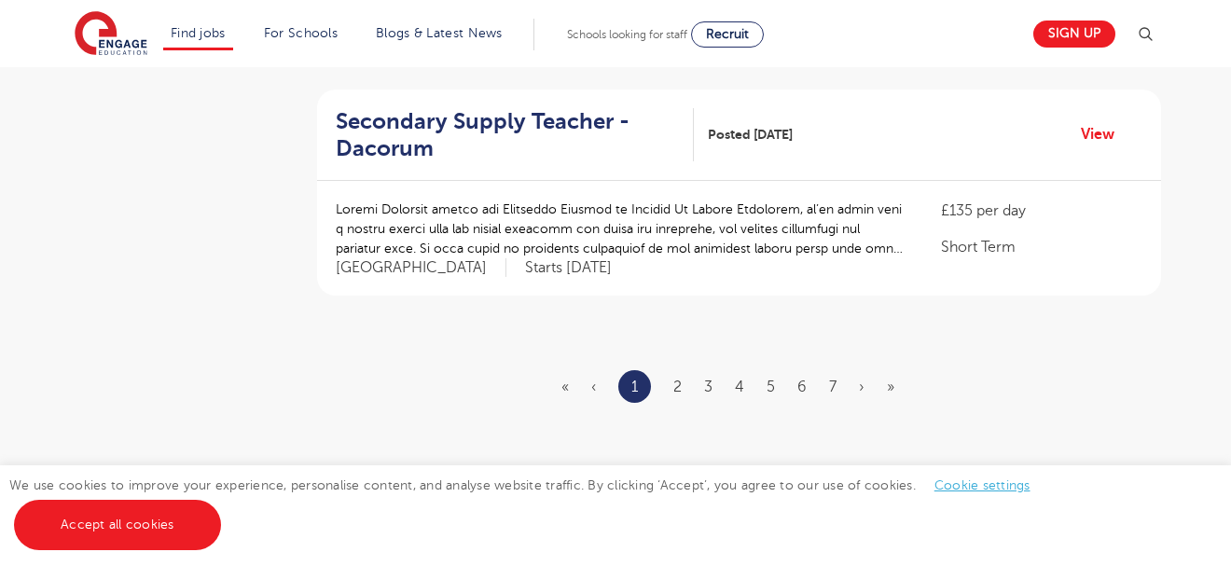
scroll to position [2350, 0]
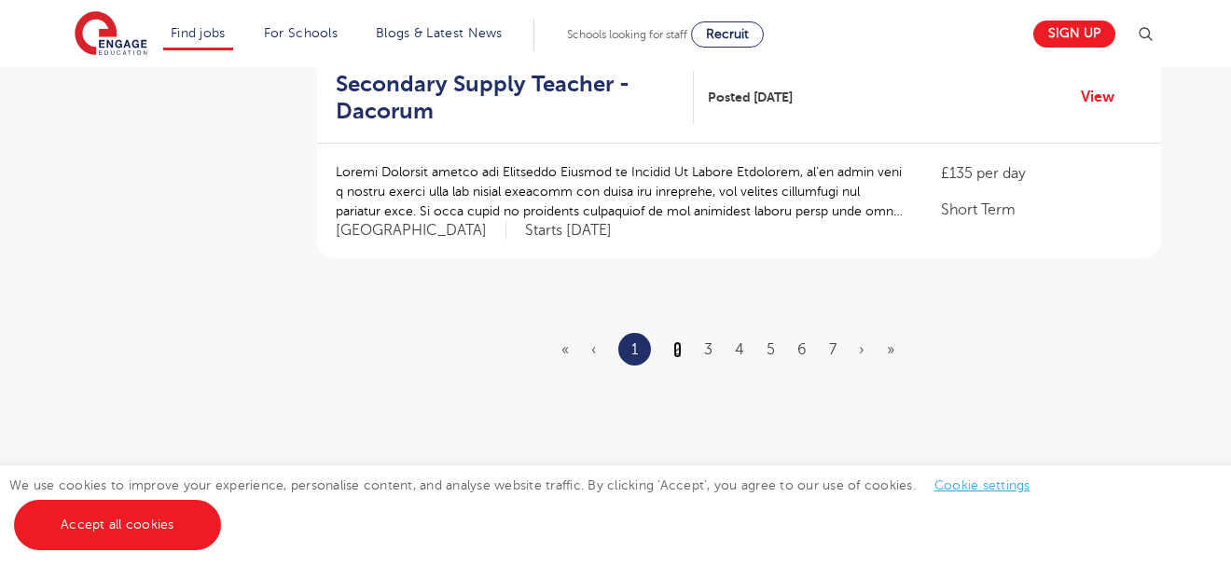
click at [681, 341] on link "2" at bounding box center [677, 349] width 8 height 17
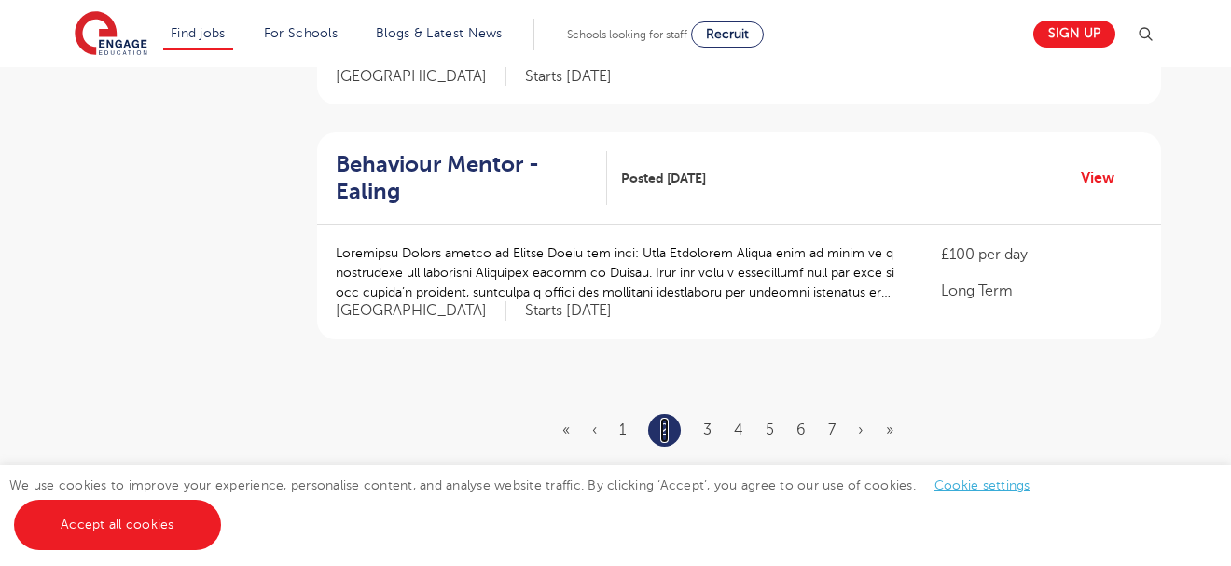
scroll to position [2276, 0]
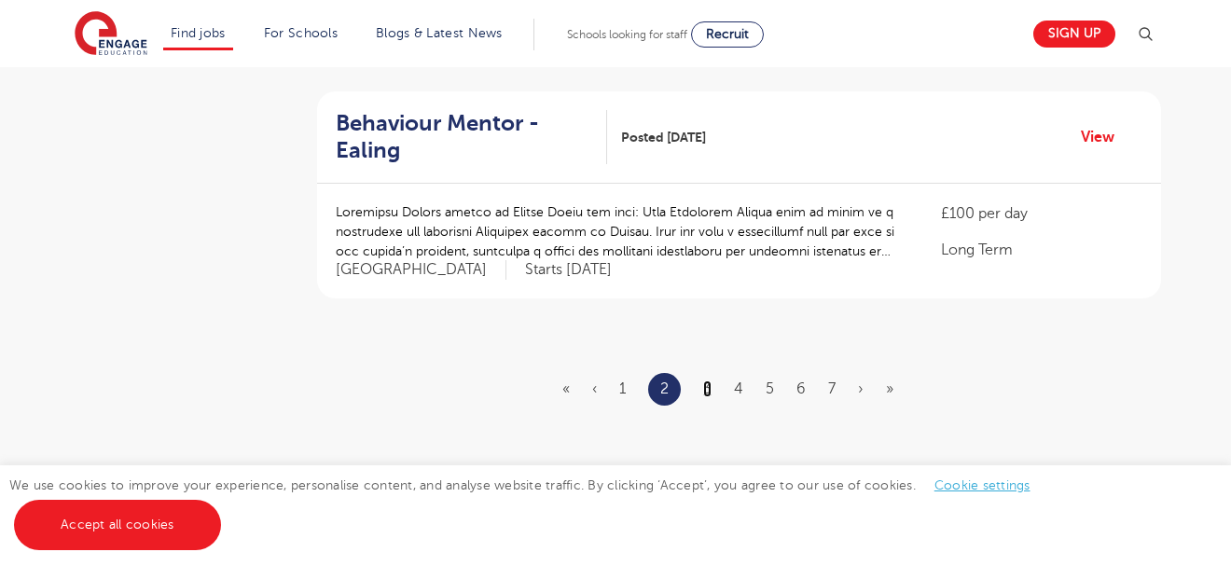
click at [709, 381] on link "3" at bounding box center [707, 389] width 8 height 17
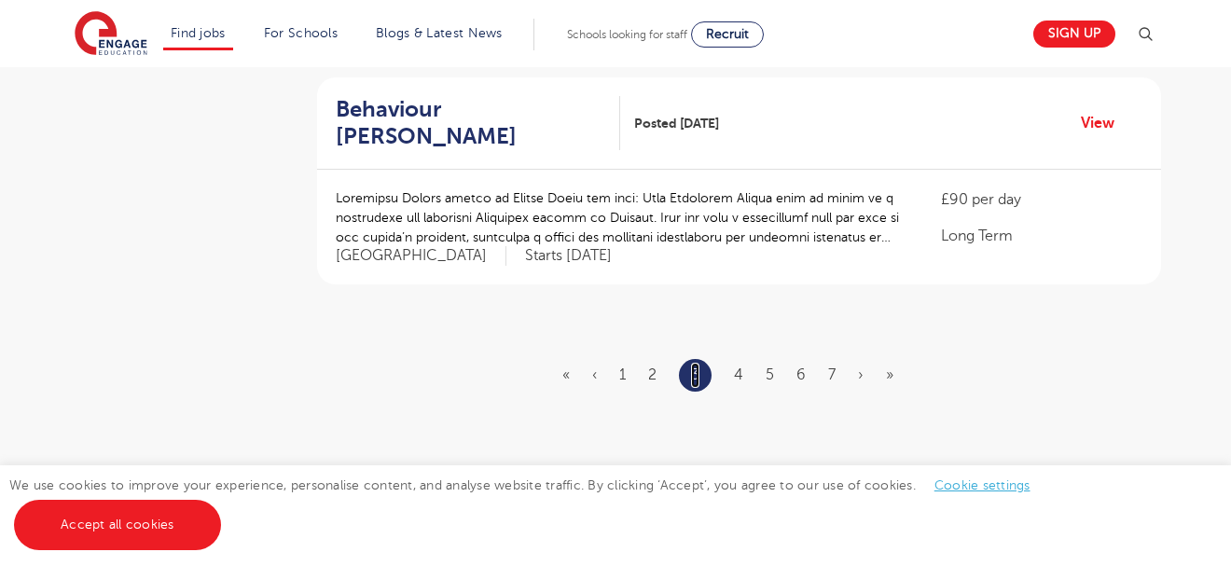
scroll to position [2397, 0]
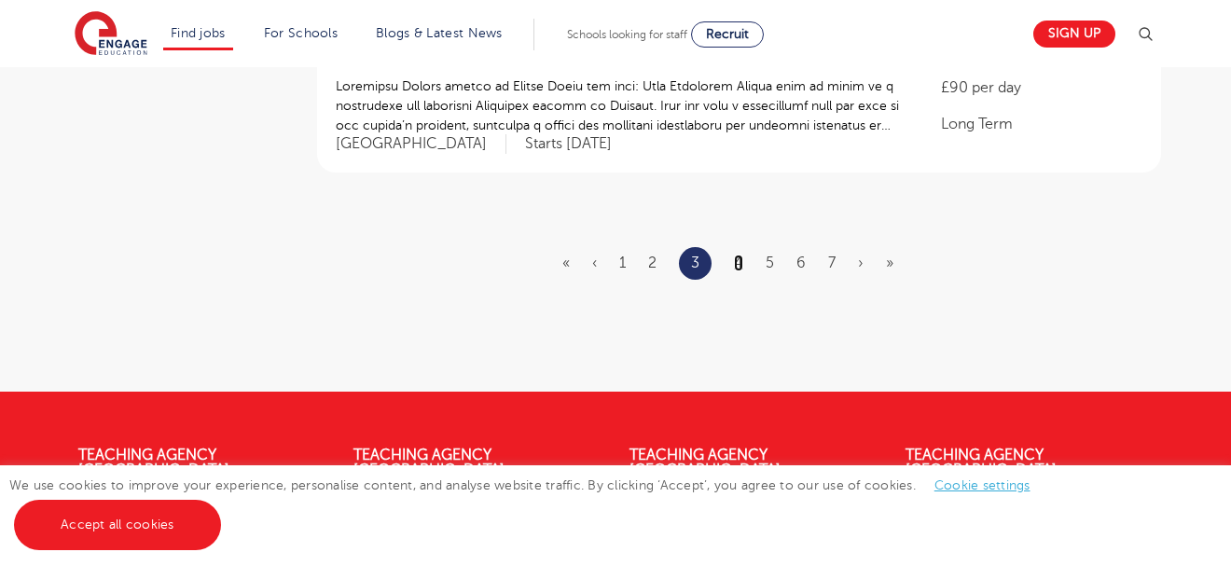
click at [738, 255] on link "4" at bounding box center [738, 263] width 9 height 17
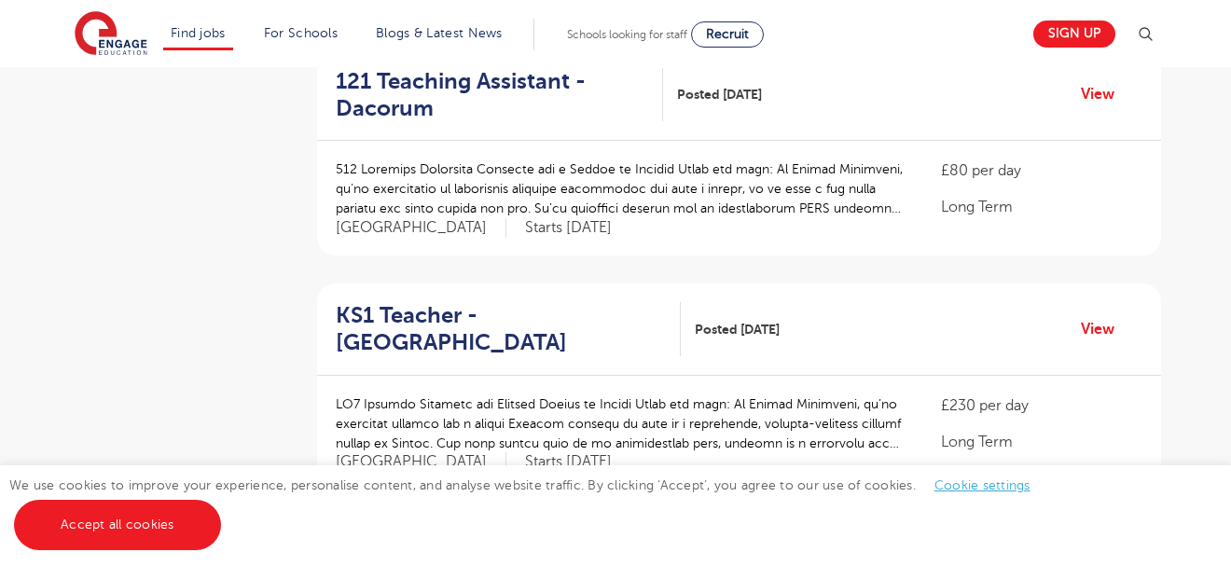
scroll to position [1642, 0]
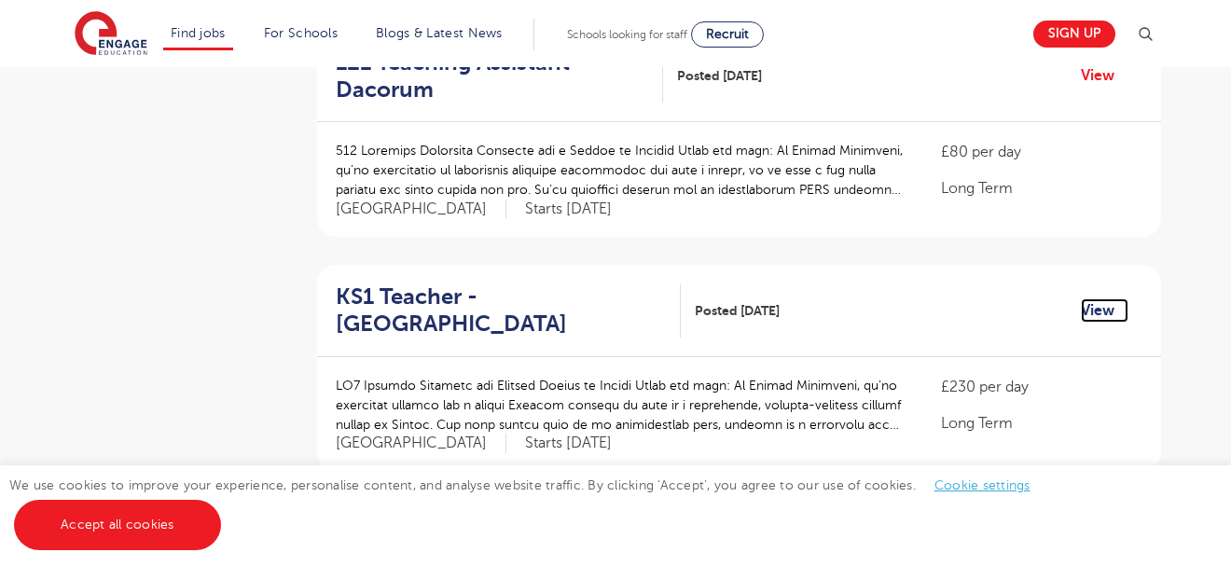
click at [1095, 298] on link "View" at bounding box center [1105, 310] width 48 height 24
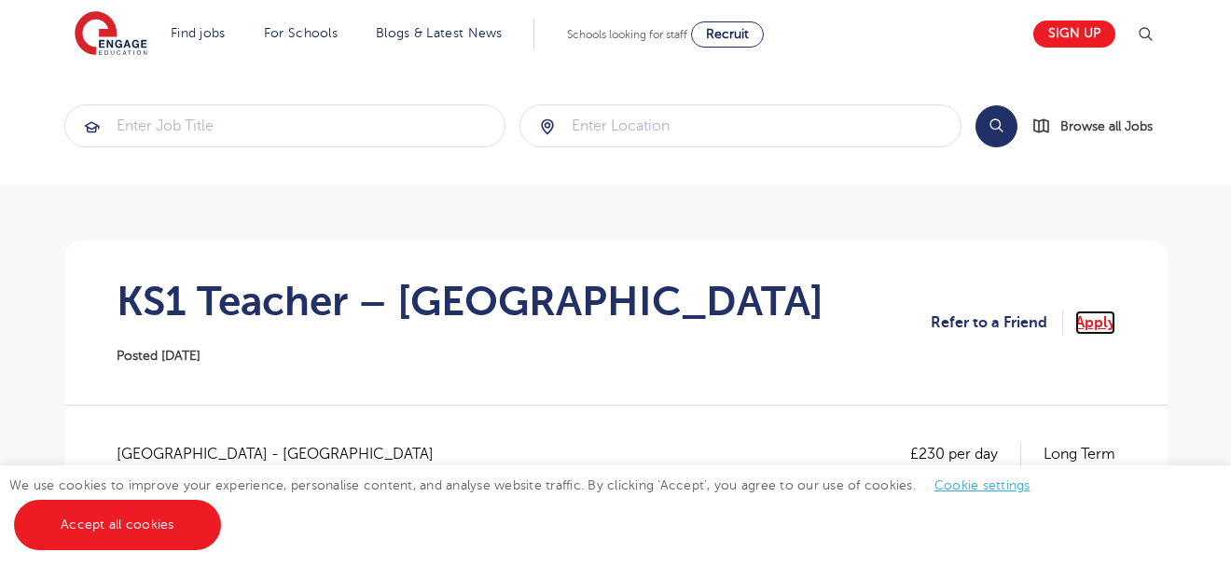
click at [1095, 313] on link "Apply" at bounding box center [1095, 323] width 40 height 24
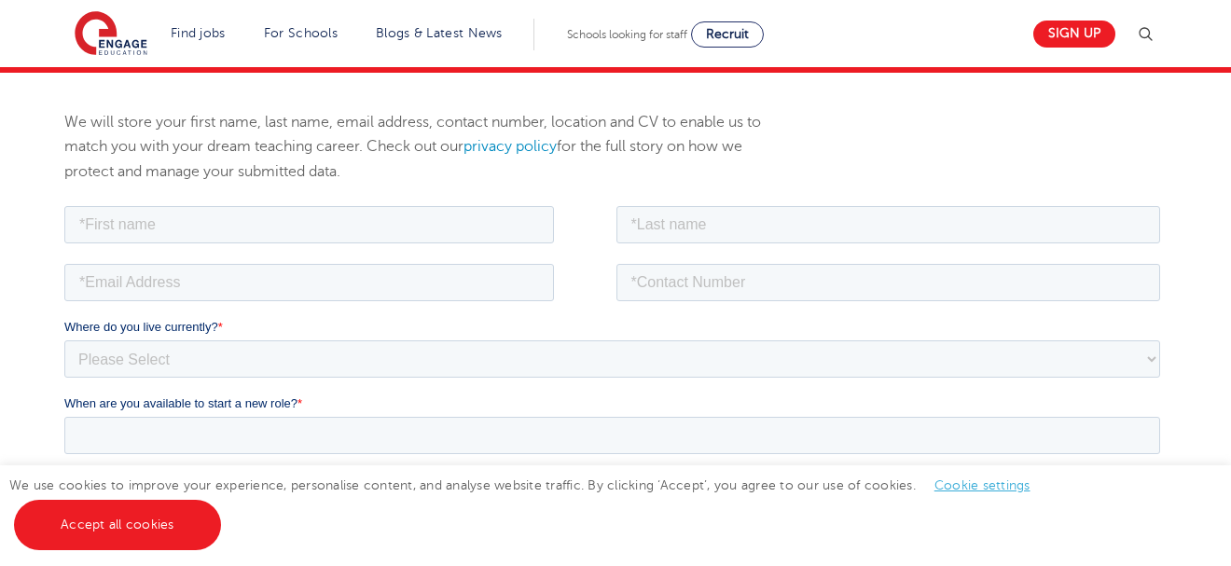
scroll to position [224, 0]
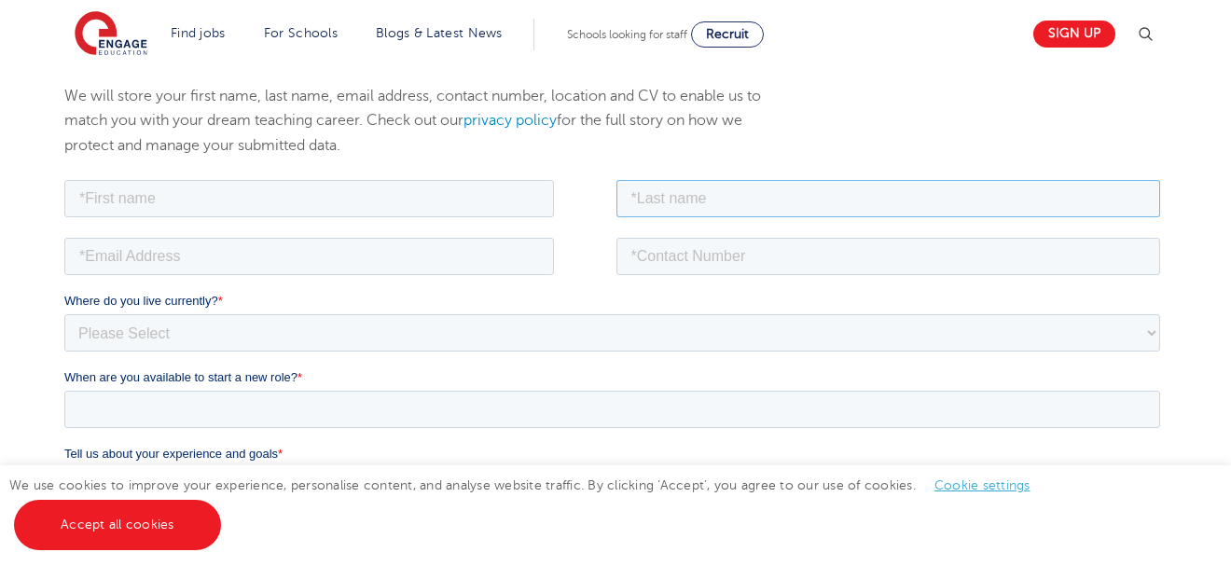
click at [682, 199] on input "text" at bounding box center [888, 197] width 545 height 37
type input "Allodonu"
type input "[PERSON_NAME]"
type input "[EMAIL_ADDRESS][DOMAIN_NAME]"
type input "+233240286913"
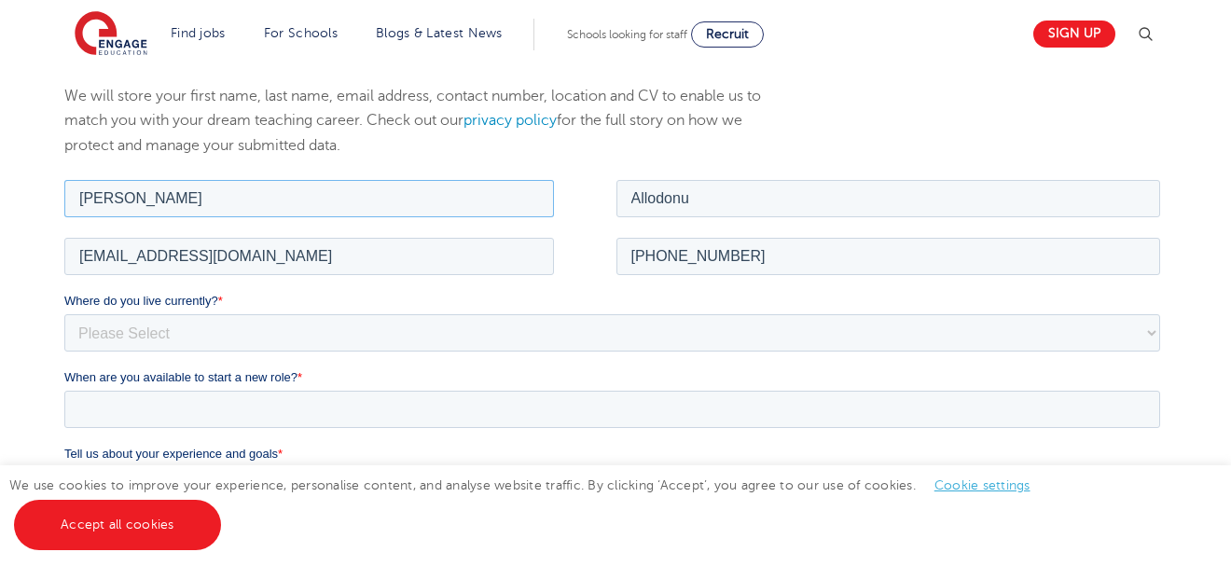
click at [168, 199] on input "Akwasi Ekye" at bounding box center [308, 197] width 490 height 37
type input "Akwasi"
click at [159, 329] on select "Please Select UK Canada Ireland Australia New Zealand Europe USA South Africa J…" at bounding box center [611, 331] width 1096 height 37
select select "Africa"
click at [63, 313] on select "Please Select UK Canada Ireland Australia New Zealand Europe USA South Africa J…" at bounding box center [611, 331] width 1096 height 37
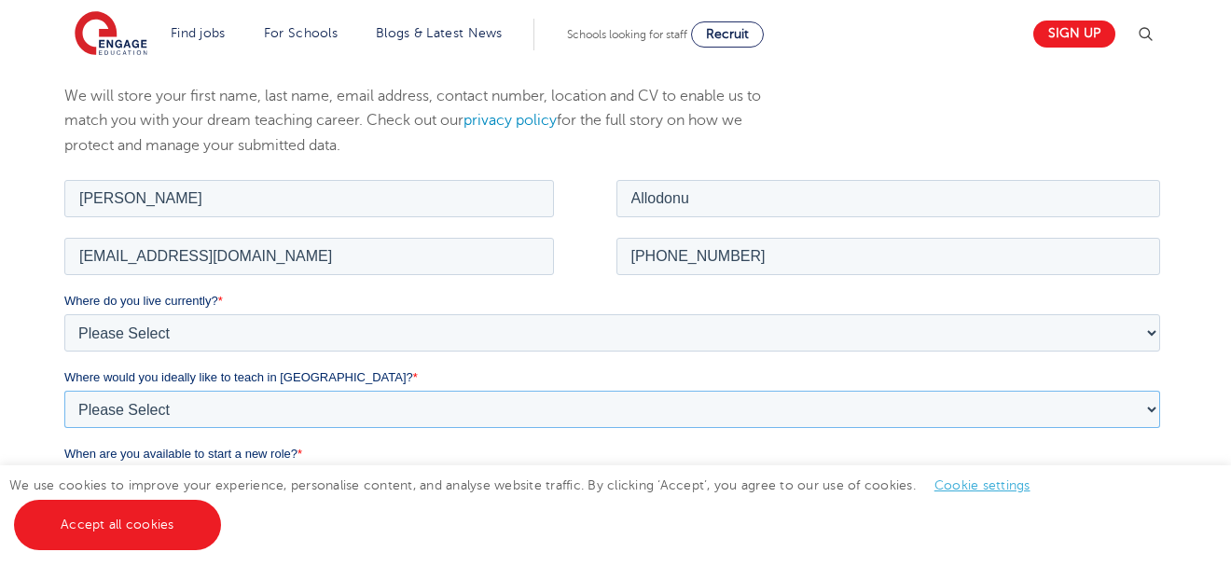
click at [179, 400] on select "Please Select I'm flexible! London Any city in England Greater London/Home Coun…" at bounding box center [611, 408] width 1096 height 37
select select "Urban-Other"
click at [63, 390] on select "Please Select I'm flexible! London Any city in England Greater London/Home Coun…" at bounding box center [611, 408] width 1096 height 37
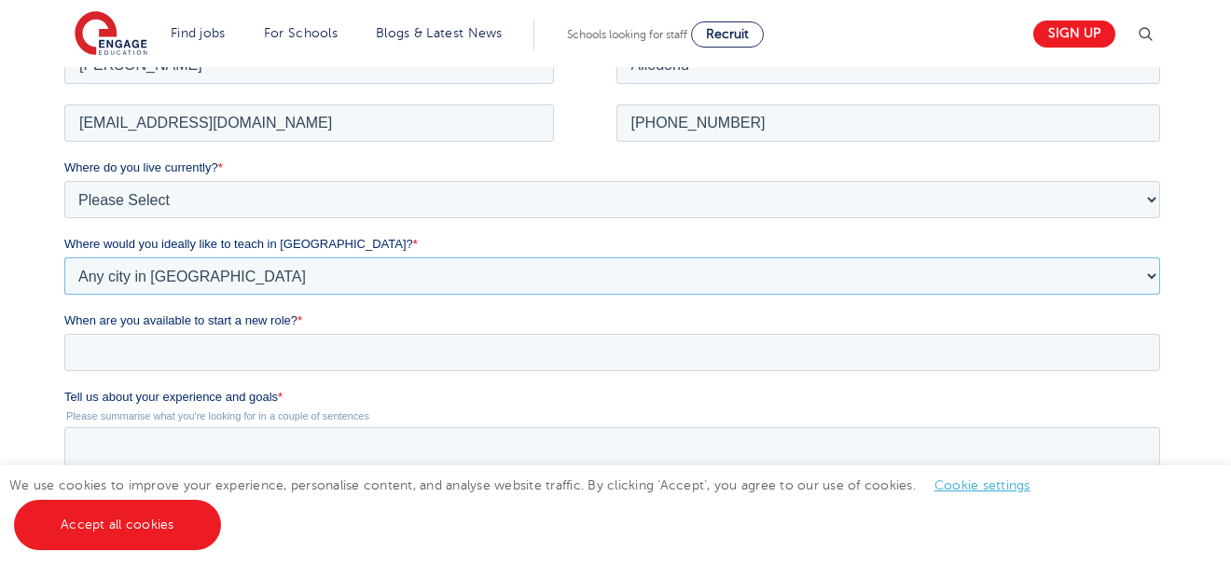
scroll to position [373, 0]
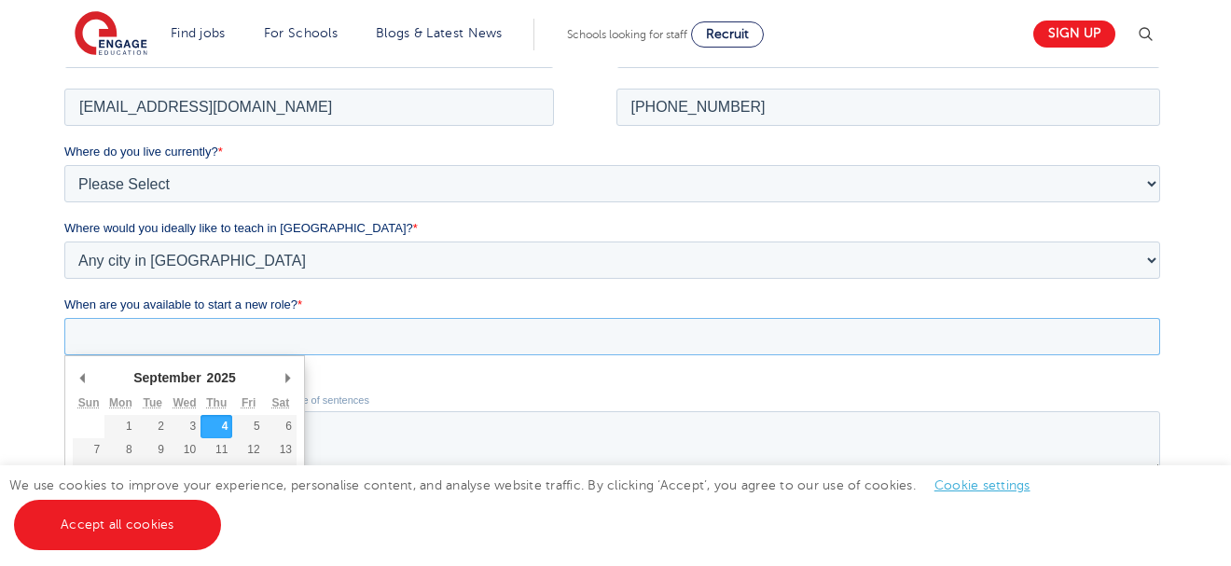
click at [123, 340] on input "When are you available to start a new role? *" at bounding box center [611, 335] width 1096 height 37
type div "2025-10-05"
type input "2025/10/05"
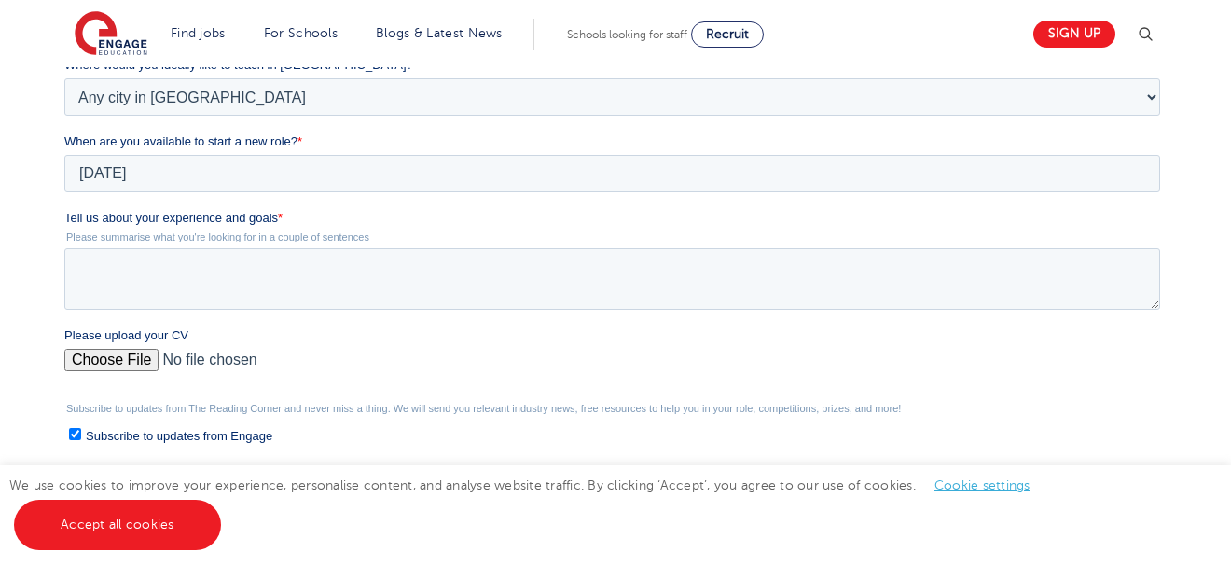
scroll to position [560, 0]
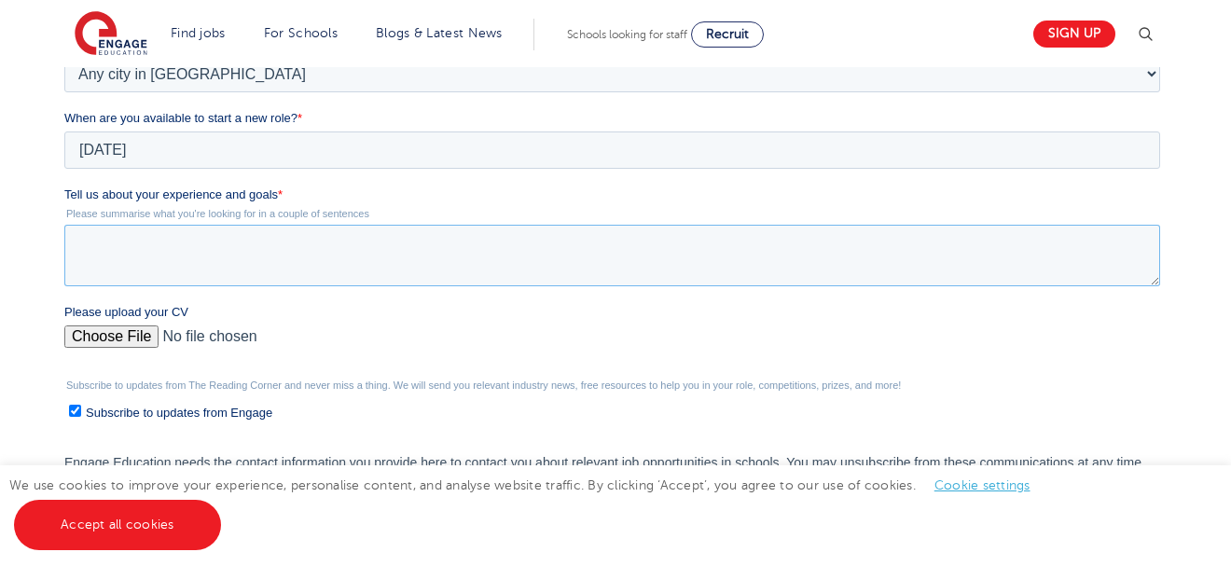
click at [175, 270] on textarea "Tell us about your experience and goals *" at bounding box center [611, 256] width 1096 height 62
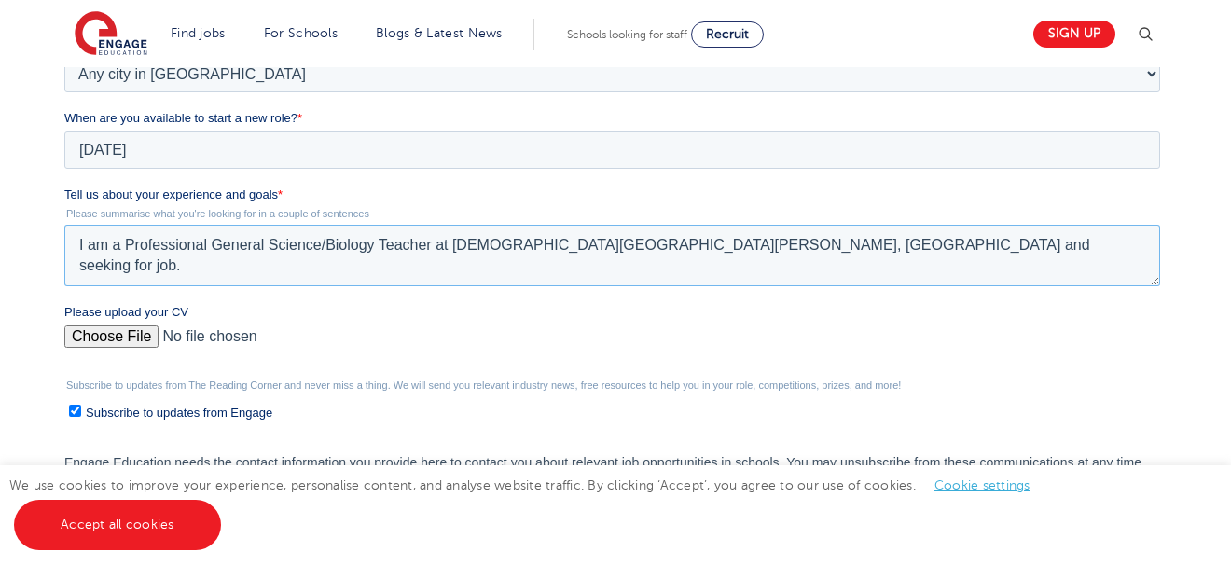
click at [745, 244] on textarea "I am a Professional General Science/Biology Teacher at [DEMOGRAPHIC_DATA][GEOGR…" at bounding box center [611, 256] width 1096 height 62
click at [690, 244] on textarea "I am a Professional General Science/Biology Teacher at [DEMOGRAPHIC_DATA][GEOGR…" at bounding box center [611, 256] width 1096 height 62
type textarea "I am a Professional General Science/Biology Teacher at Church of Christ Senior …"
click at [111, 330] on input "Please upload your CV" at bounding box center [611, 344] width 1096 height 37
type input "C:\fakepath\CV_AKWASI_EKYE_ALLODONU.pdf"
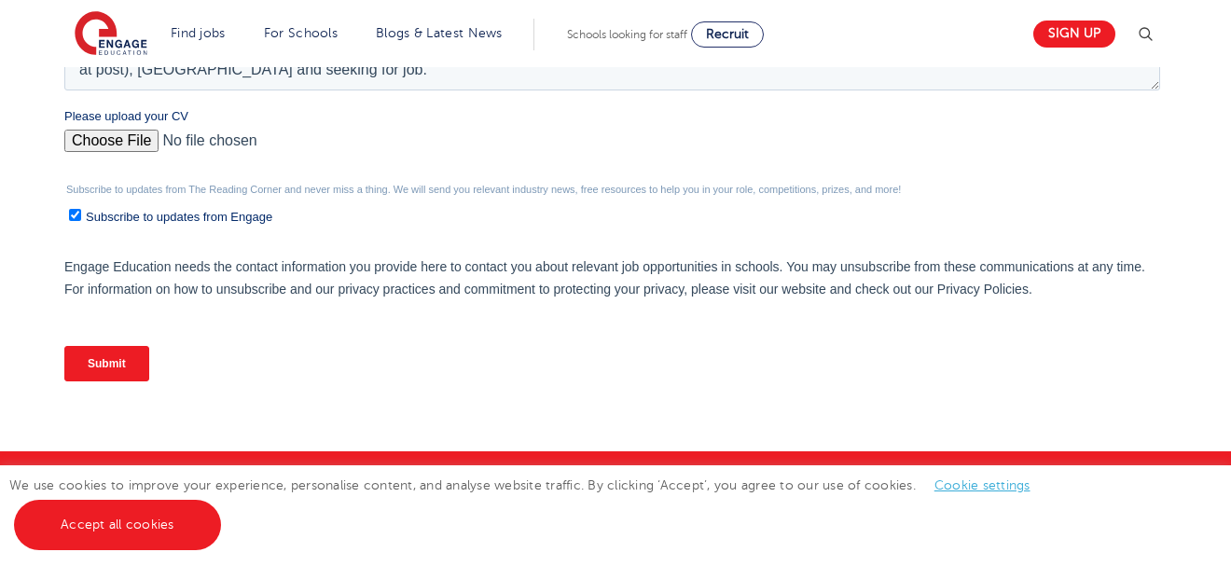
scroll to position [783, 0]
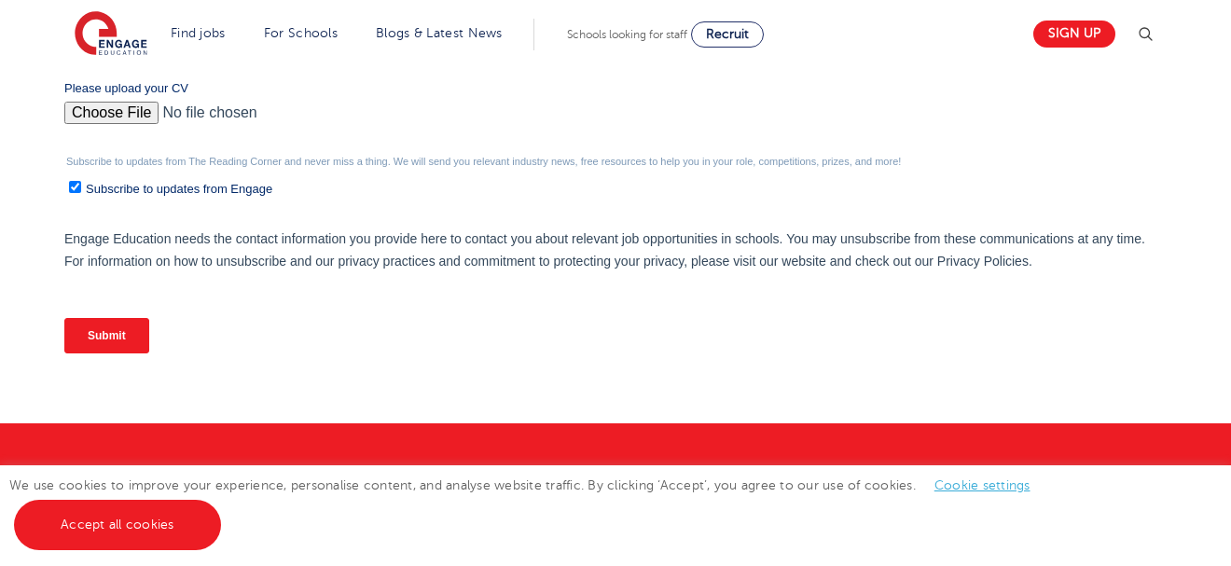
click at [116, 326] on input "Submit" at bounding box center [105, 335] width 85 height 35
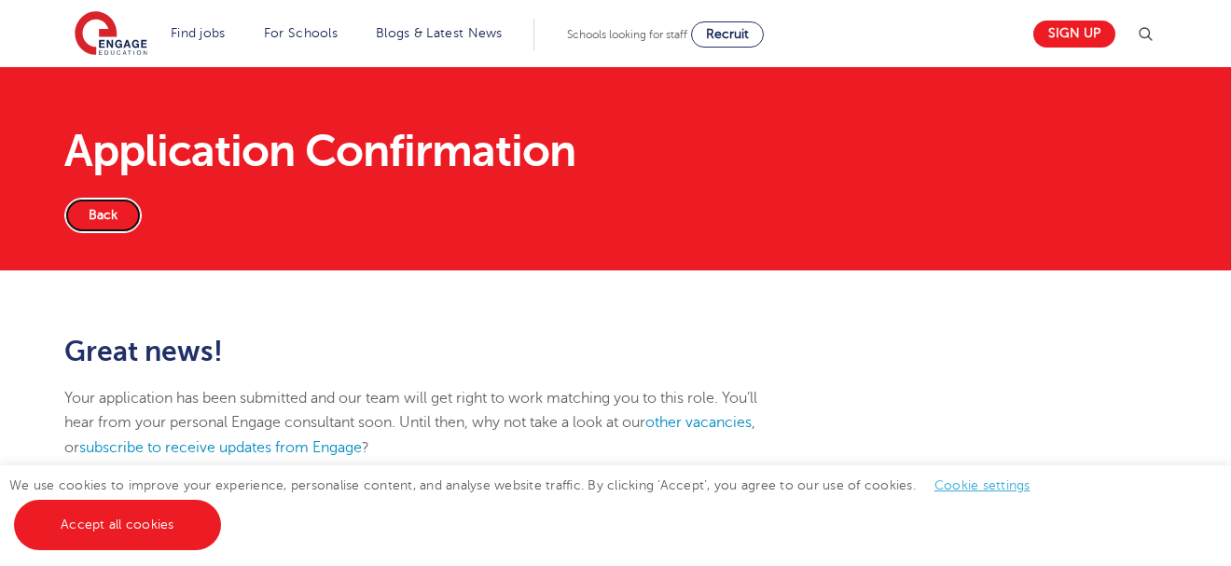
click at [99, 214] on link "Back" at bounding box center [102, 215] width 77 height 35
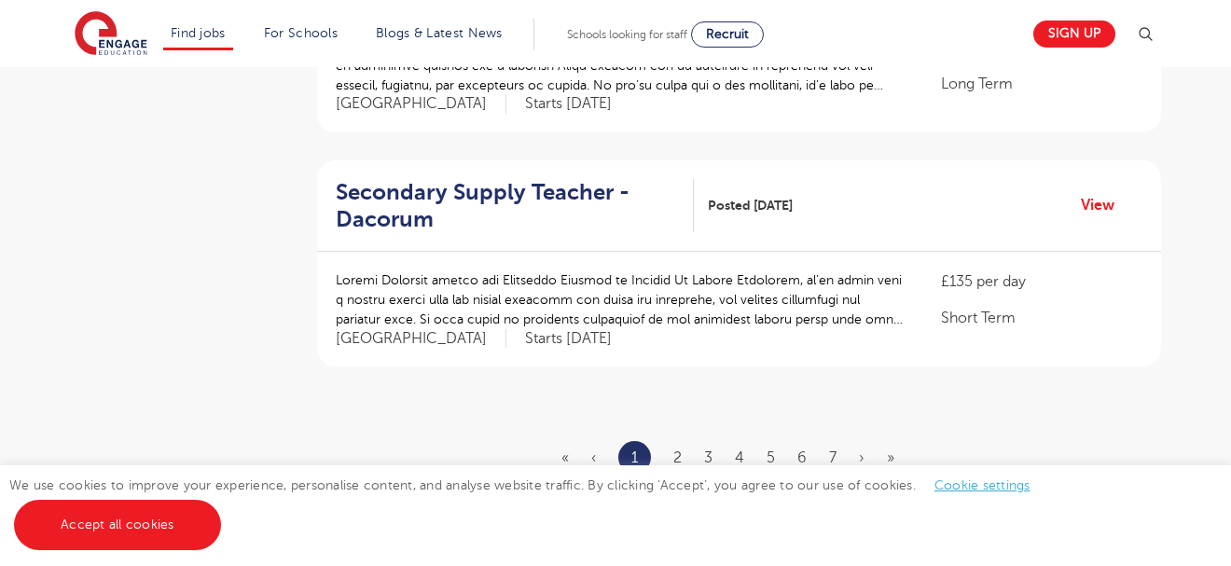
scroll to position [2271, 0]
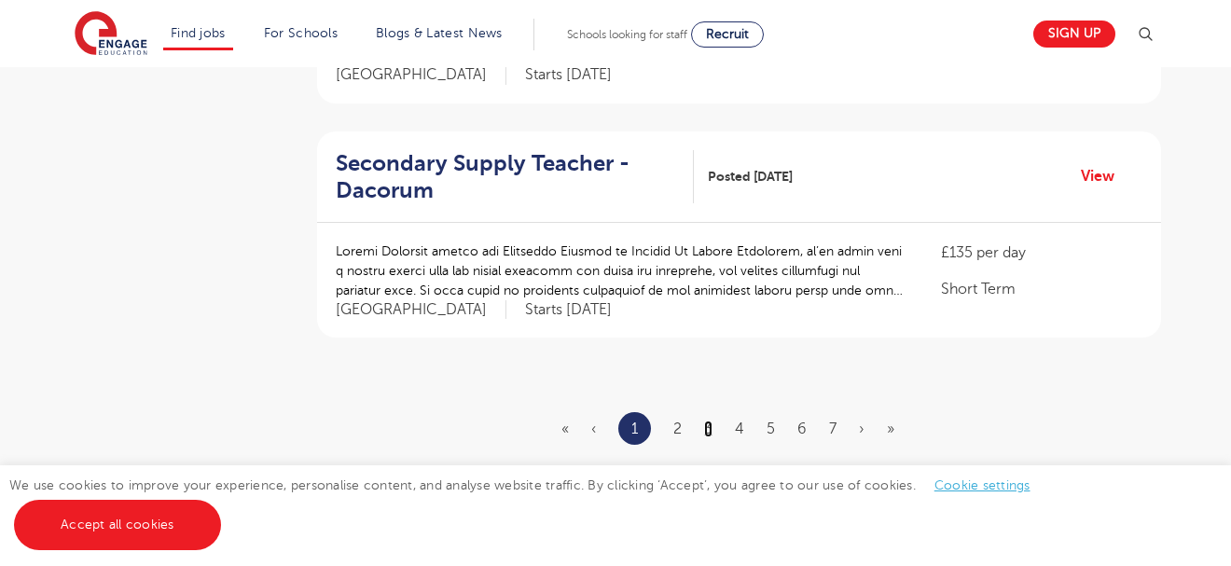
click at [713, 421] on link "3" at bounding box center [708, 429] width 8 height 17
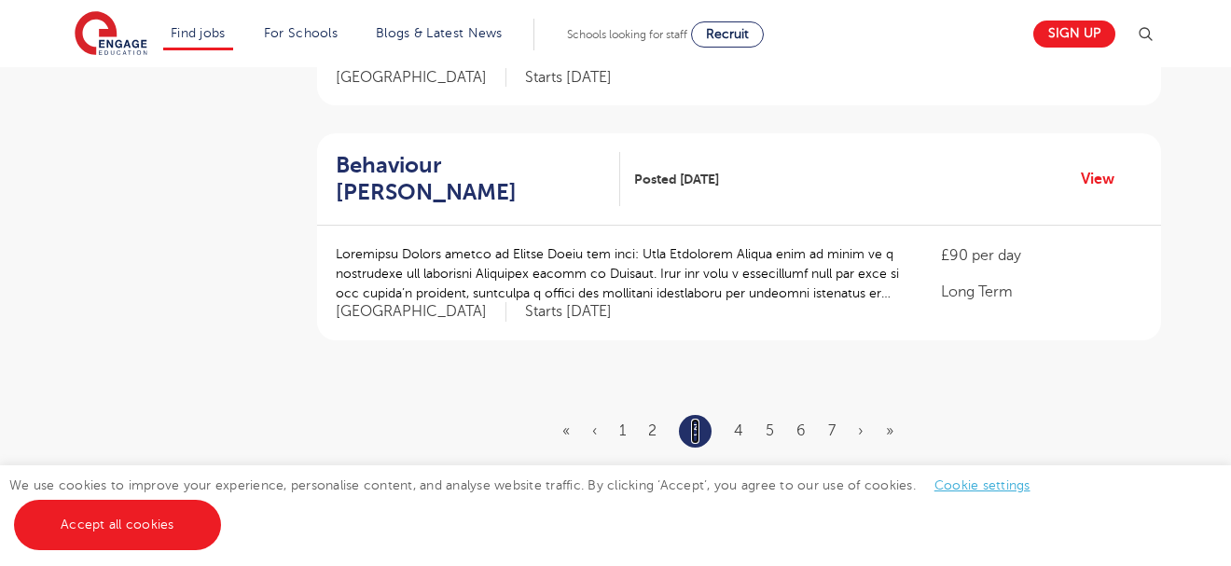
scroll to position [2279, 0]
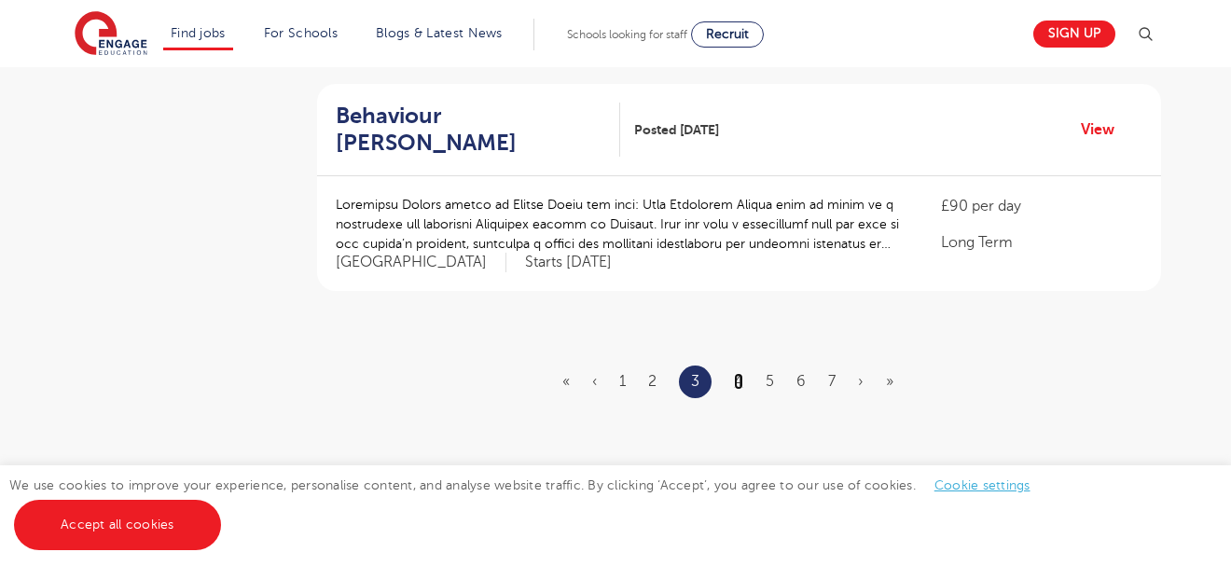
click at [741, 373] on link "4" at bounding box center [738, 381] width 9 height 17
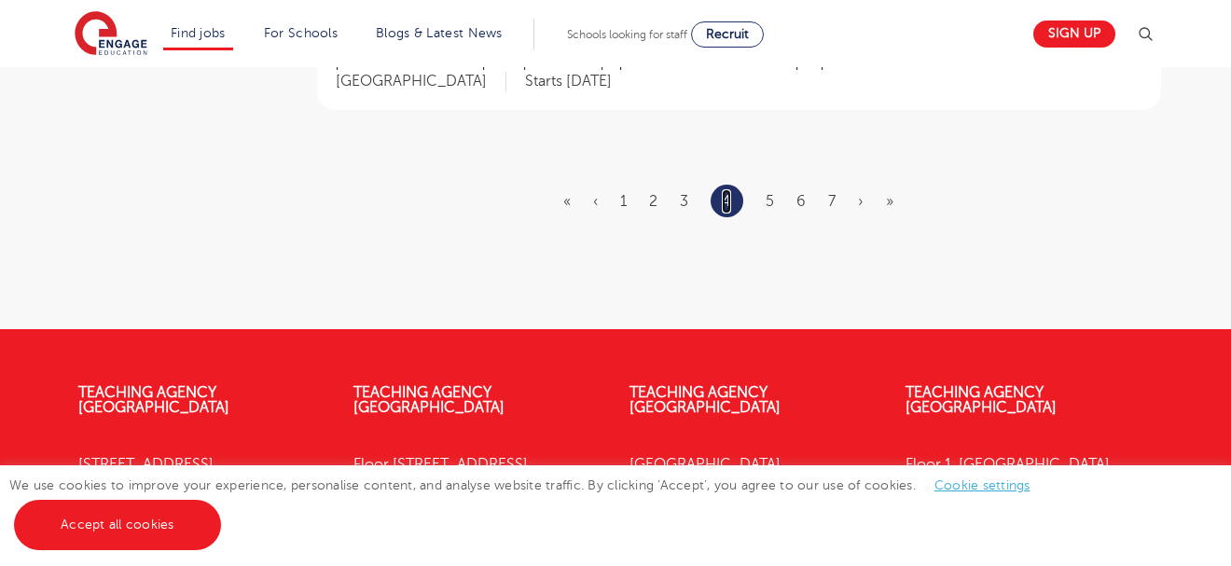
scroll to position [2500, 0]
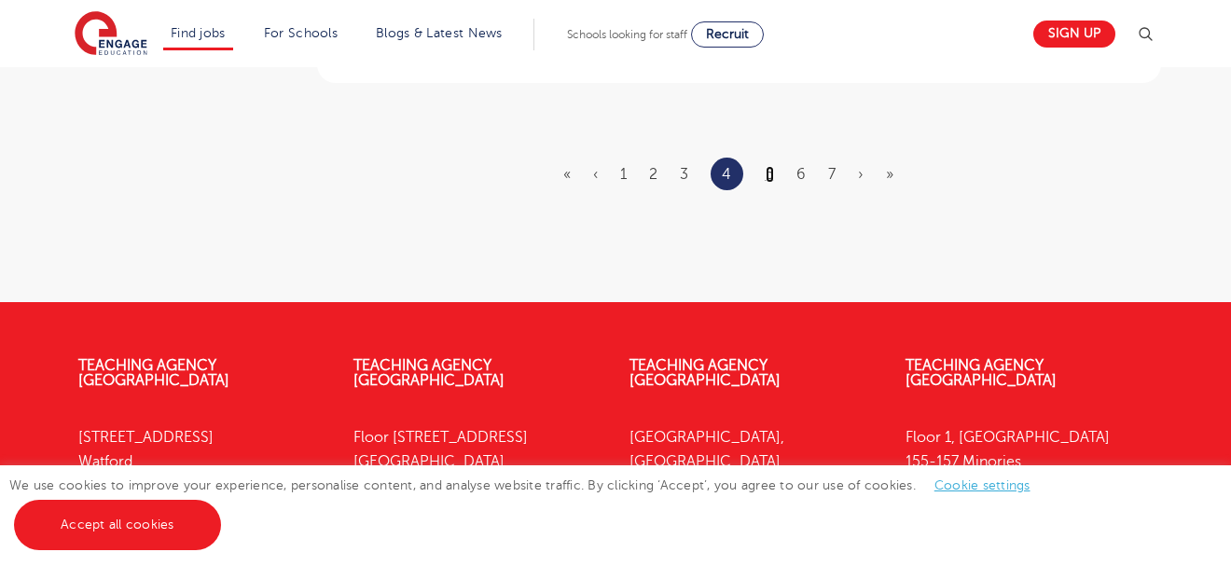
click at [768, 166] on link "5" at bounding box center [770, 174] width 8 height 17
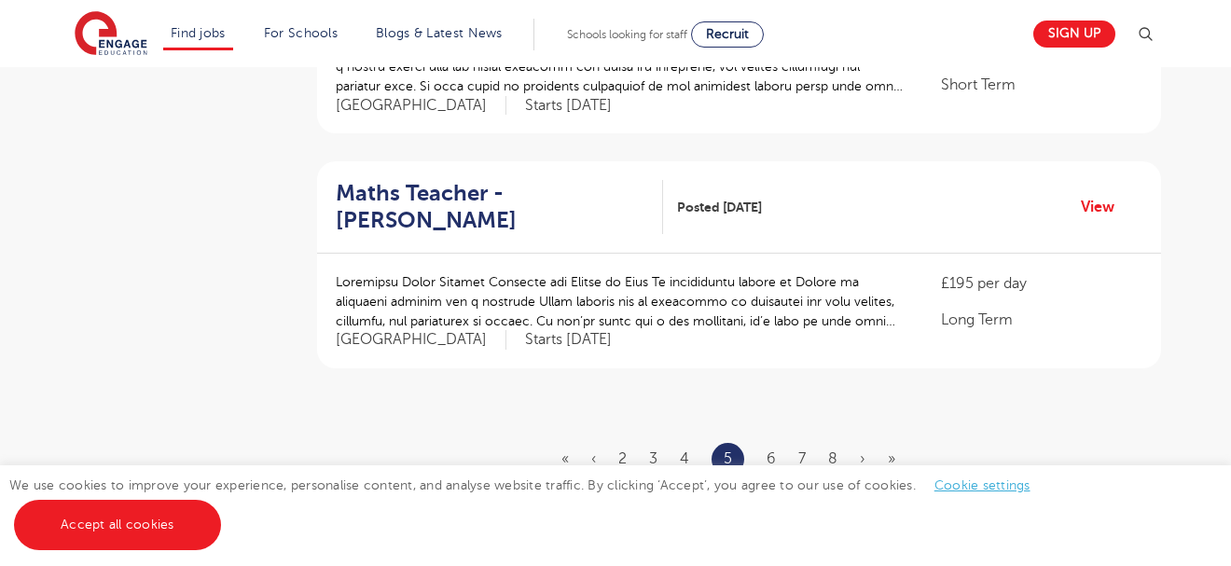
scroll to position [2238, 0]
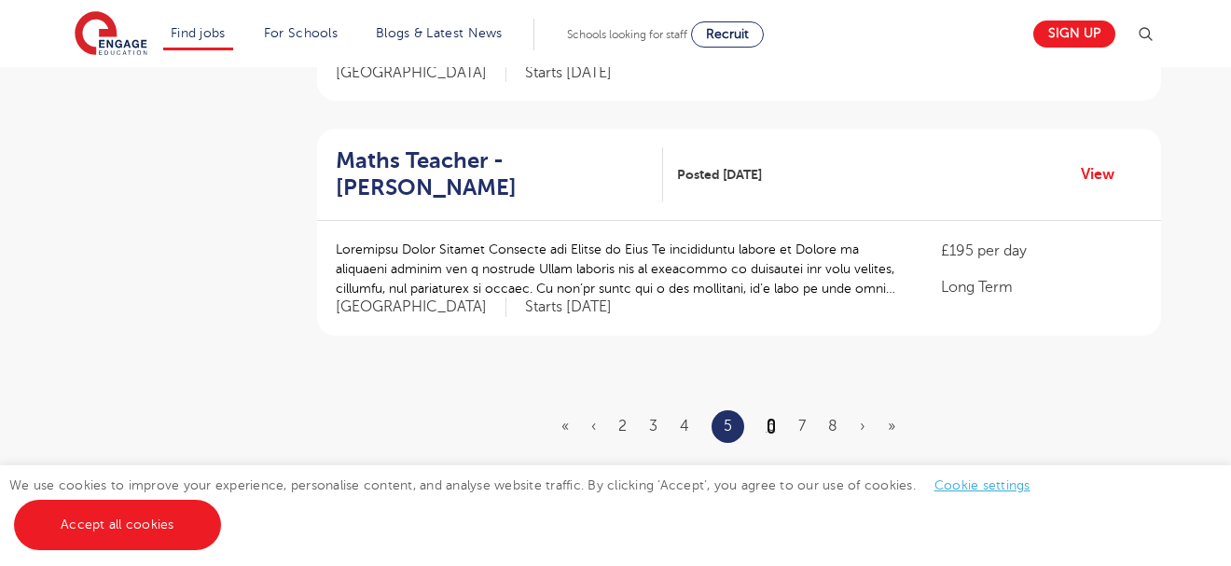
click at [772, 418] on link "6" at bounding box center [771, 426] width 9 height 17
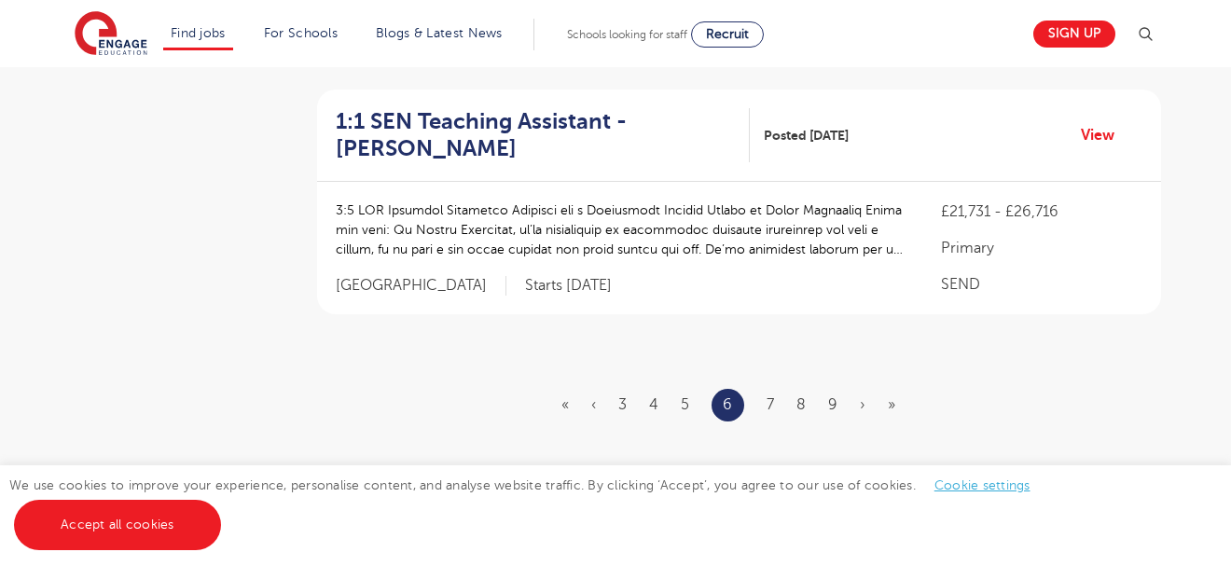
scroll to position [2313, 0]
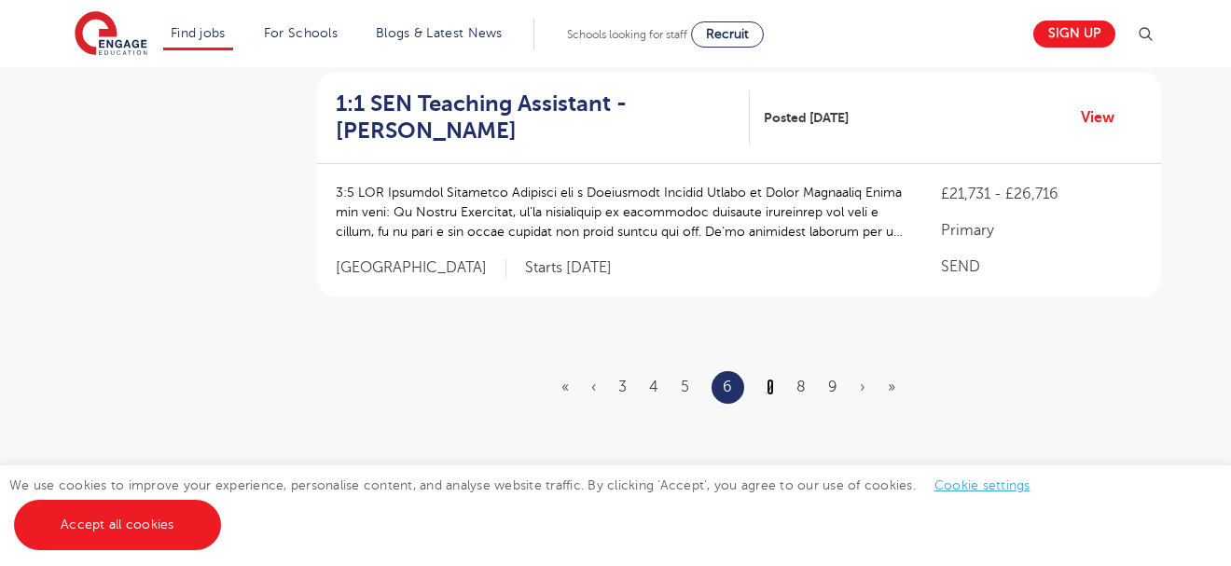
click at [772, 379] on link "7" at bounding box center [770, 387] width 7 height 17
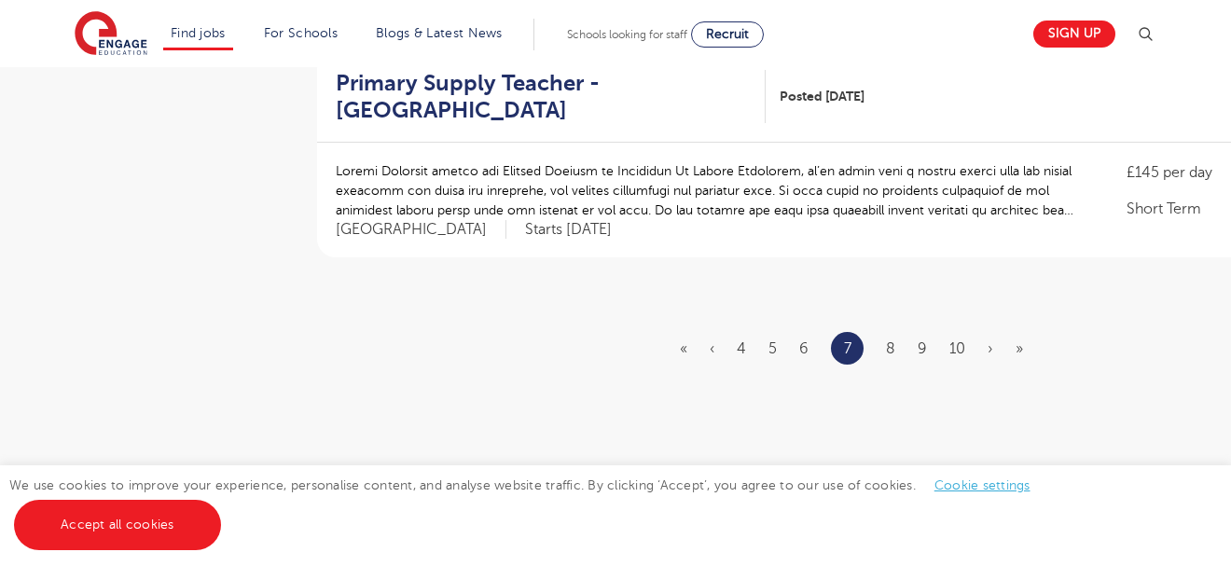
scroll to position [2388, 0]
click at [888, 339] on link "8" at bounding box center [890, 347] width 9 height 17
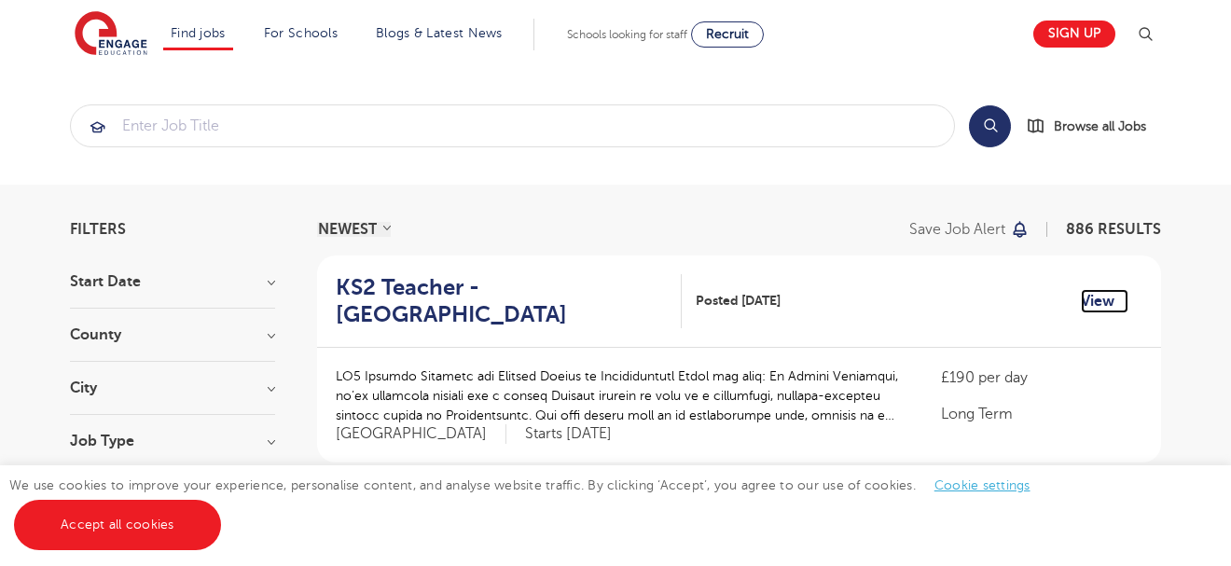
click at [1101, 299] on link "View" at bounding box center [1105, 301] width 48 height 24
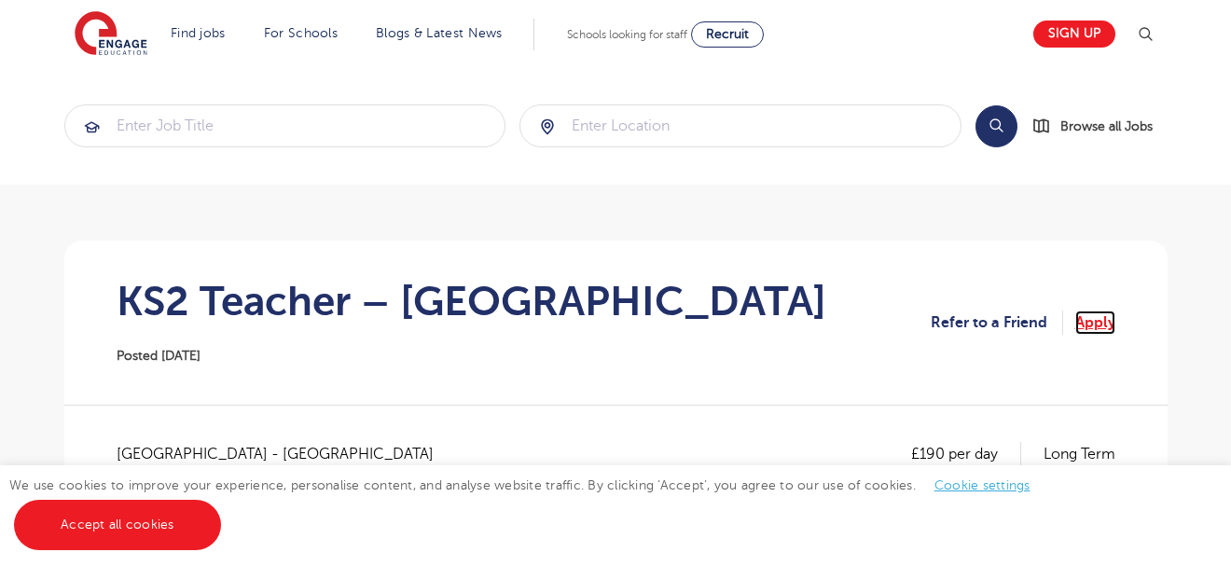
click at [1095, 319] on link "Apply" at bounding box center [1095, 323] width 40 height 24
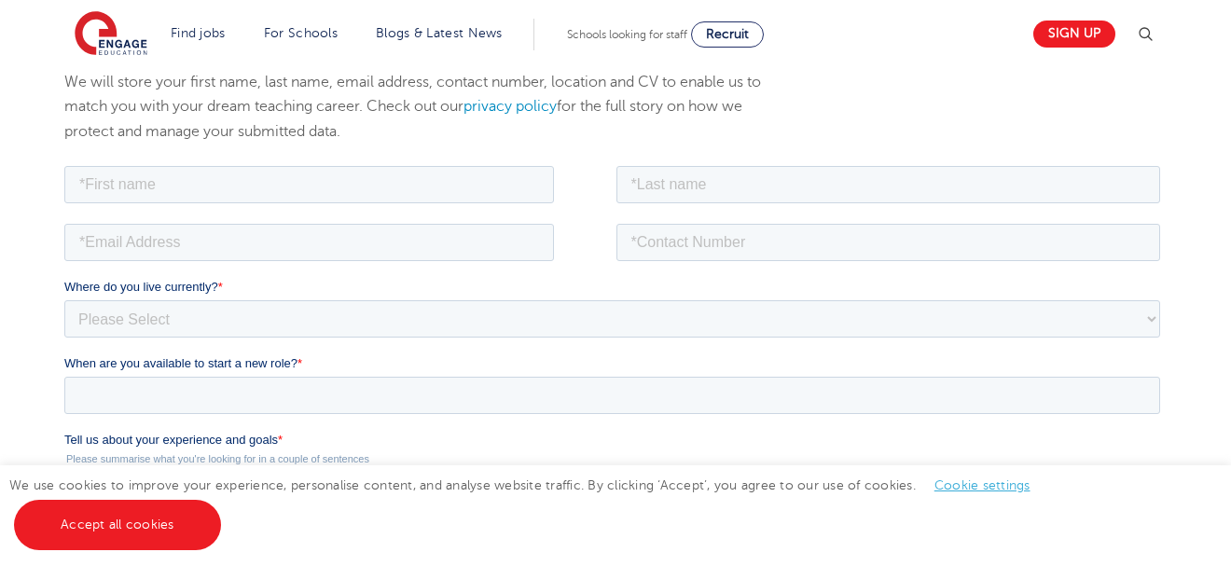
scroll to position [261, 0]
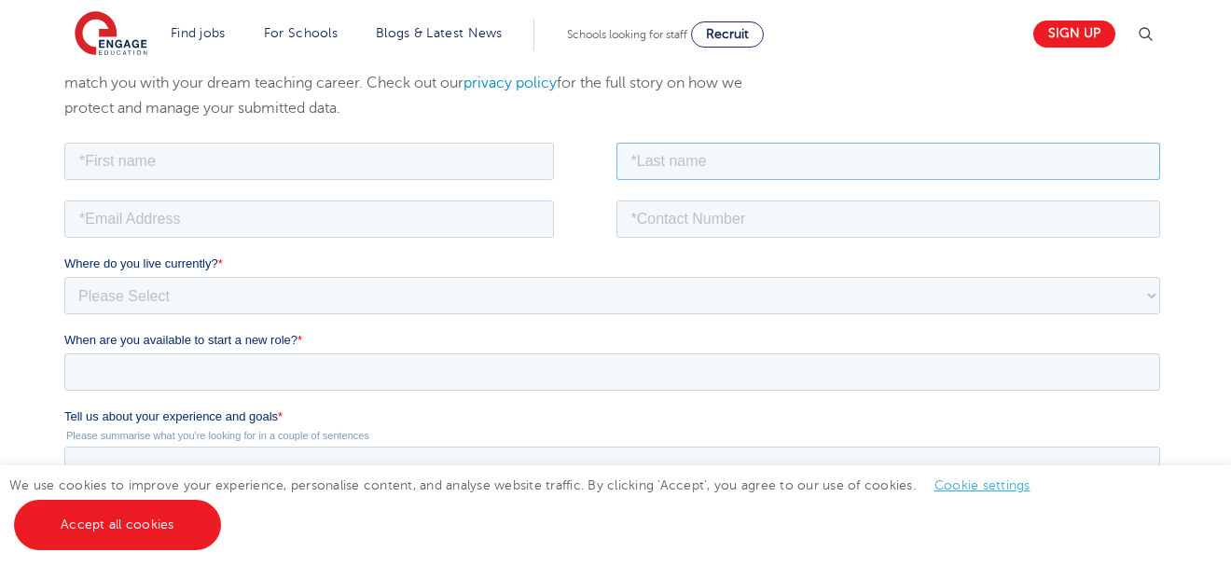
click at [687, 158] on input "text" at bounding box center [888, 160] width 545 height 37
type input "Allodonu"
type input "[PERSON_NAME]"
type input "[EMAIL_ADDRESS][DOMAIN_NAME]"
type input "[PHONE_NUMBER]"
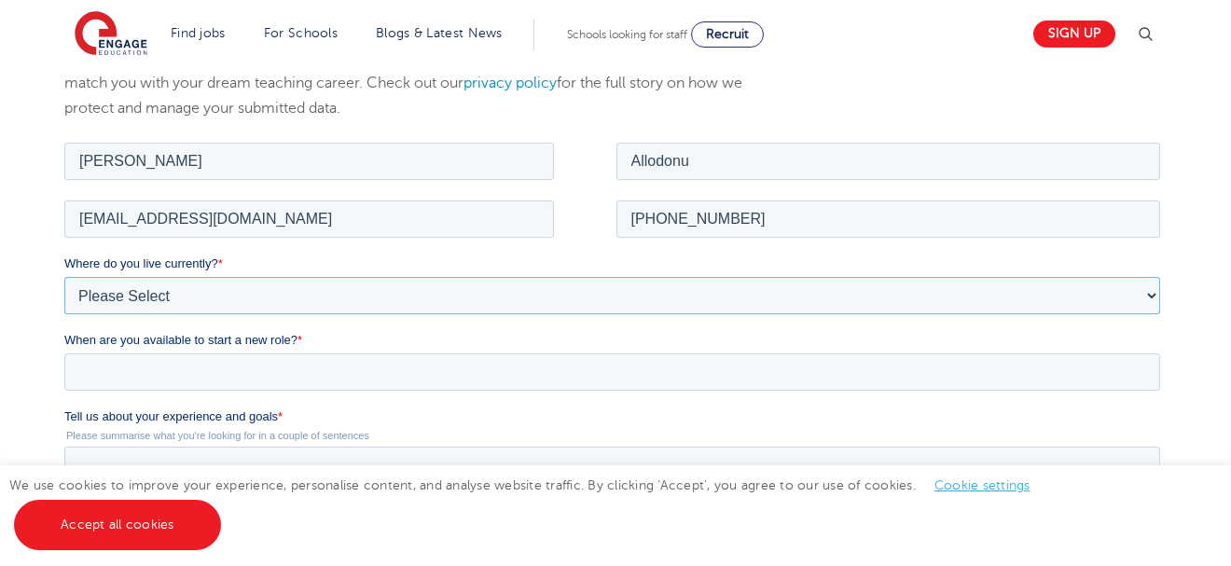
click at [163, 285] on select "Please Select [GEOGRAPHIC_DATA] [GEOGRAPHIC_DATA] [GEOGRAPHIC_DATA] [GEOGRAPHIC…" at bounding box center [611, 294] width 1096 height 37
select select "[GEOGRAPHIC_DATA]"
click at [63, 276] on select "Please Select [GEOGRAPHIC_DATA] [GEOGRAPHIC_DATA] [GEOGRAPHIC_DATA] [GEOGRAPHIC…" at bounding box center [611, 294] width 1096 height 37
click at [141, 366] on select "Please Select I'm flexible! [GEOGRAPHIC_DATA] Any city in [GEOGRAPHIC_DATA] [GE…" at bounding box center [611, 371] width 1096 height 37
select select "Urban-Other"
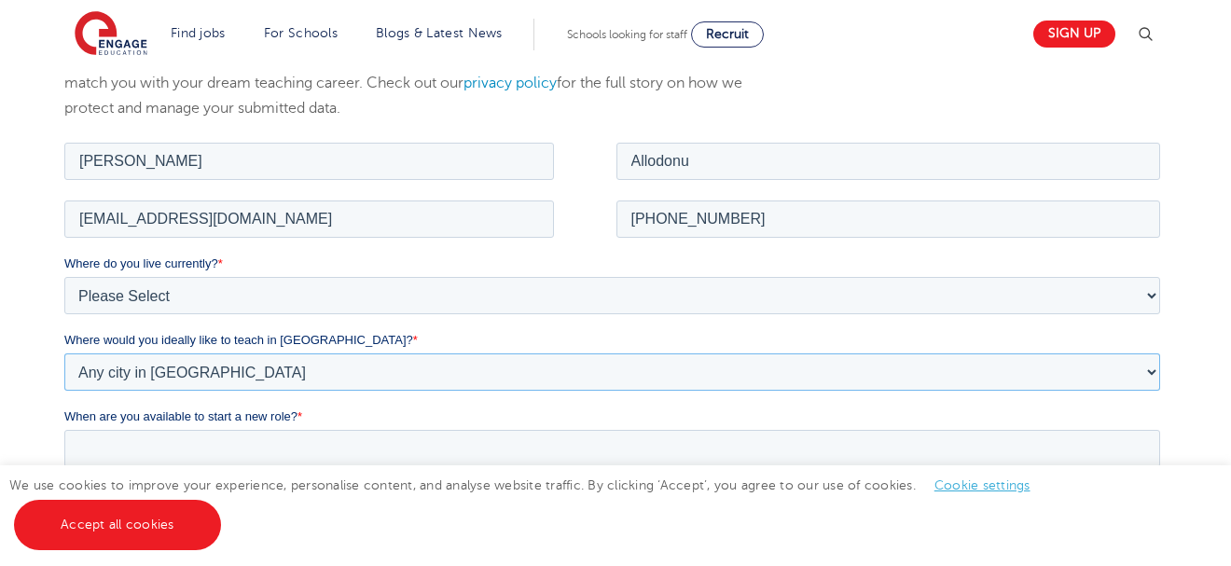
click at [63, 353] on select "Please Select I'm flexible! [GEOGRAPHIC_DATA] Any city in [GEOGRAPHIC_DATA] [GE…" at bounding box center [611, 371] width 1096 height 37
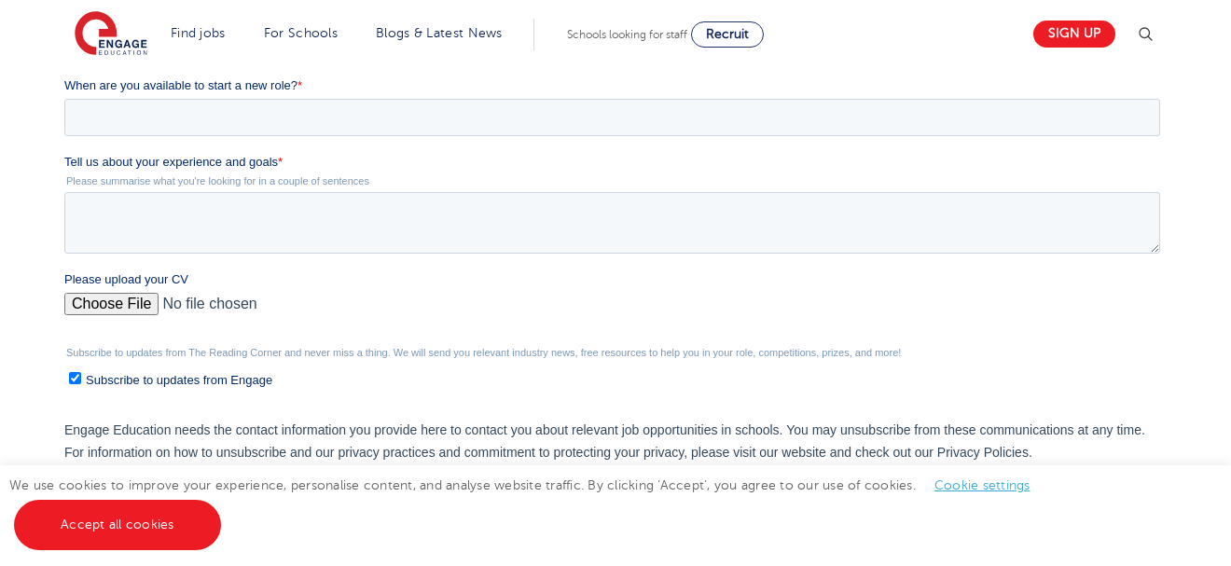
scroll to position [597, 0]
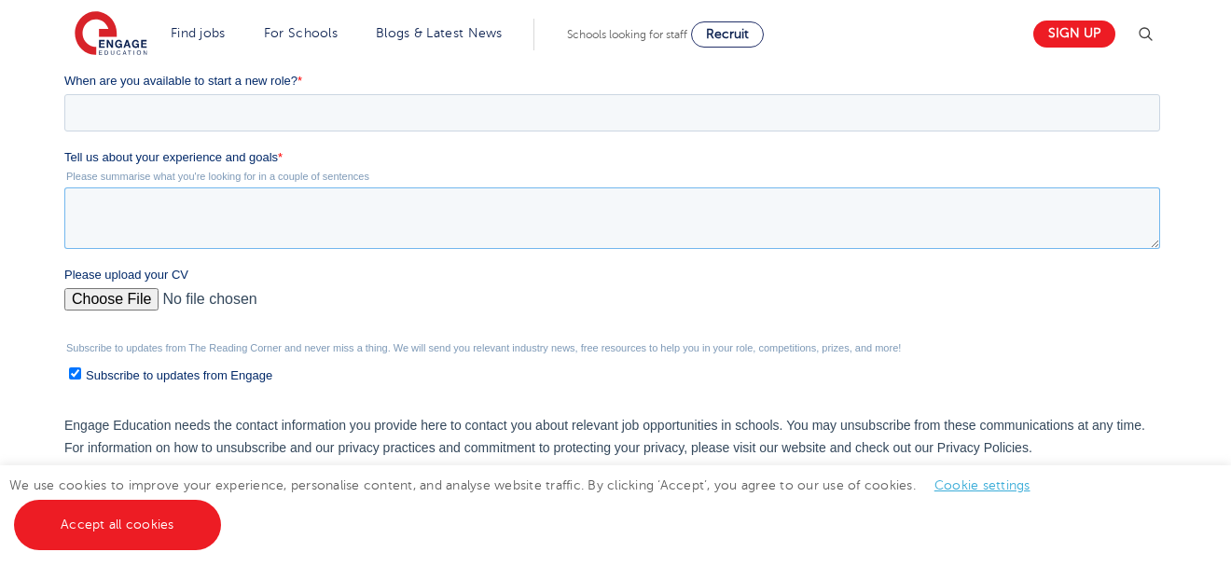
click at [126, 216] on textarea "Tell us about your experience and goals *" at bounding box center [611, 218] width 1096 height 62
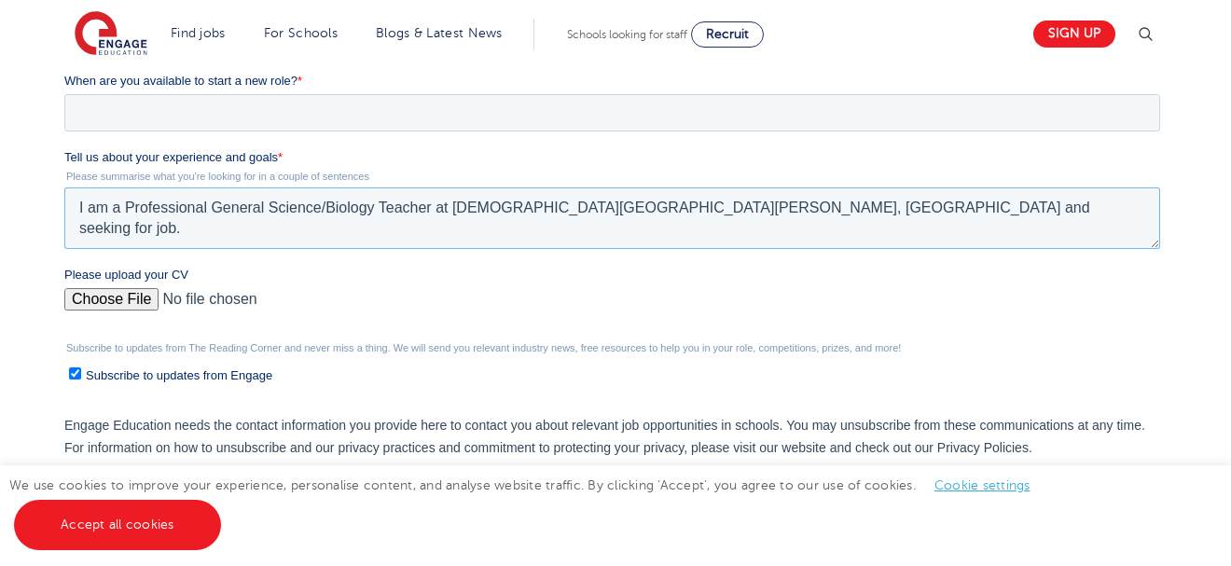
click at [690, 208] on textarea "I am a Professional General Science/Biology Teacher at [DEMOGRAPHIC_DATA][GEOGR…" at bounding box center [611, 218] width 1096 height 62
click at [126, 230] on textarea "I am a Professional General Science/Biology Teacher at [DEMOGRAPHIC_DATA][GEOGR…" at bounding box center [611, 218] width 1096 height 62
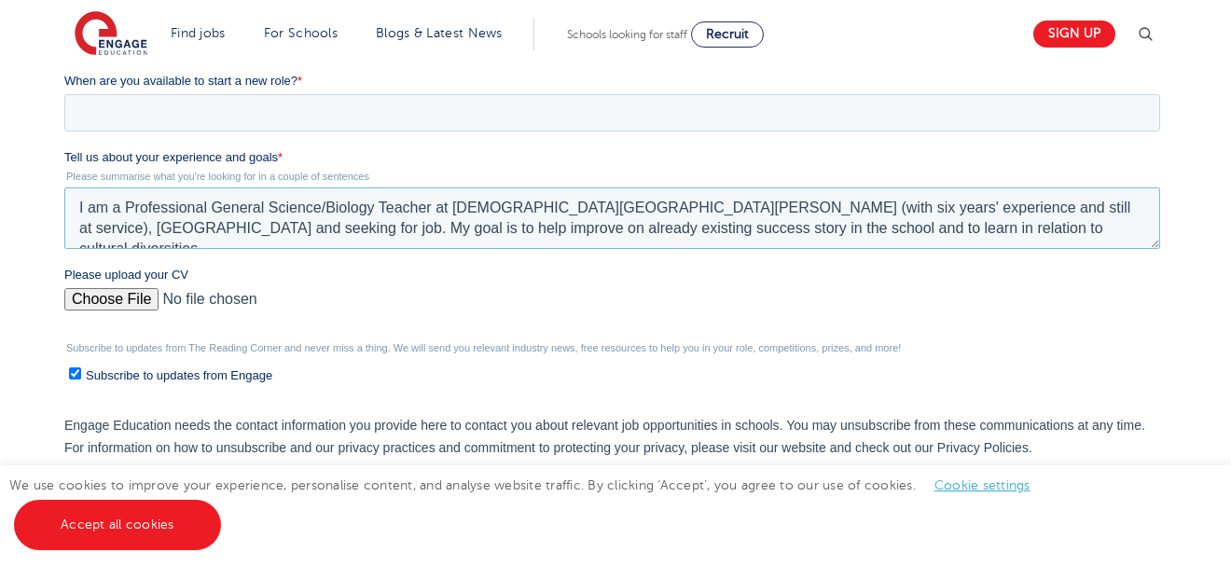
type textarea "I am a Professional General Science/Biology Teacher at [DEMOGRAPHIC_DATA][GEOGR…"
click at [109, 295] on input "Please upload your CV" at bounding box center [611, 306] width 1096 height 37
type input "C:\fakepath\CV_AKWASI_EKYE_ALLODONU.pdf"
click at [156, 104] on input "When are you available to start a new role? *" at bounding box center [611, 112] width 1096 height 37
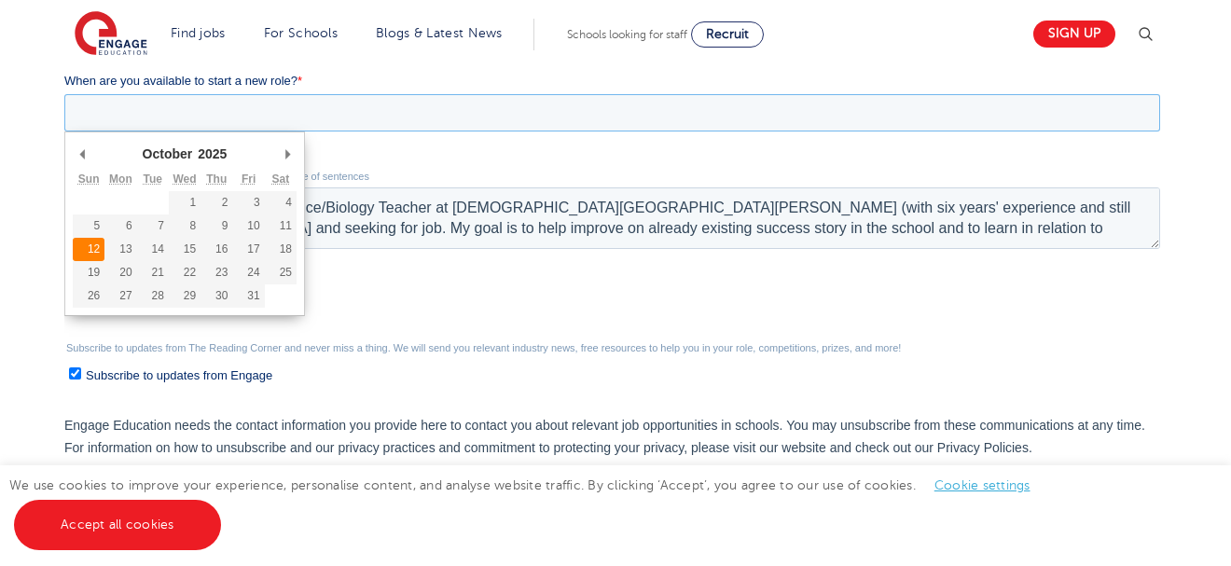
type div "[DATE]"
type input "[DATE]"
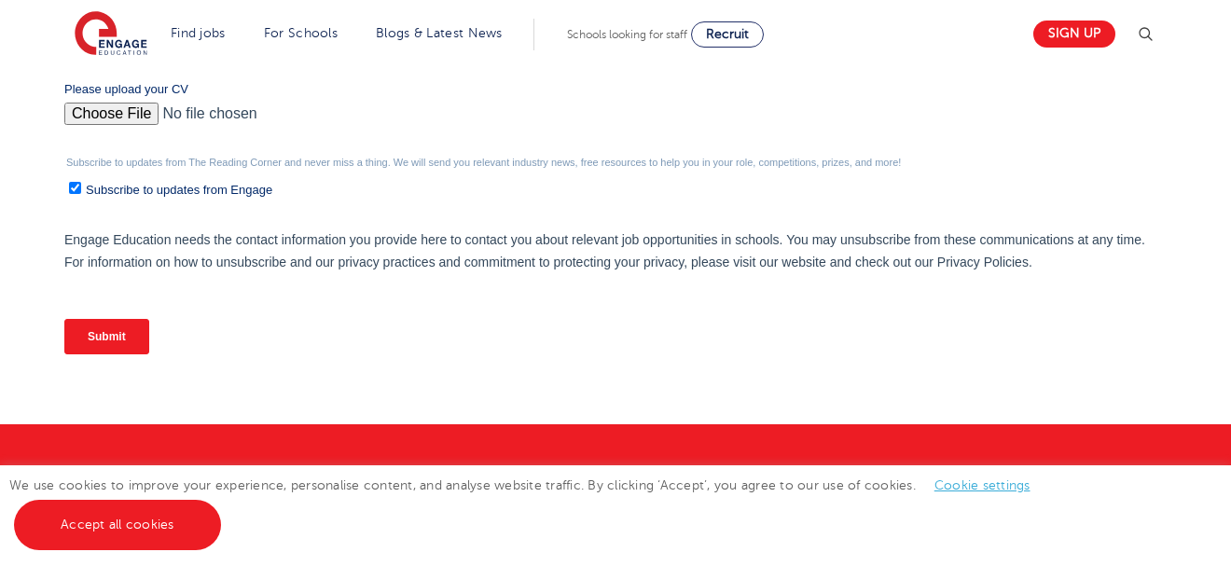
scroll to position [783, 0]
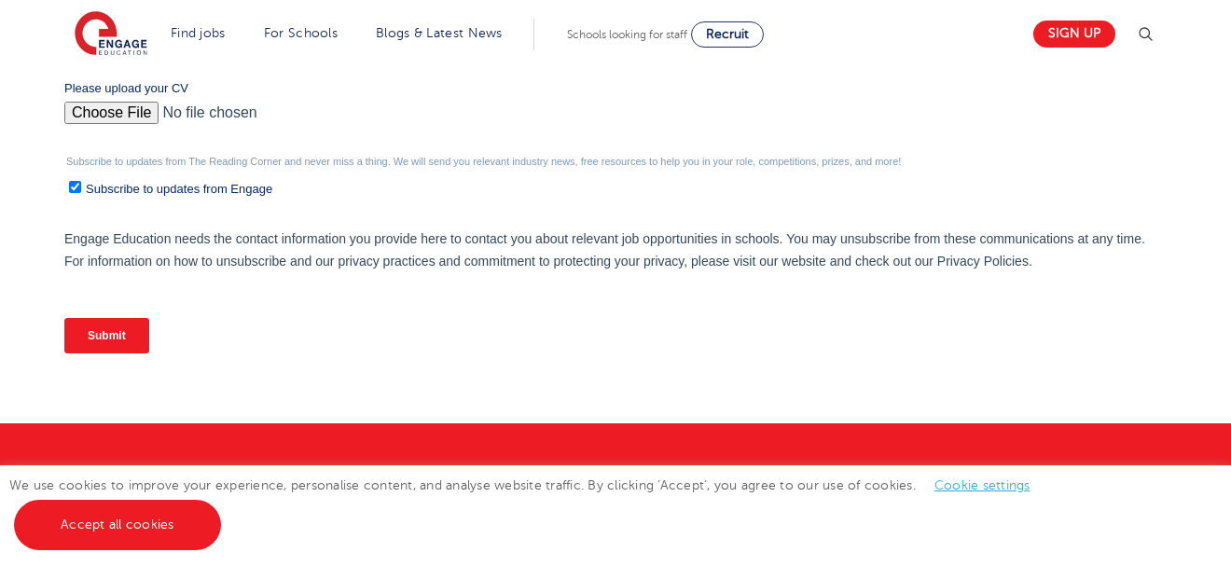
click at [105, 330] on input "Submit" at bounding box center [105, 335] width 85 height 35
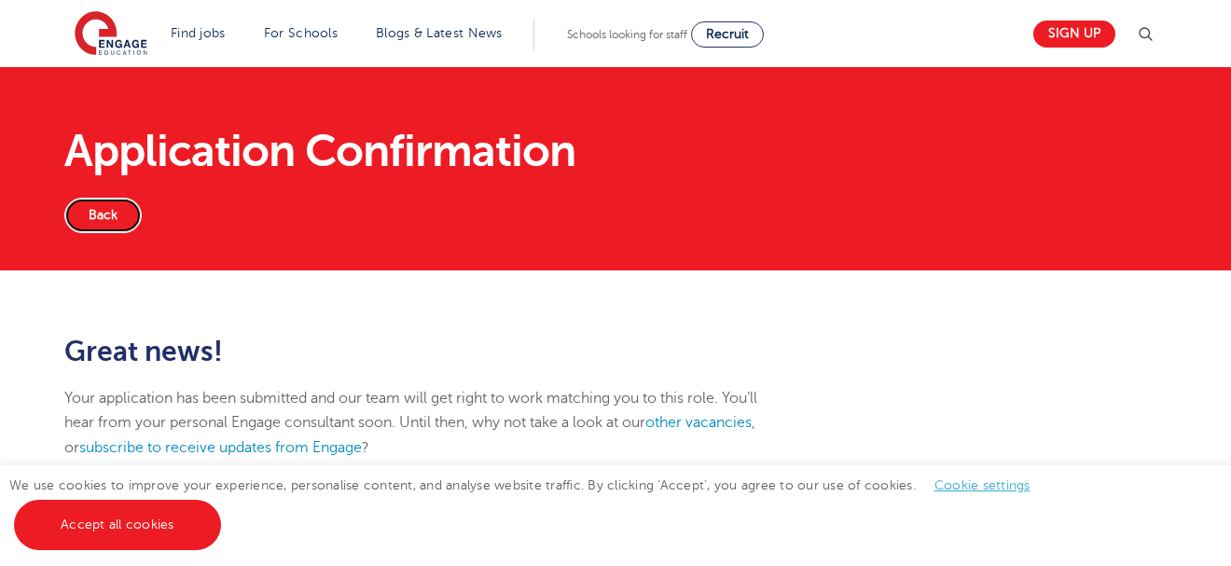
click at [102, 209] on link "Back" at bounding box center [102, 215] width 77 height 35
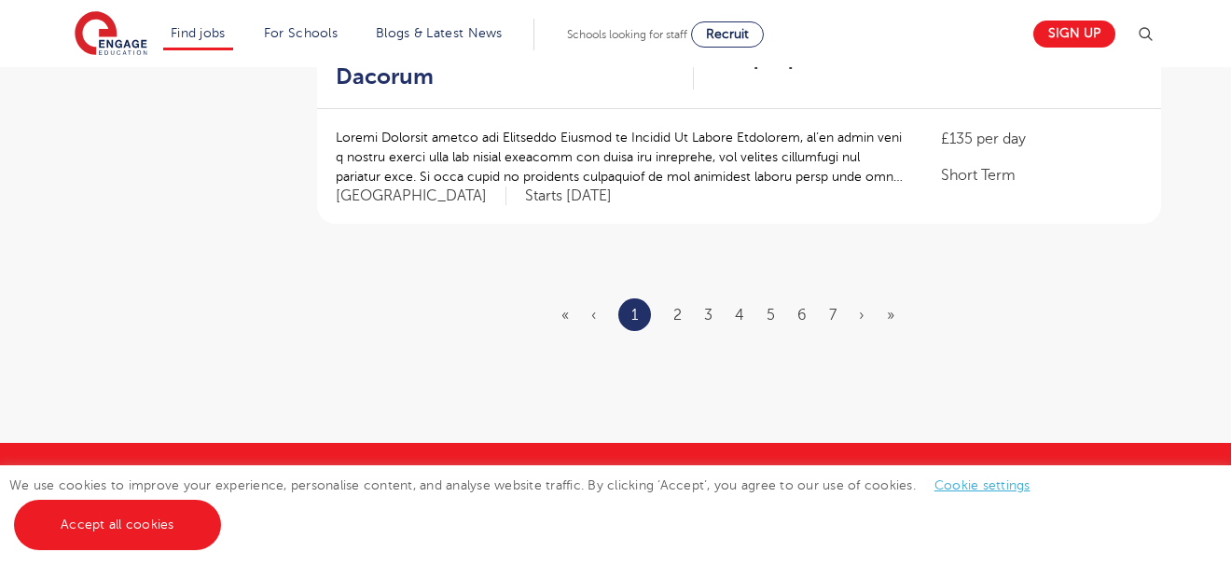
scroll to position [2388, 0]
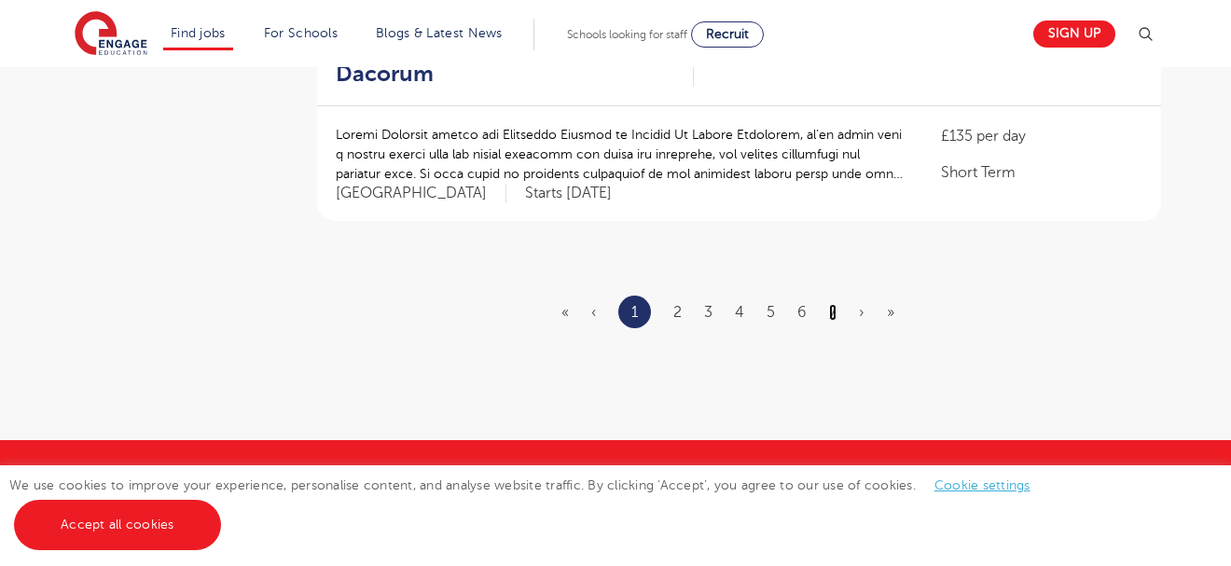
click at [831, 304] on link "7" at bounding box center [832, 312] width 7 height 17
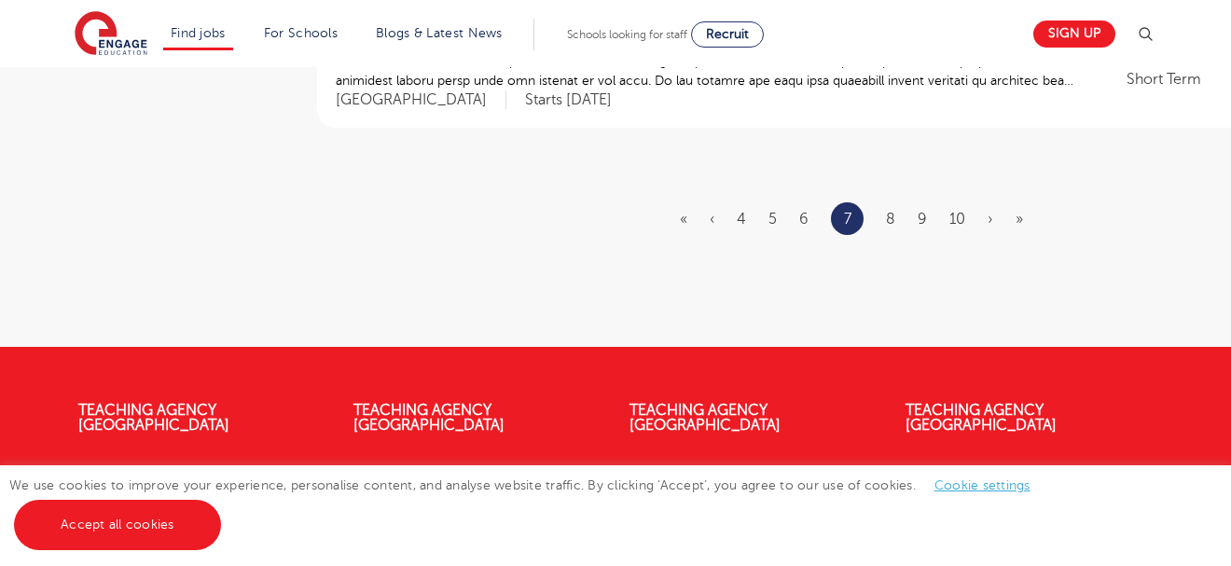
scroll to position [2540, 0]
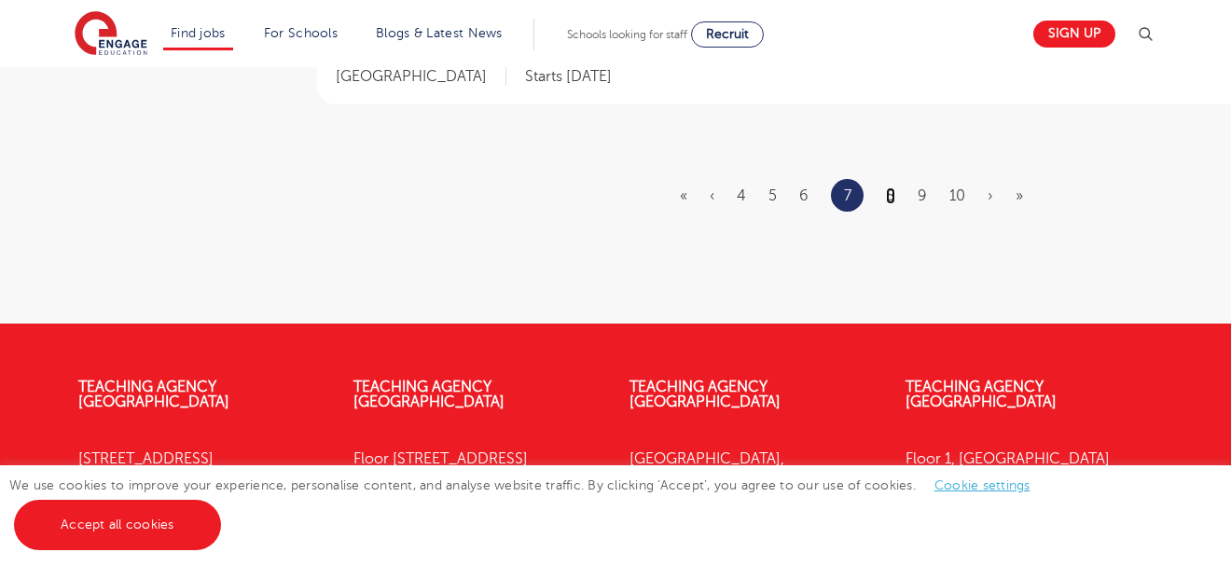
click at [888, 187] on link "8" at bounding box center [890, 195] width 9 height 17
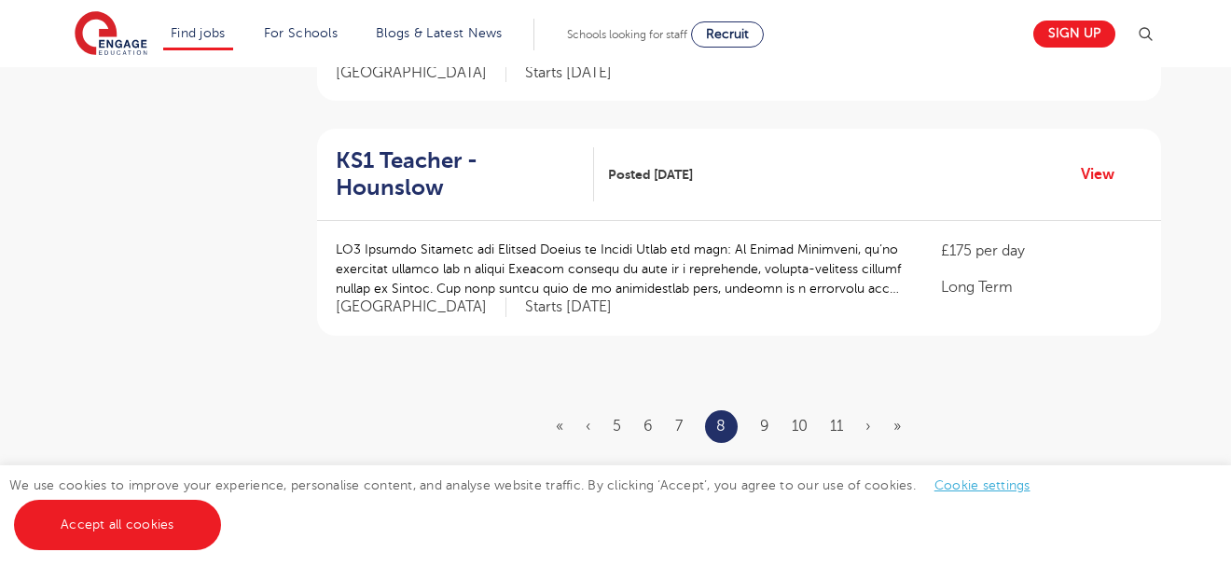
scroll to position [2276, 0]
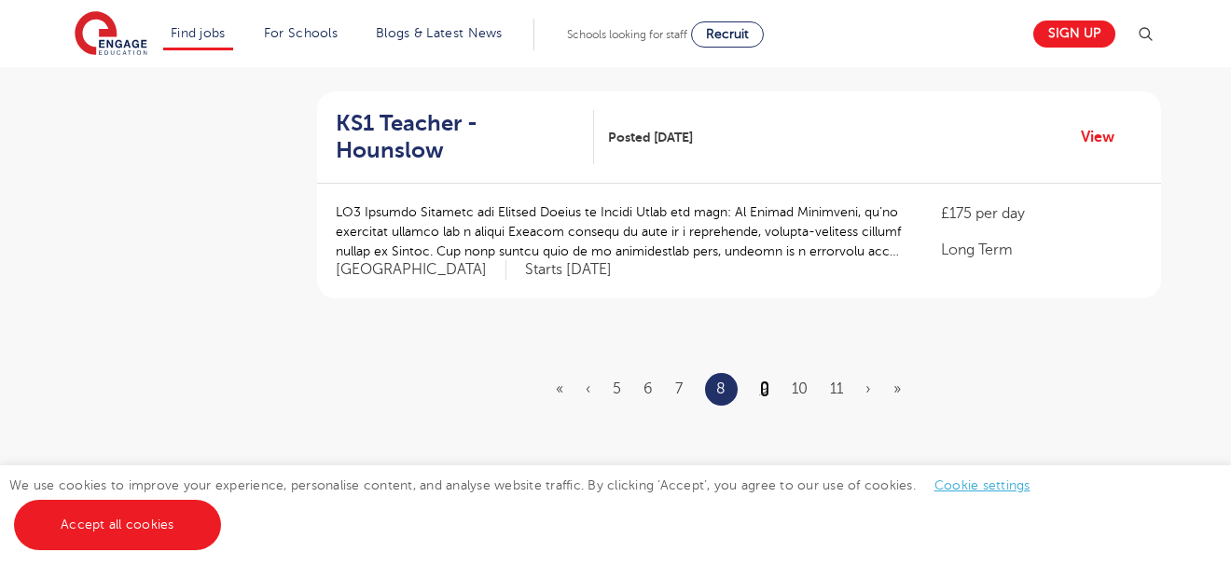
click at [760, 381] on link "9" at bounding box center [764, 389] width 9 height 17
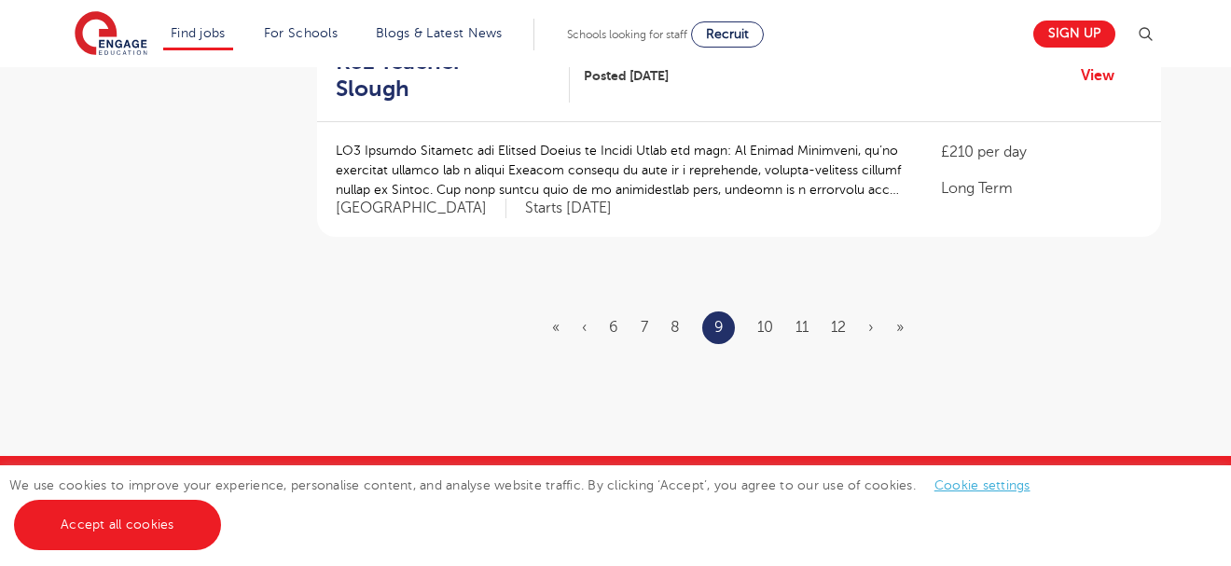
scroll to position [2354, 0]
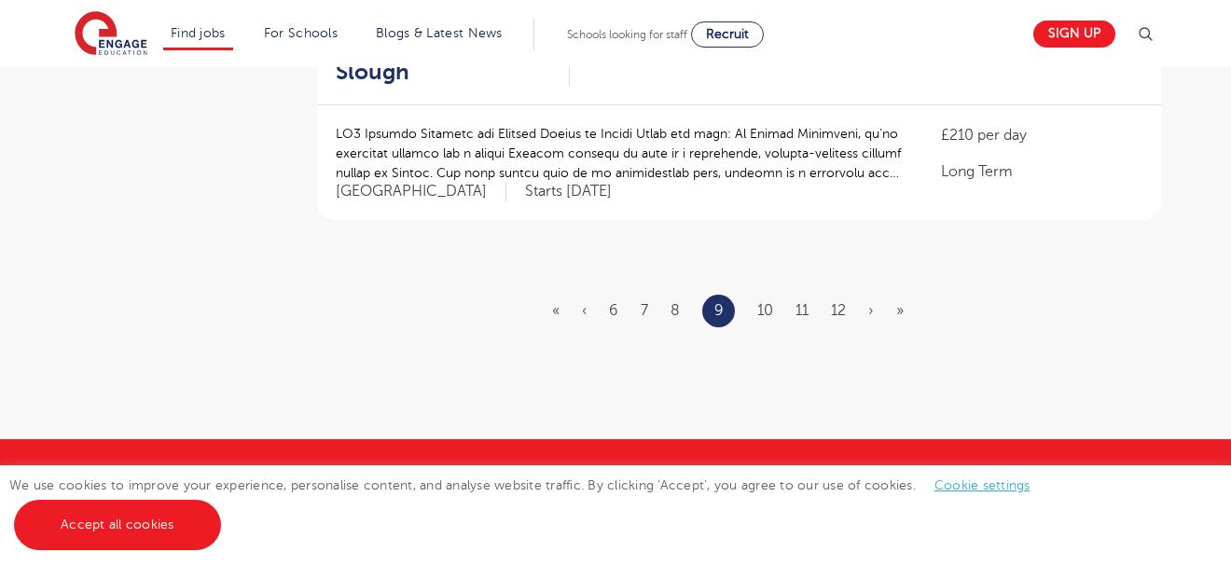
click at [765, 298] on li "10" at bounding box center [765, 310] width 16 height 24
click at [765, 302] on link "10" at bounding box center [765, 310] width 16 height 17
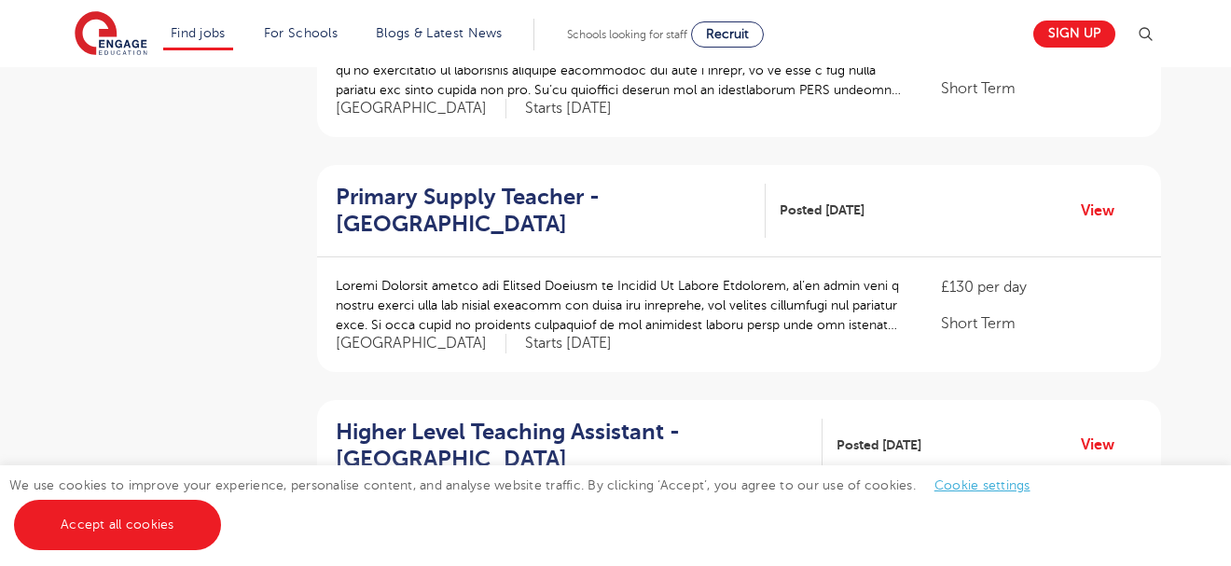
scroll to position [597, 0]
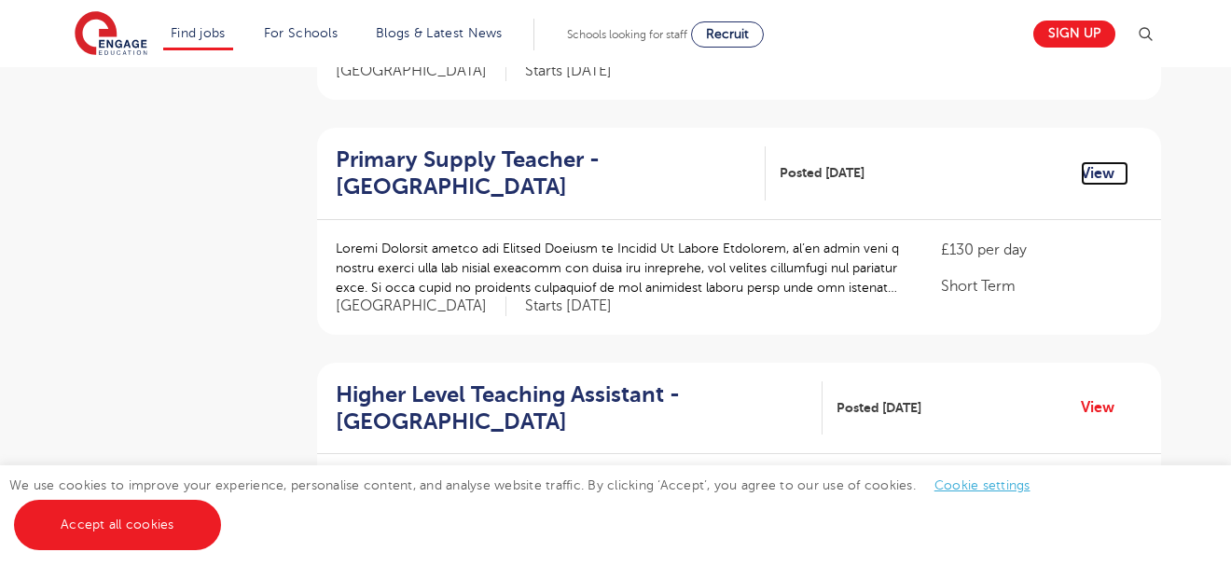
click at [1095, 173] on link "View" at bounding box center [1105, 173] width 48 height 24
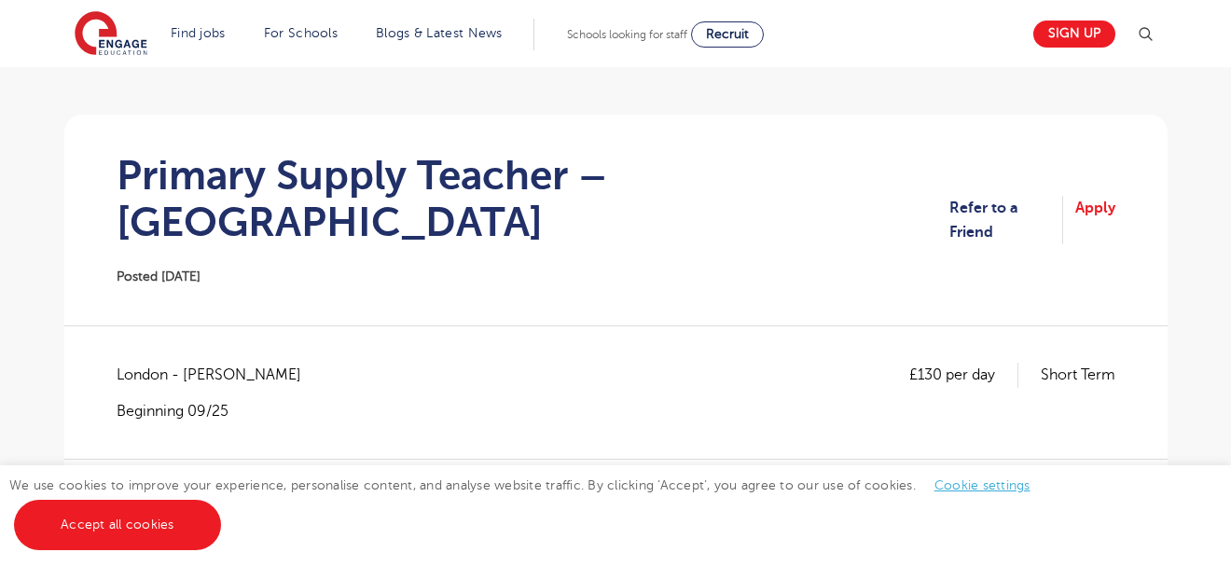
scroll to position [113, 0]
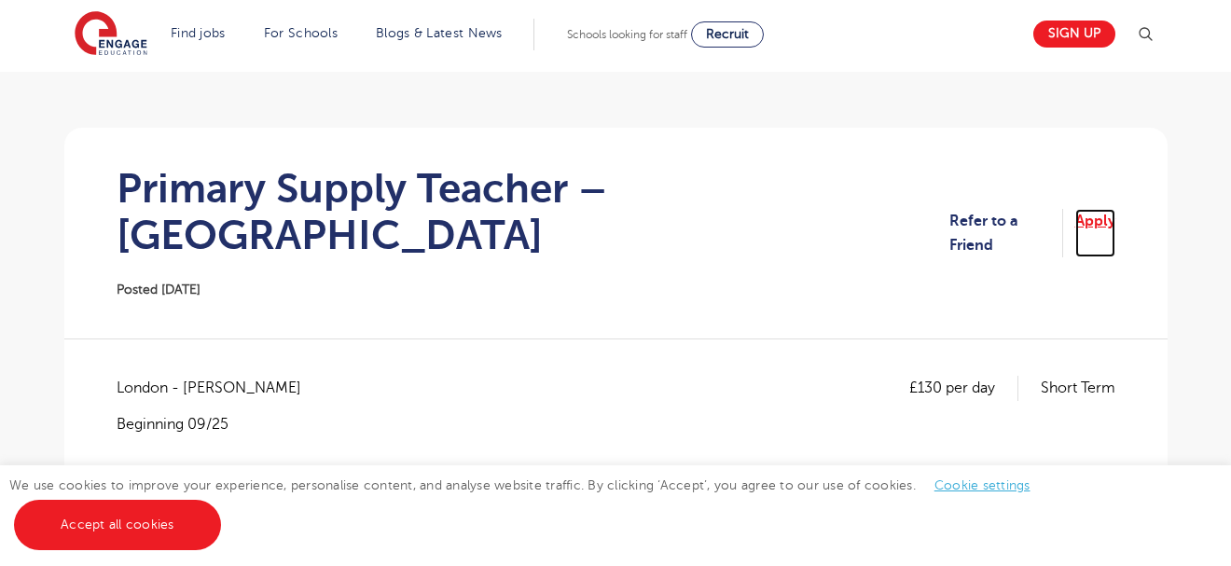
click at [1094, 209] on link "Apply" at bounding box center [1095, 233] width 40 height 49
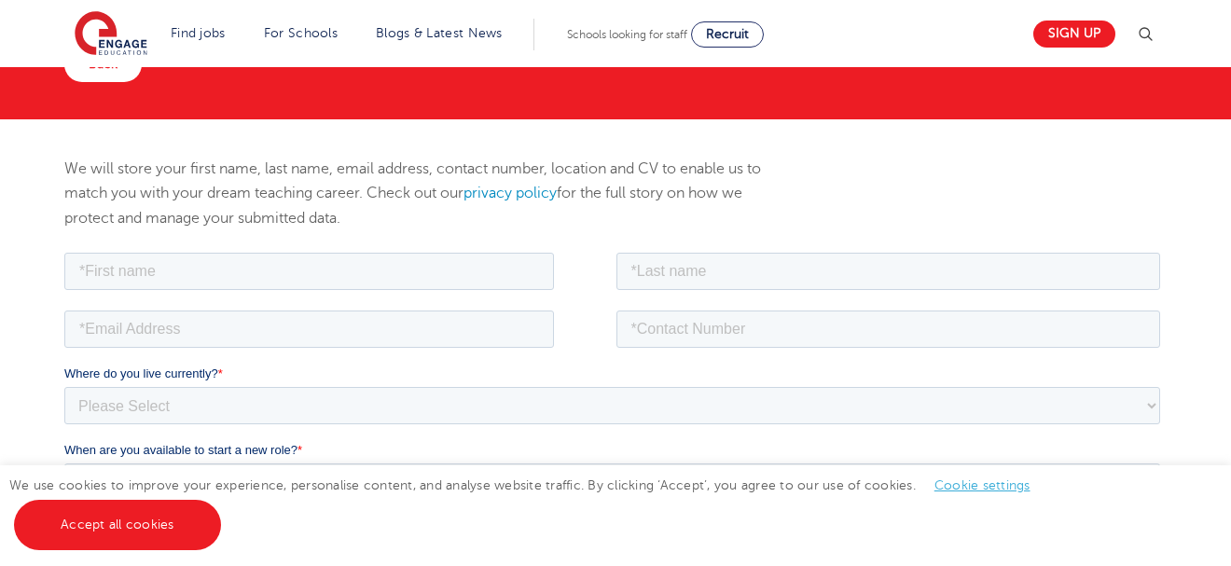
scroll to position [224, 0]
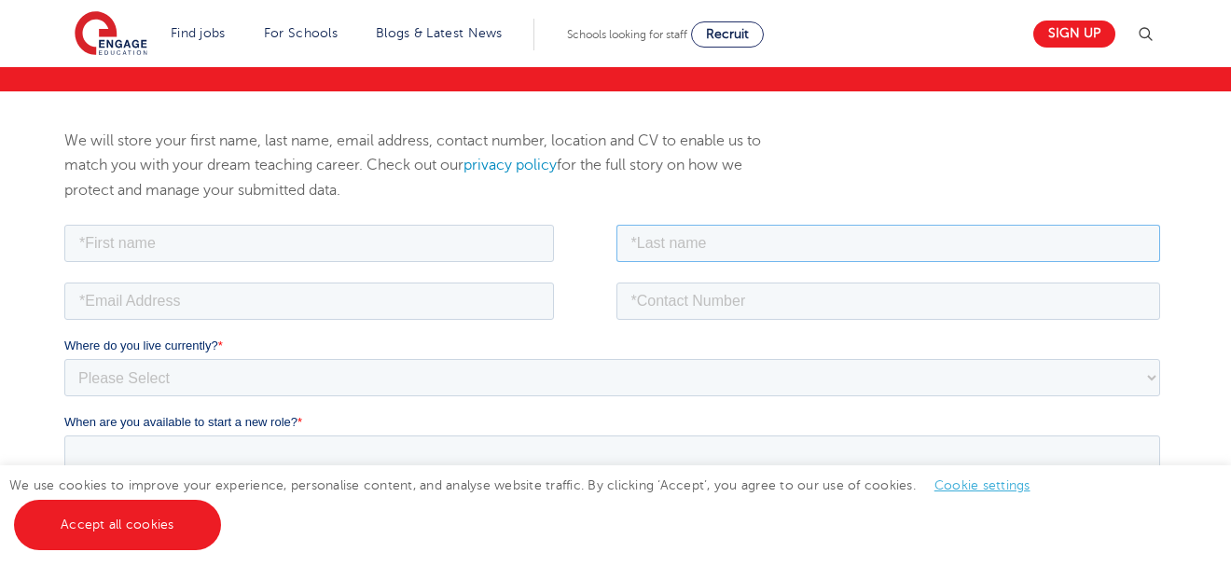
click at [678, 236] on input "text" at bounding box center [888, 242] width 545 height 37
type input "Allodonu"
type input "Akwasi Ekye"
type input "allokye@gmail.com"
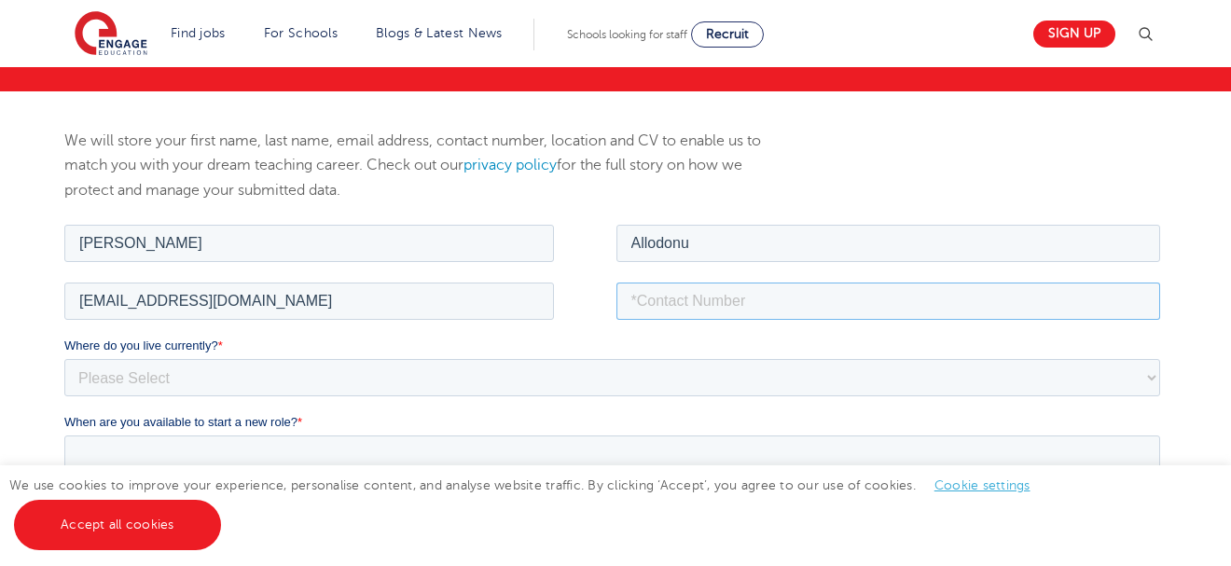
type input "+233240286913"
click at [136, 379] on select "Please Select UK Canada Ireland Australia New Zealand Europe USA South Africa J…" at bounding box center [611, 376] width 1096 height 37
select select "Africa"
click at [63, 358] on select "Please Select UK Canada Ireland Australia New Zealand Europe USA South Africa J…" at bounding box center [611, 376] width 1096 height 37
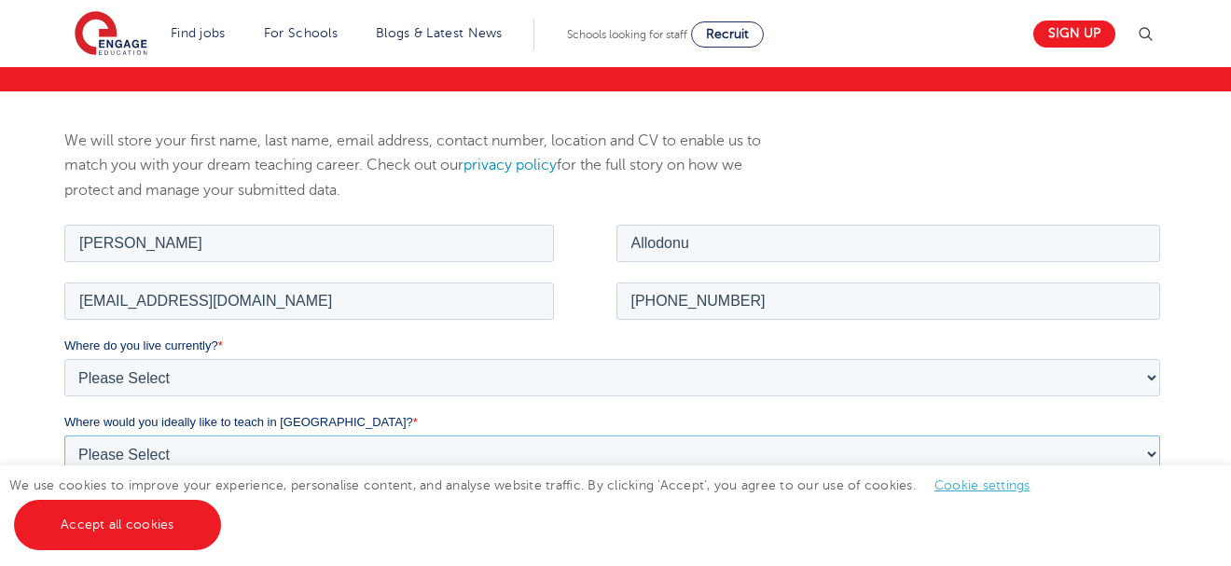
click at [161, 452] on select "Please Select I'm flexible! London Any city in England Greater London/Home Coun…" at bounding box center [611, 453] width 1096 height 37
select select "Urban-Other"
click at [63, 435] on select "Please Select I'm flexible! London Any city in England Greater London/Home Coun…" at bounding box center [611, 453] width 1096 height 37
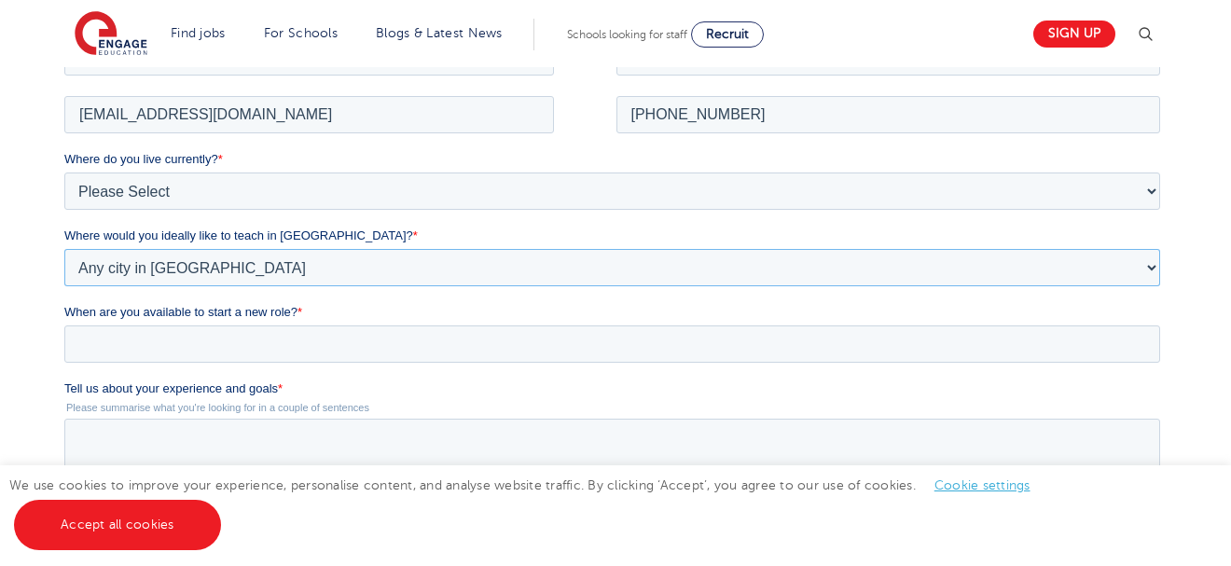
scroll to position [448, 0]
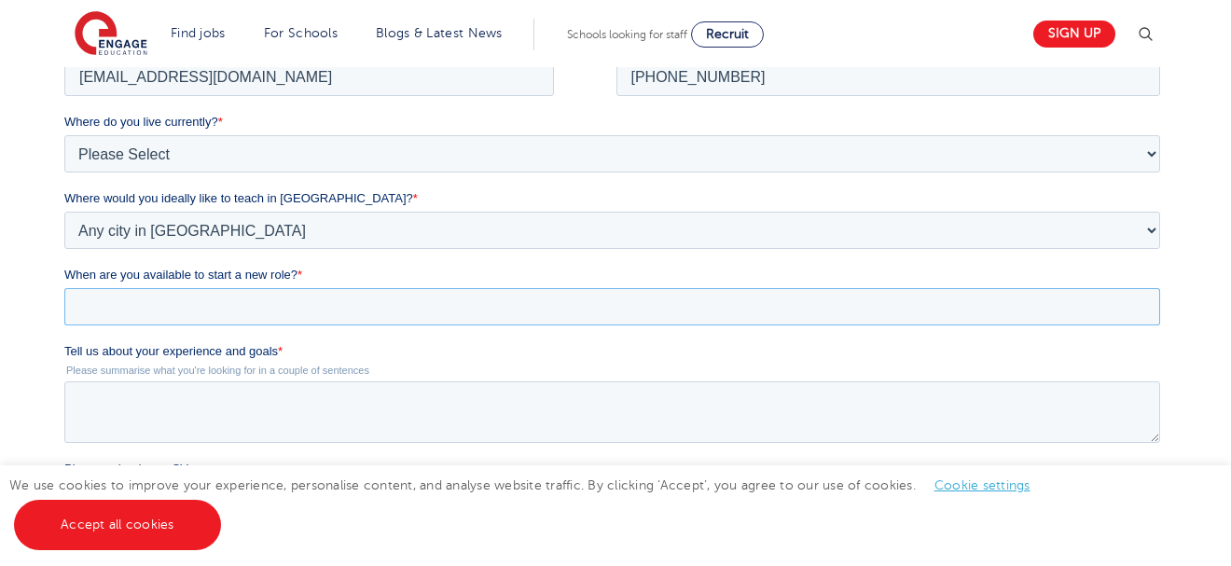
click at [173, 305] on input "When are you available to start a new role? *" at bounding box center [611, 306] width 1096 height 37
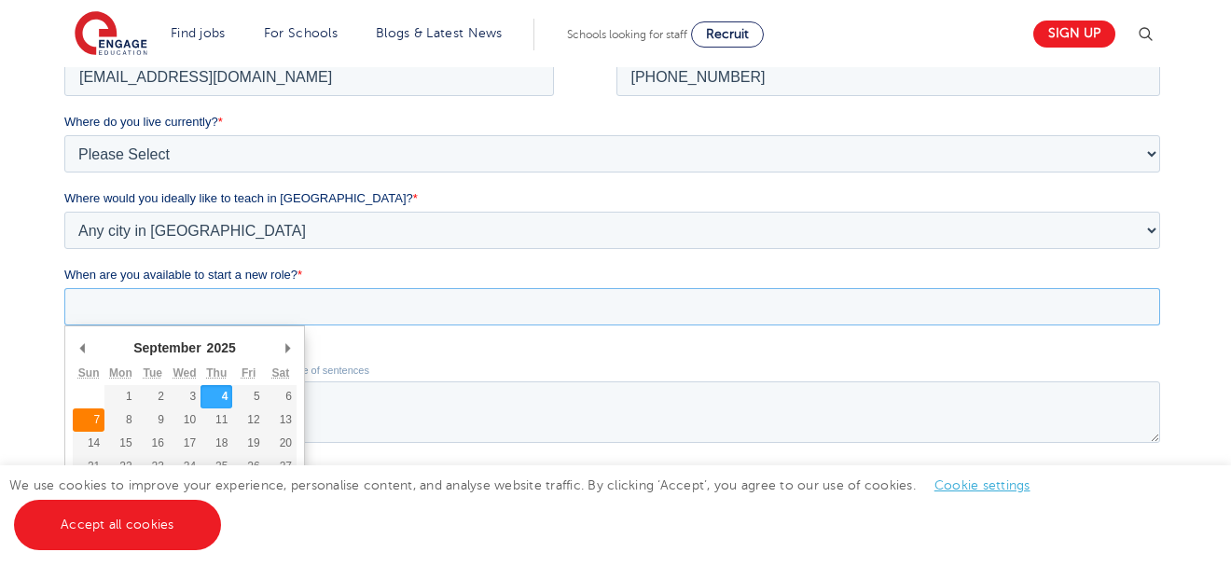
type div "2025-09-07"
type input "2025/09/07"
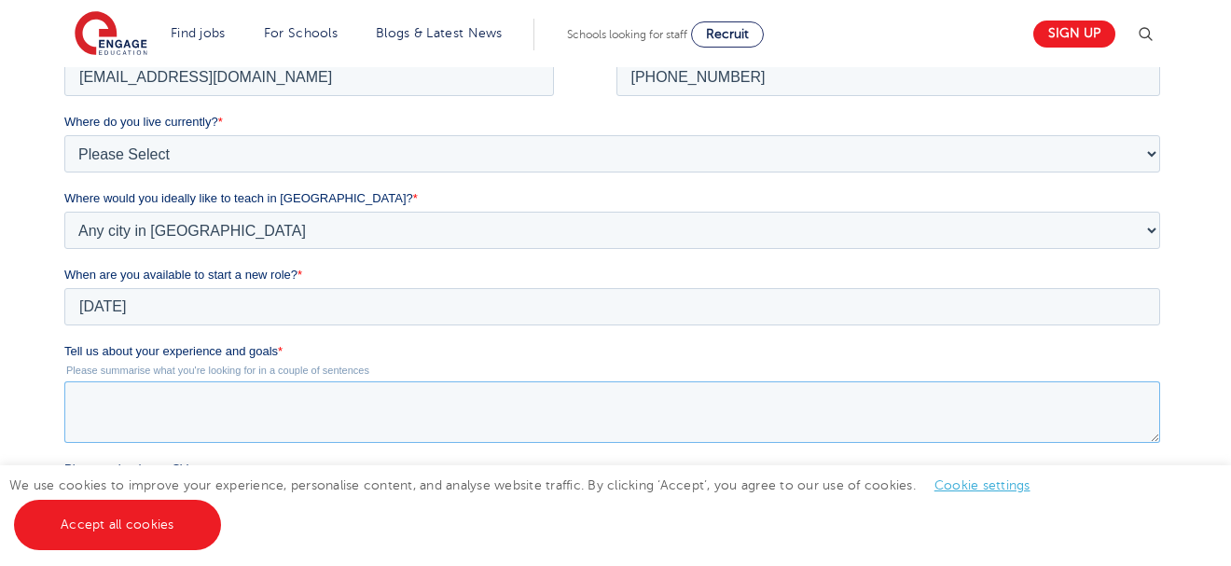
click at [116, 419] on textarea "Tell us about your experience and goals *" at bounding box center [611, 412] width 1096 height 62
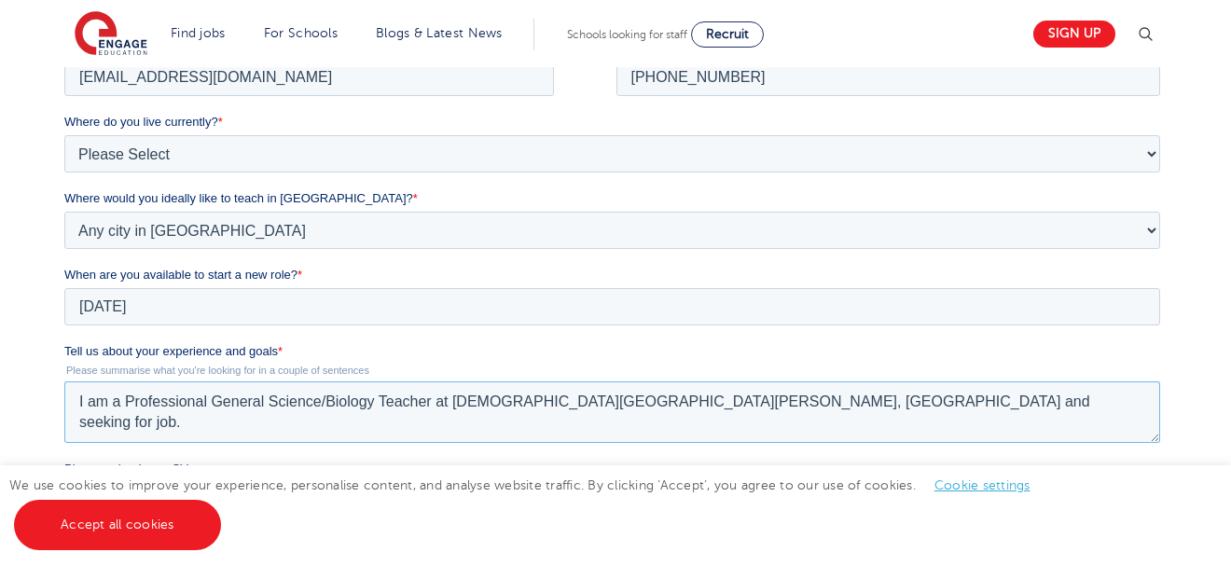
click at [690, 401] on textarea "I am a Professional General Science/Biology Teacher at Church of Christ Senior …" at bounding box center [611, 412] width 1096 height 62
click at [108, 421] on textarea "I am a Professional General Science/Biology Teacher at Church of Christ Senior …" at bounding box center [611, 412] width 1096 height 62
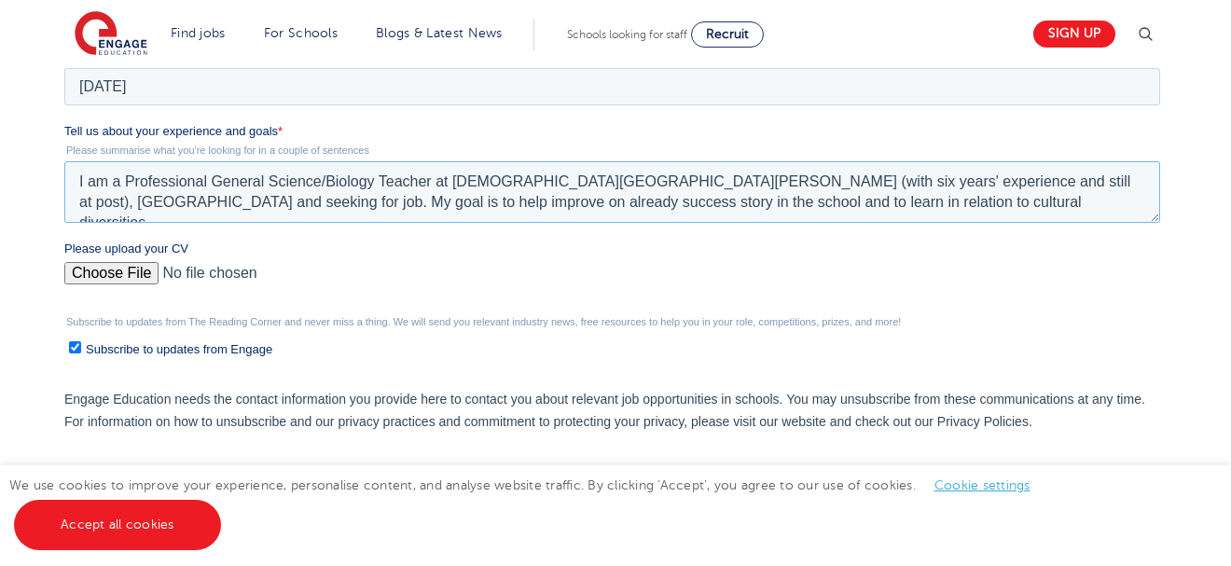
scroll to position [672, 0]
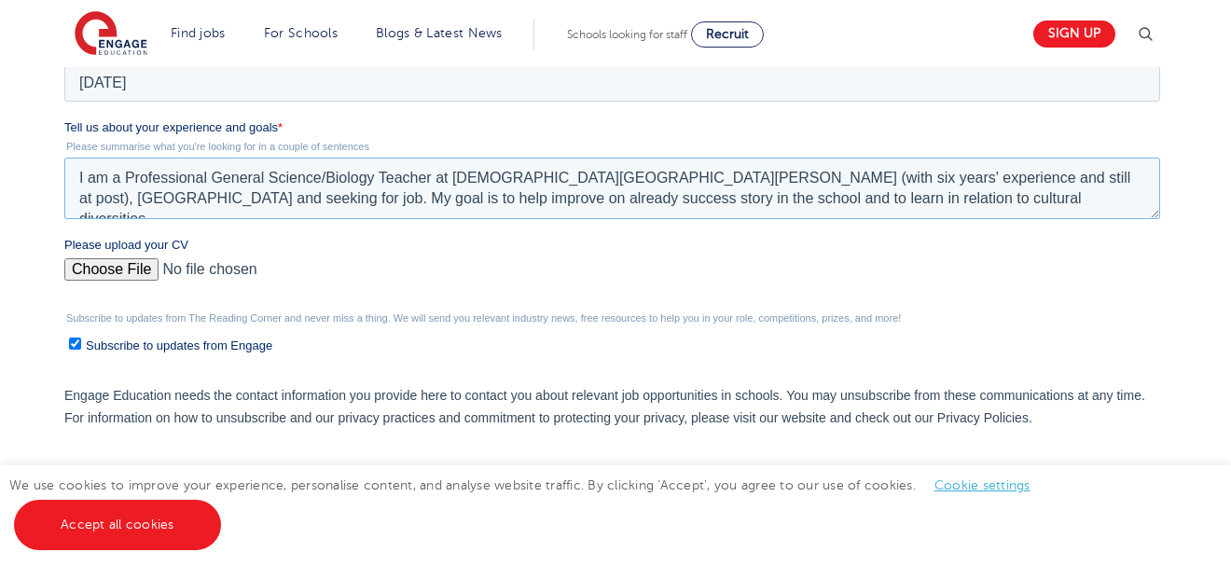
type textarea "I am a Professional General Science/Biology Teacher at Church of Christ Senior …"
click at [133, 269] on input "Please upload your CV" at bounding box center [611, 276] width 1096 height 37
type input "C:\fakepath\CV_AKWASI_EKYE_ALLODONU.pdf"
click at [104, 492] on input "Submit" at bounding box center [105, 492] width 85 height 35
